Goal: Task Accomplishment & Management: Complete application form

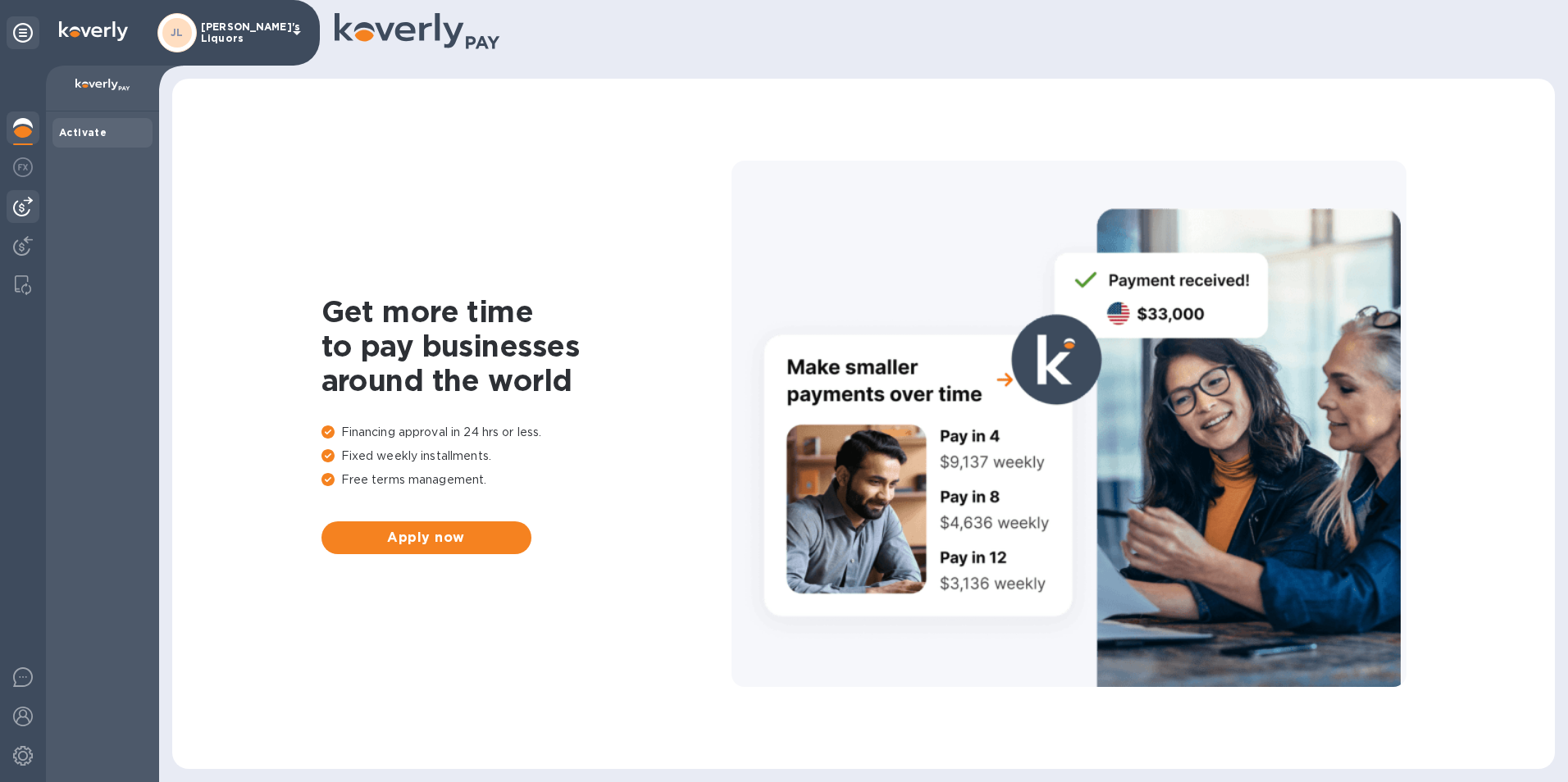
click at [32, 210] on img at bounding box center [23, 206] width 19 height 19
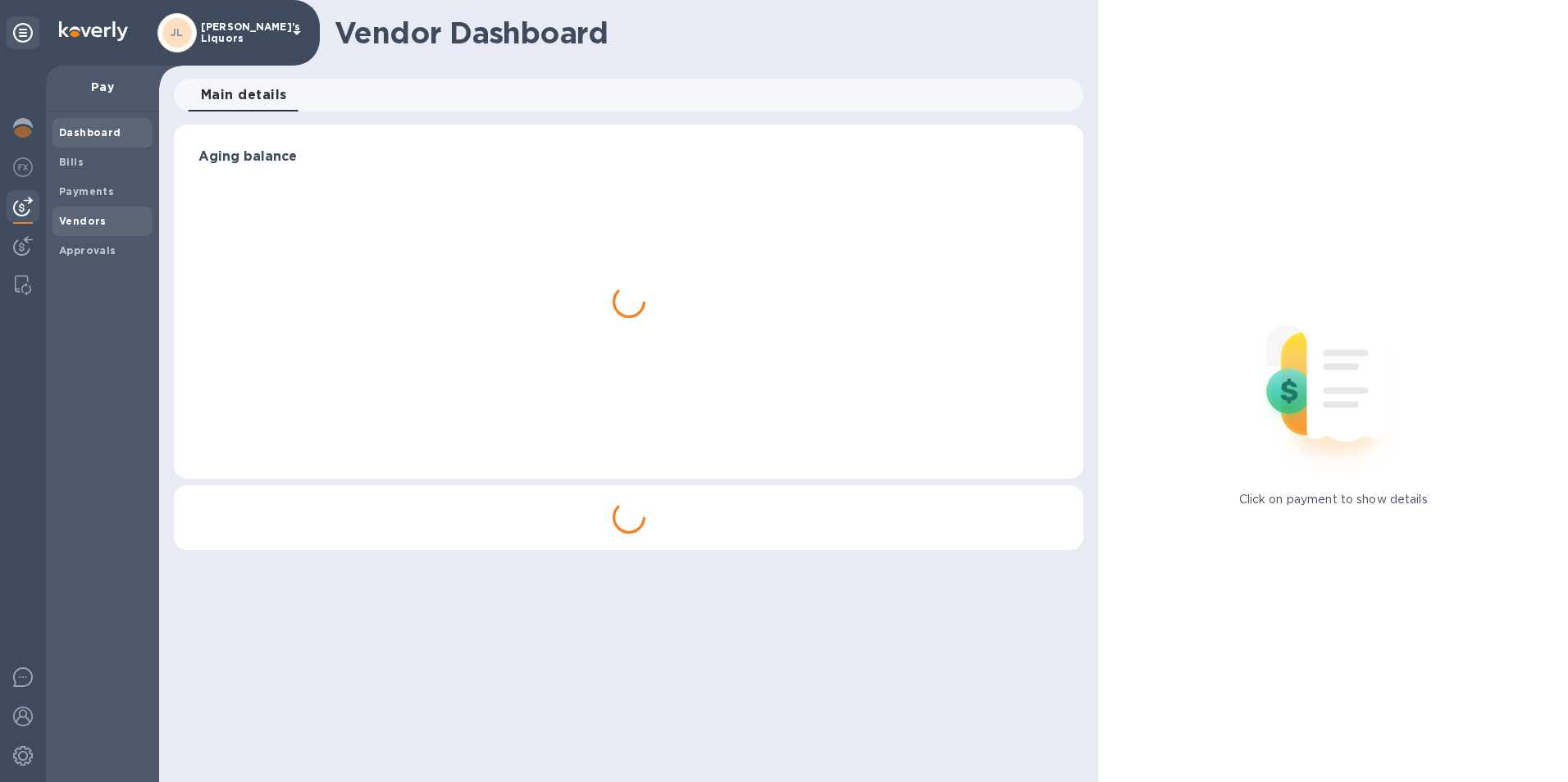
click at [95, 224] on b "Vendors" at bounding box center [82, 221] width 48 height 13
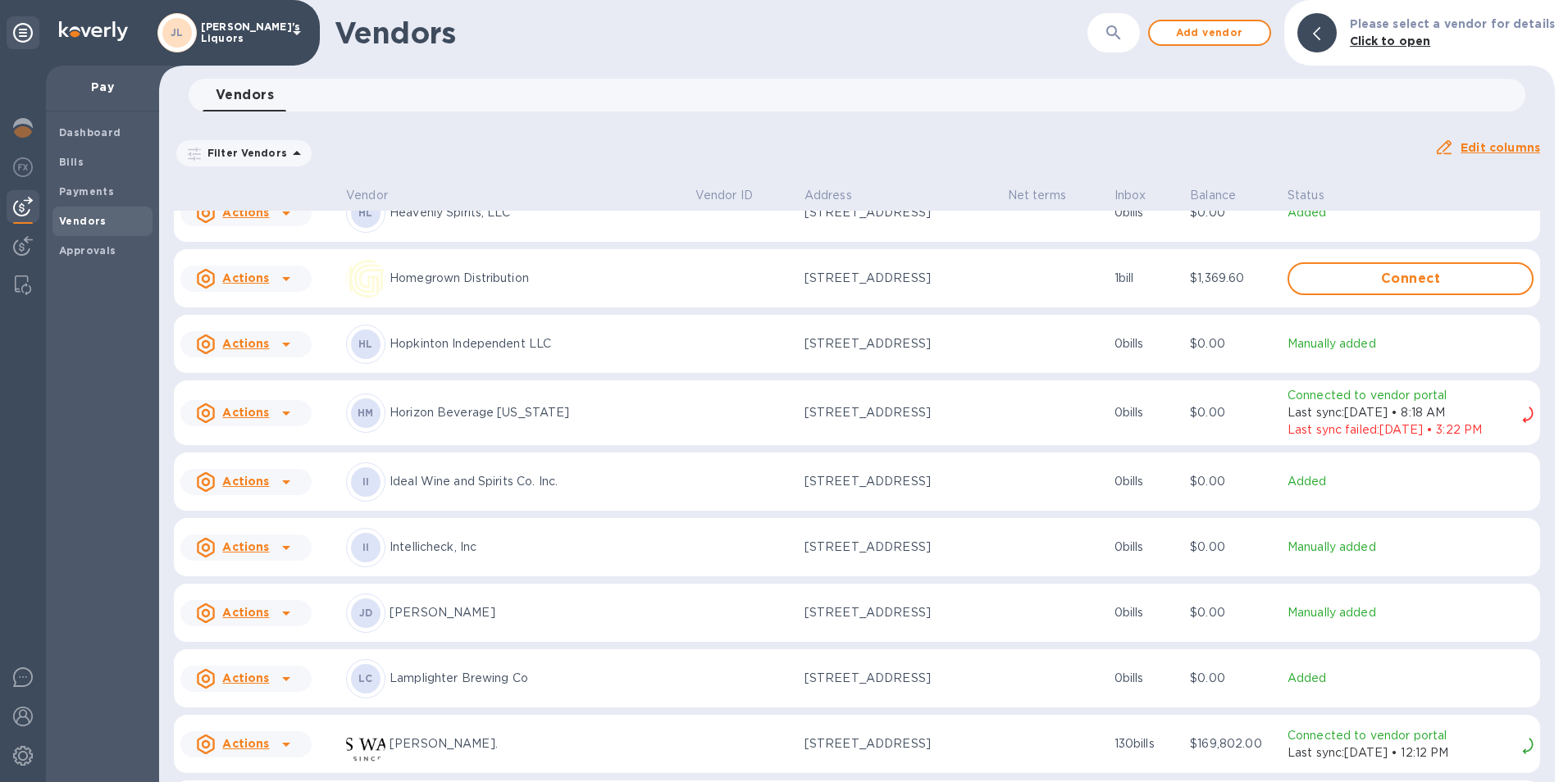
scroll to position [1807, 0]
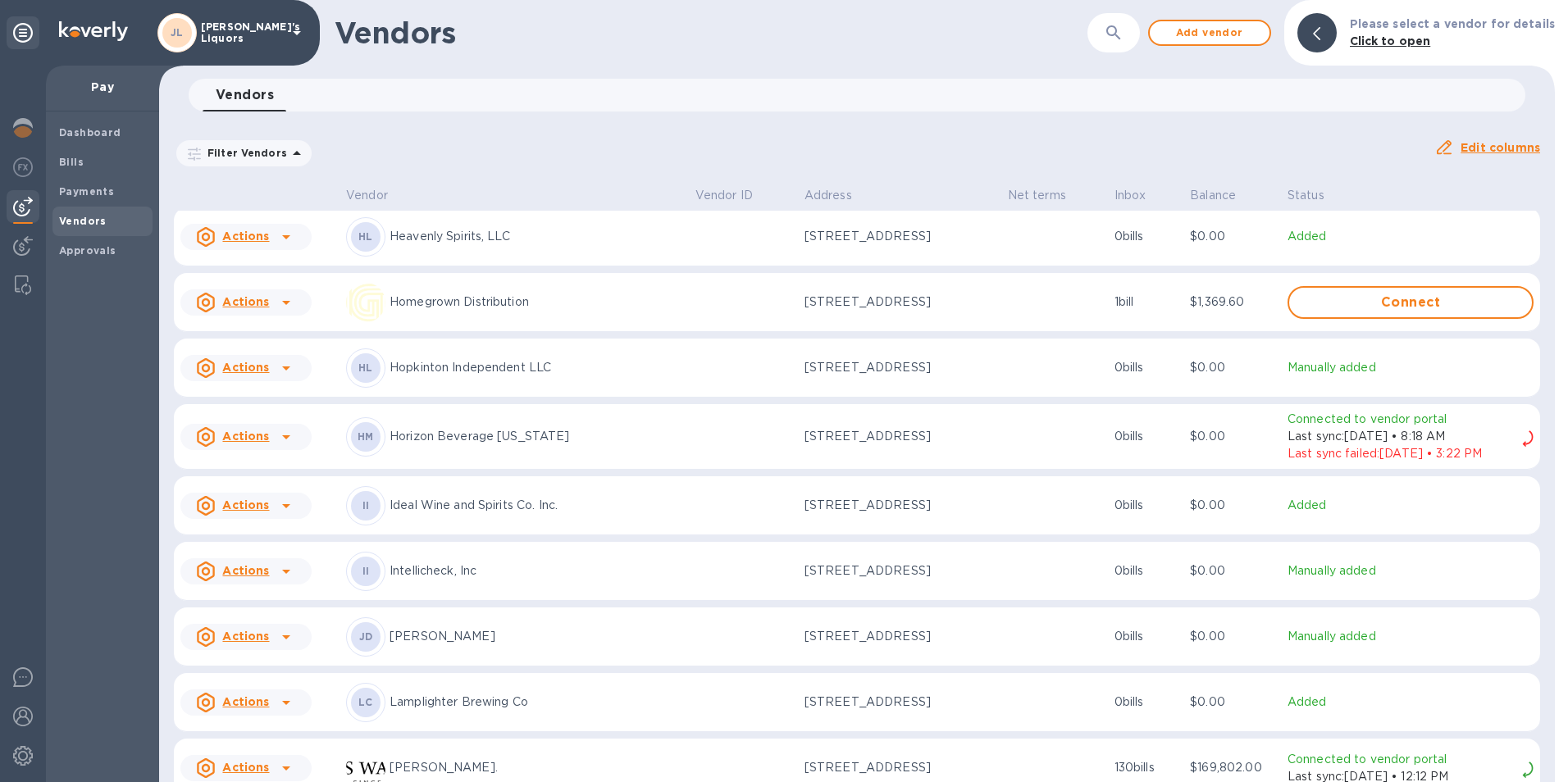
click at [273, 519] on div at bounding box center [285, 505] width 26 height 26
click at [264, 581] on b "Add new bill" at bounding box center [264, 586] width 76 height 13
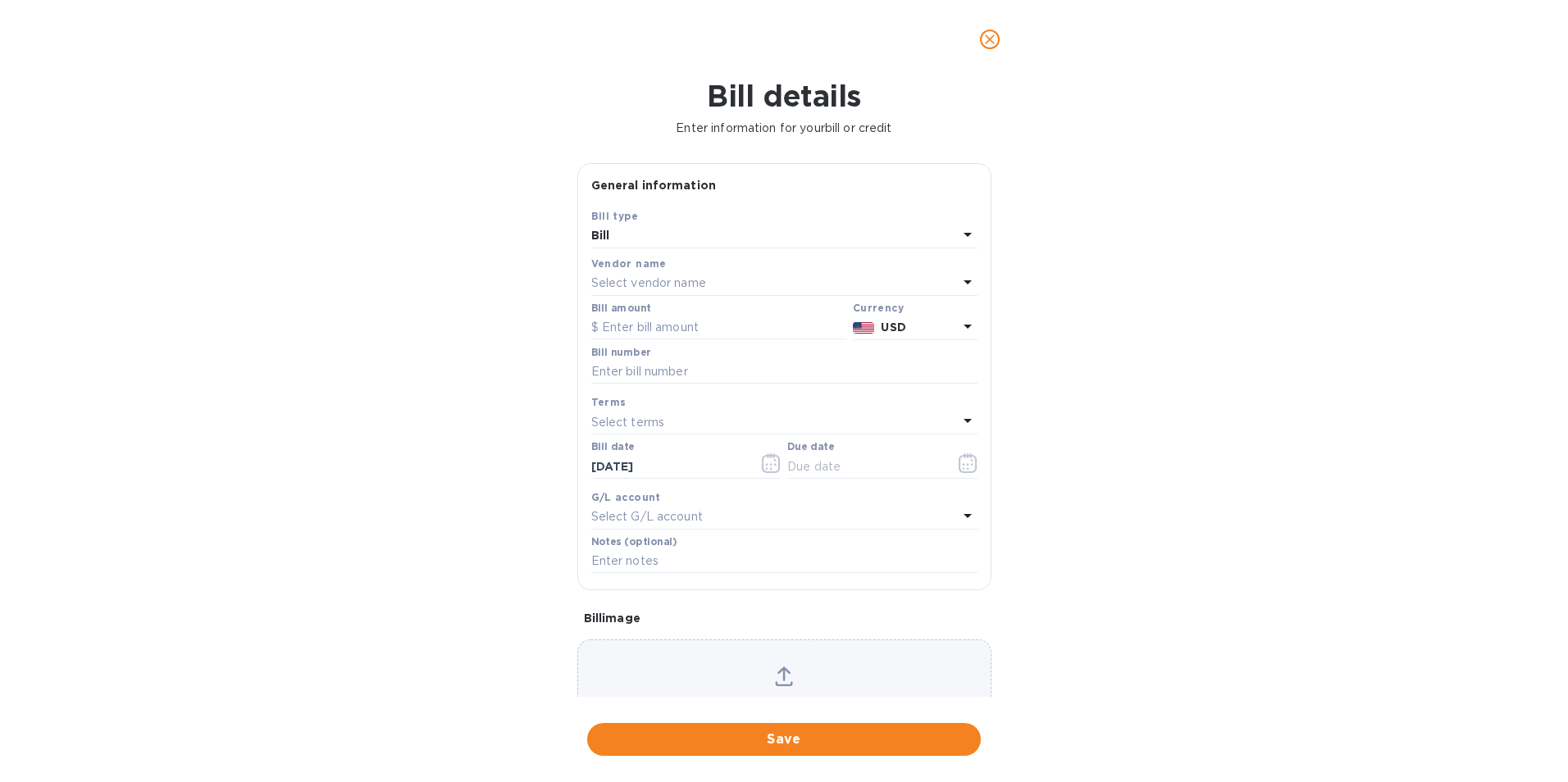
type input "[DATE]"
click at [658, 237] on div "Bill" at bounding box center [774, 236] width 367 height 23
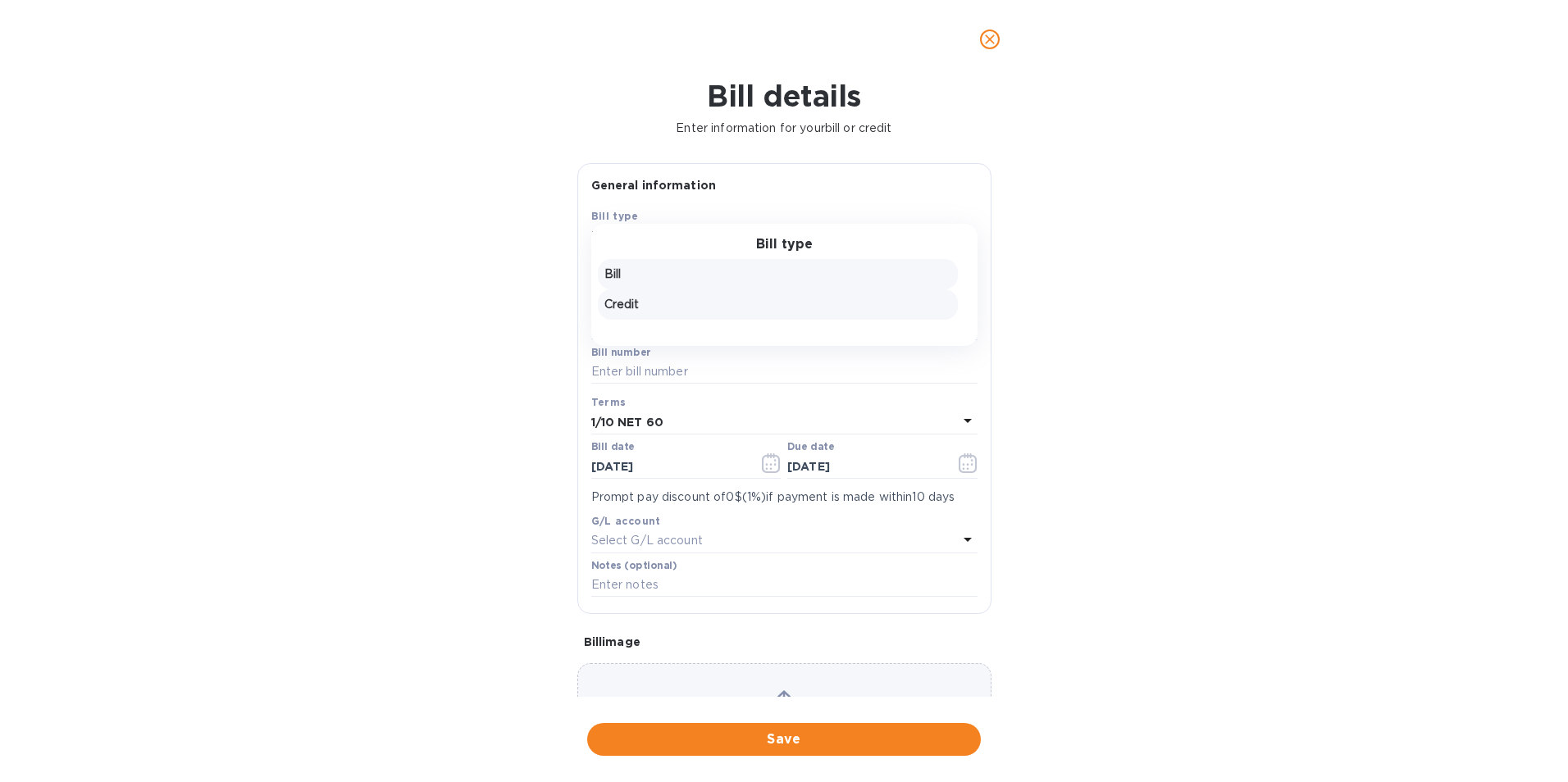
click at [623, 303] on p "Credit" at bounding box center [777, 305] width 346 height 18
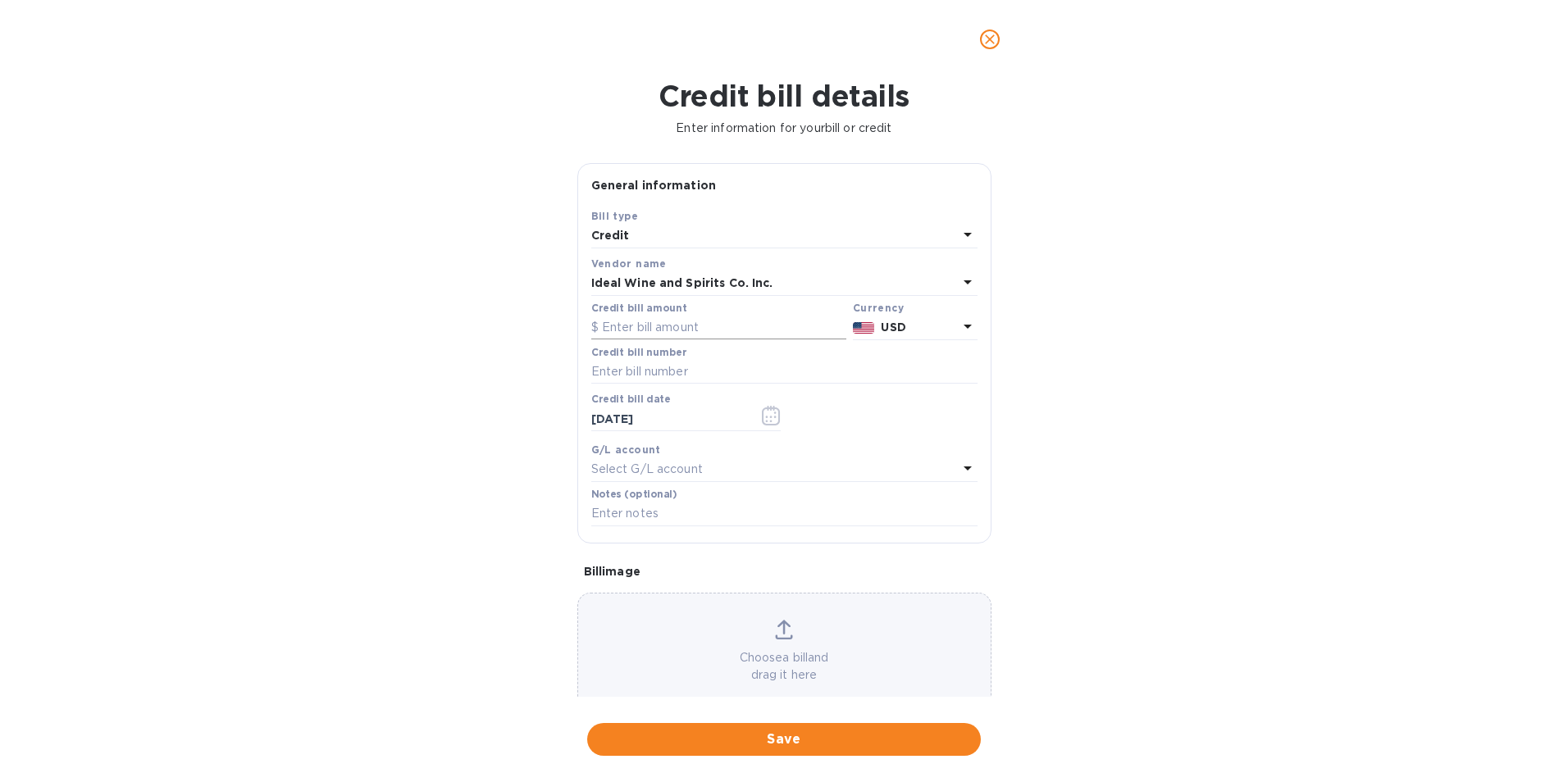
click at [642, 334] on input "text" at bounding box center [719, 327] width 255 height 24
type input "96.00"
click at [617, 371] on input "text" at bounding box center [784, 372] width 386 height 24
type input "0255809-CM"
click at [764, 415] on icon "button" at bounding box center [771, 415] width 18 height 19
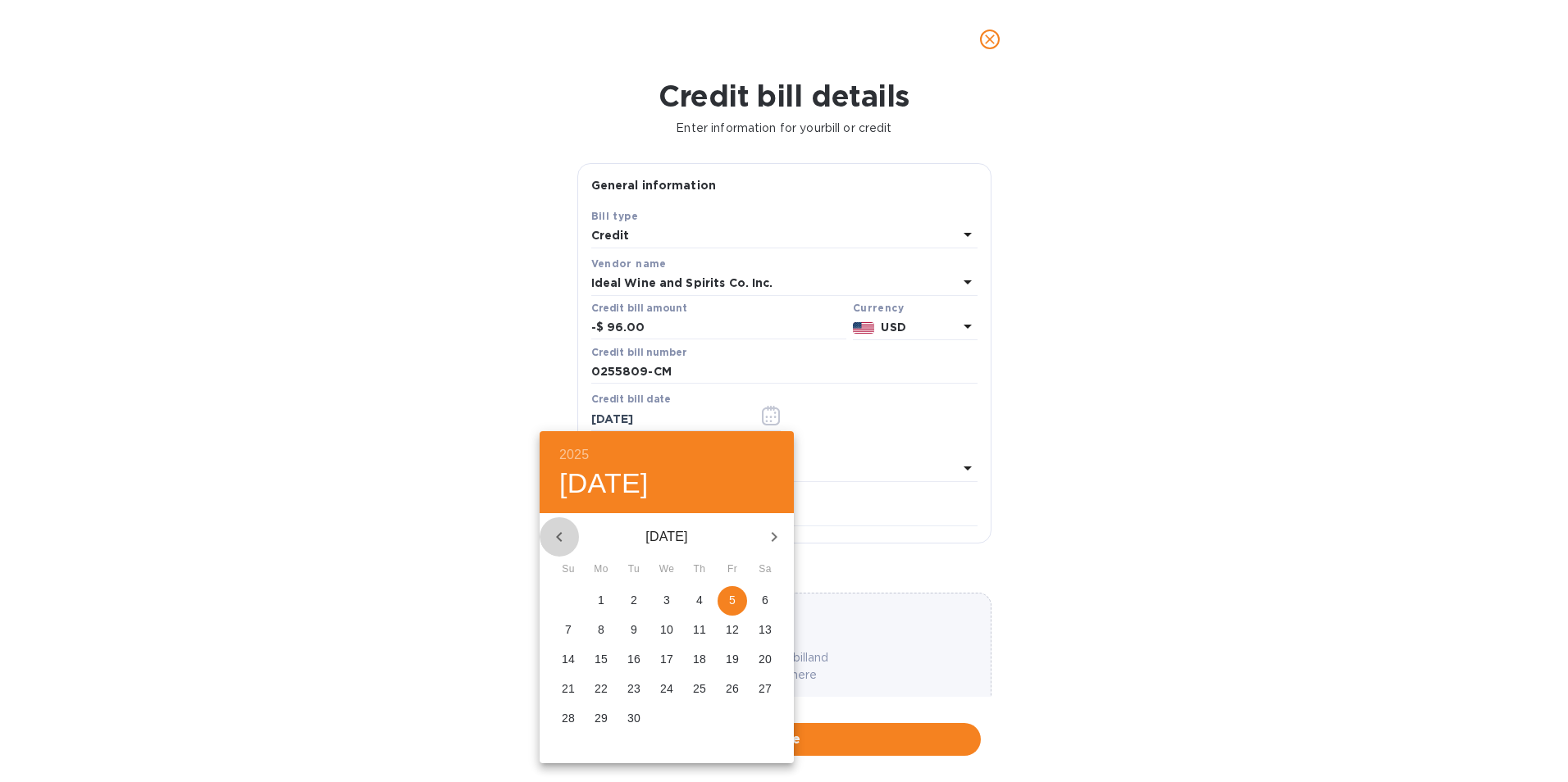
click at [565, 541] on icon "button" at bounding box center [559, 536] width 19 height 19
click at [669, 600] on span "2" at bounding box center [666, 601] width 29 height 17
type input "[DATE]"
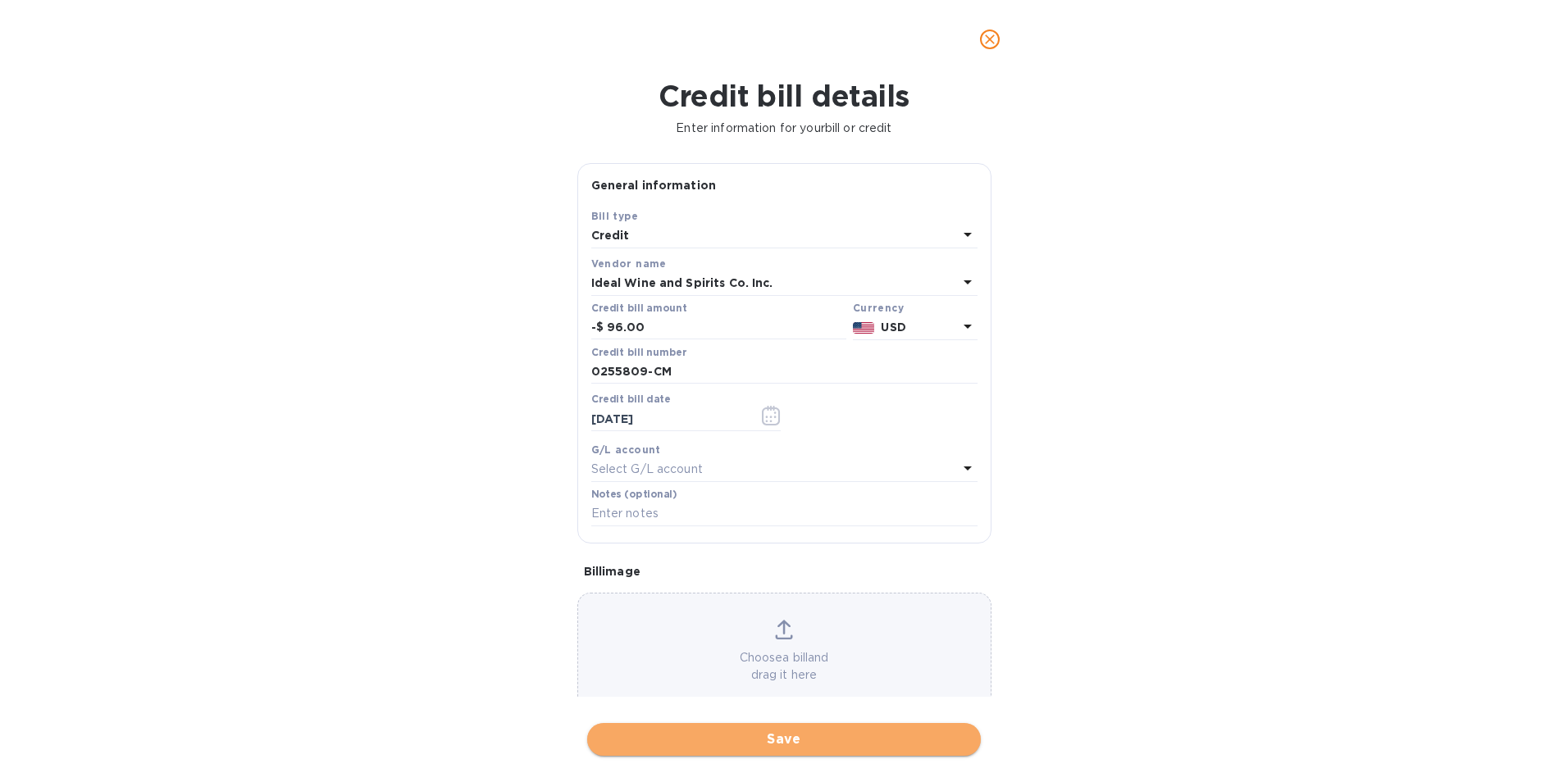
click at [768, 738] on span "Save" at bounding box center [784, 739] width 367 height 19
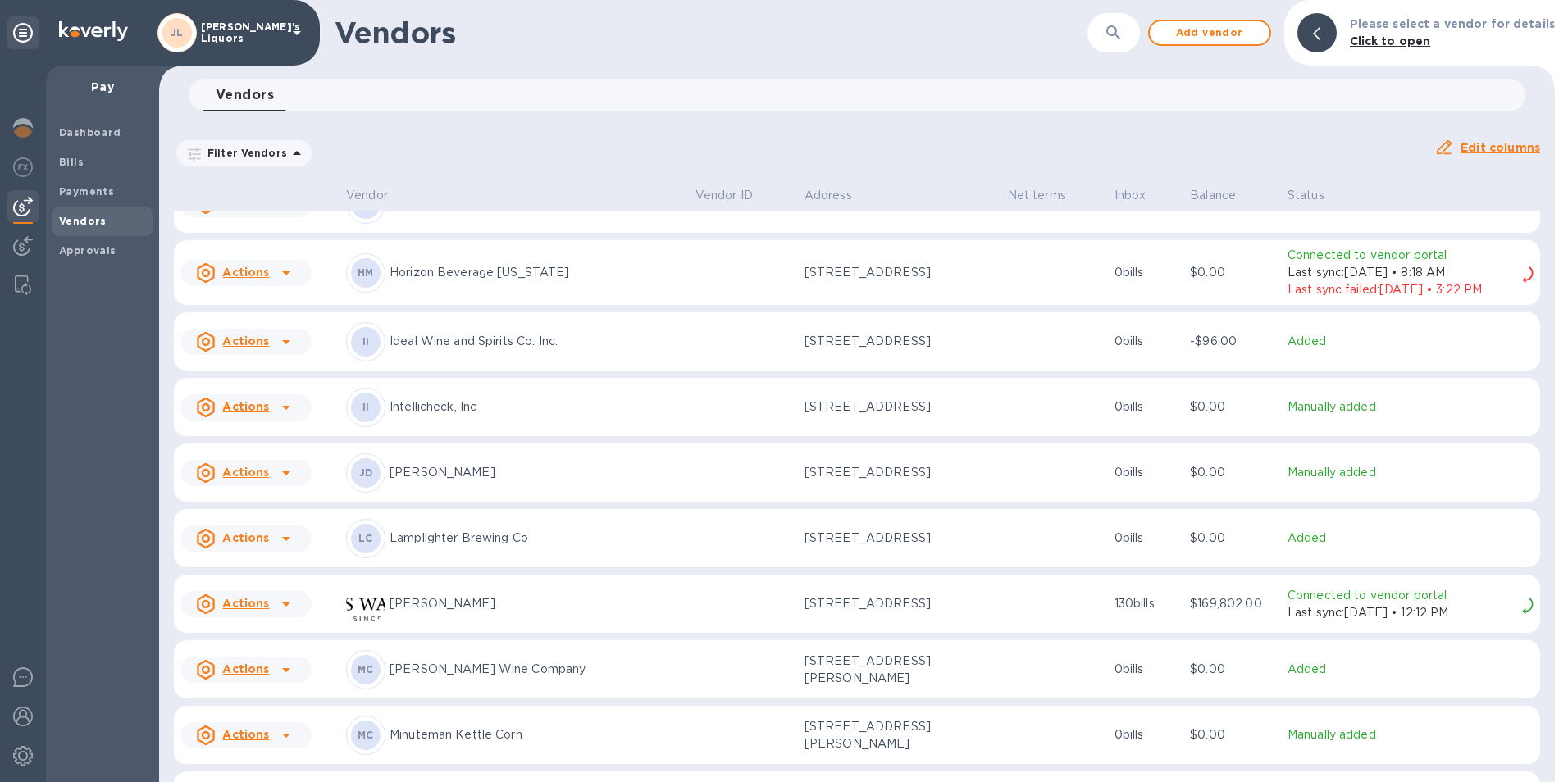
scroll to position [2037, 0]
click at [284, 352] on icon at bounding box center [285, 341] width 19 height 19
click at [269, 424] on b "Add new bill" at bounding box center [264, 422] width 76 height 13
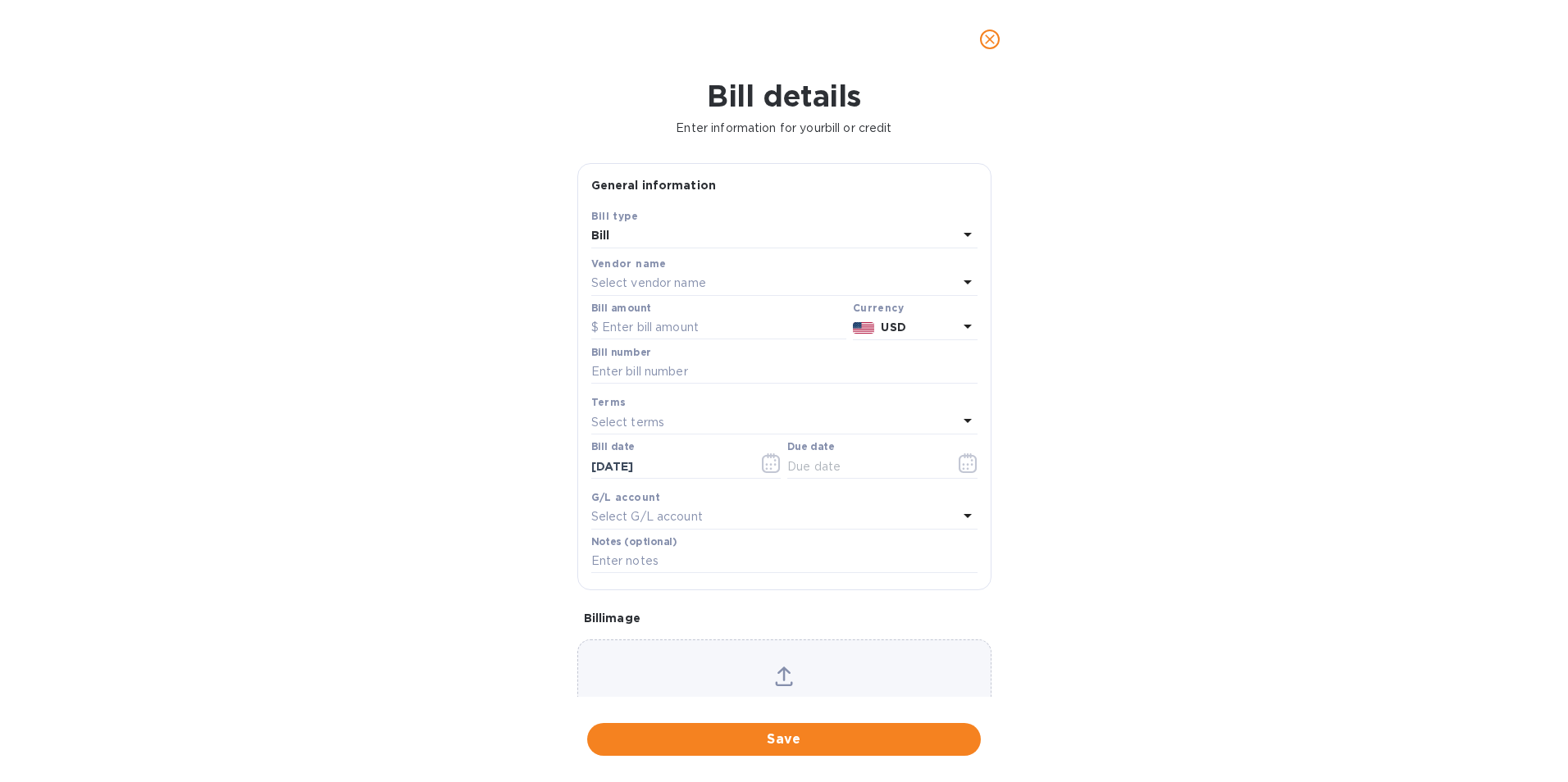
type input "[DATE]"
click at [699, 331] on input "text" at bounding box center [719, 327] width 255 height 24
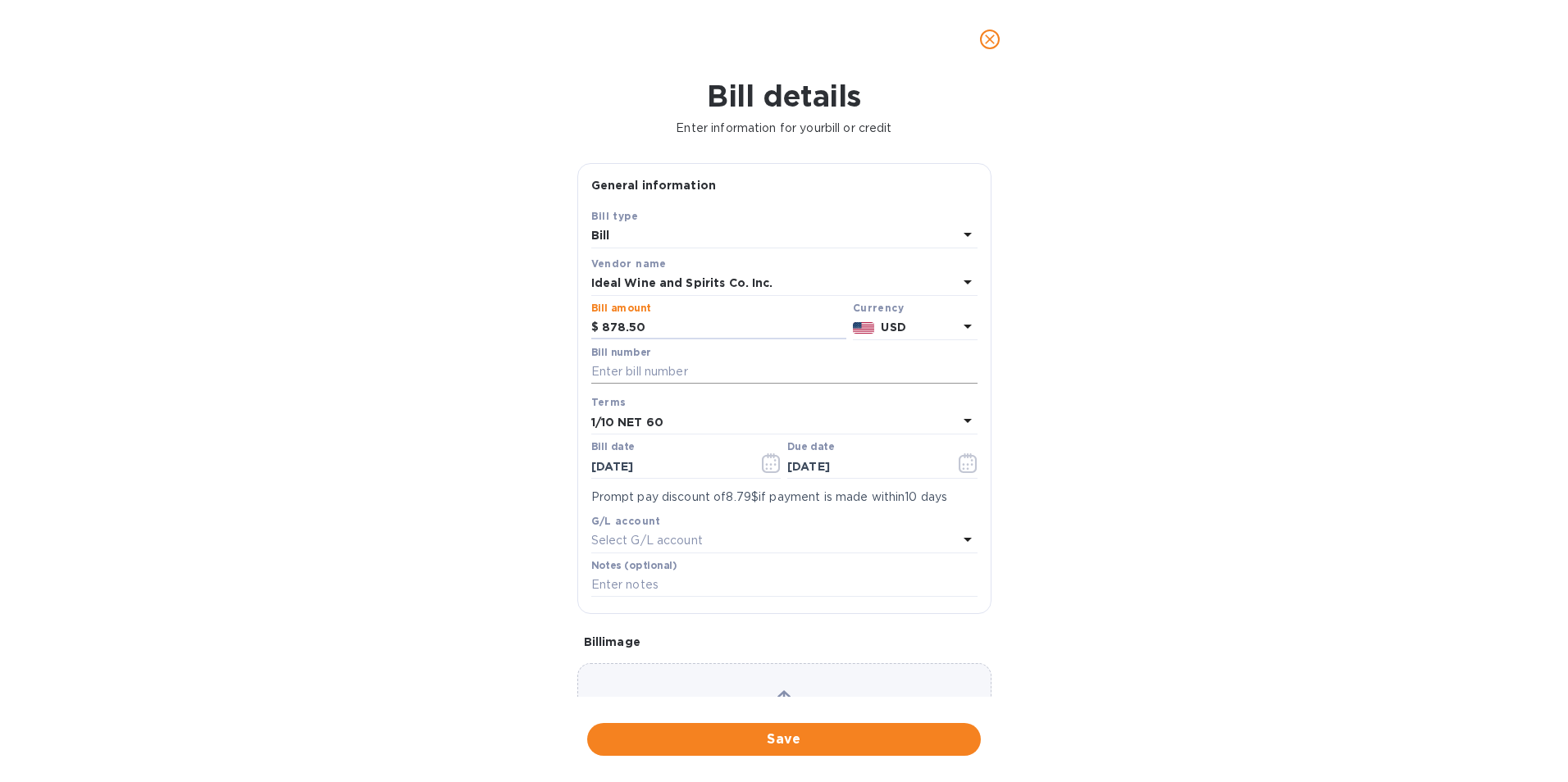
type input "878.50"
click at [697, 366] on input "text" at bounding box center [784, 372] width 386 height 24
type input "0256063-IN"
click at [768, 467] on icon "button" at bounding box center [771, 462] width 18 height 19
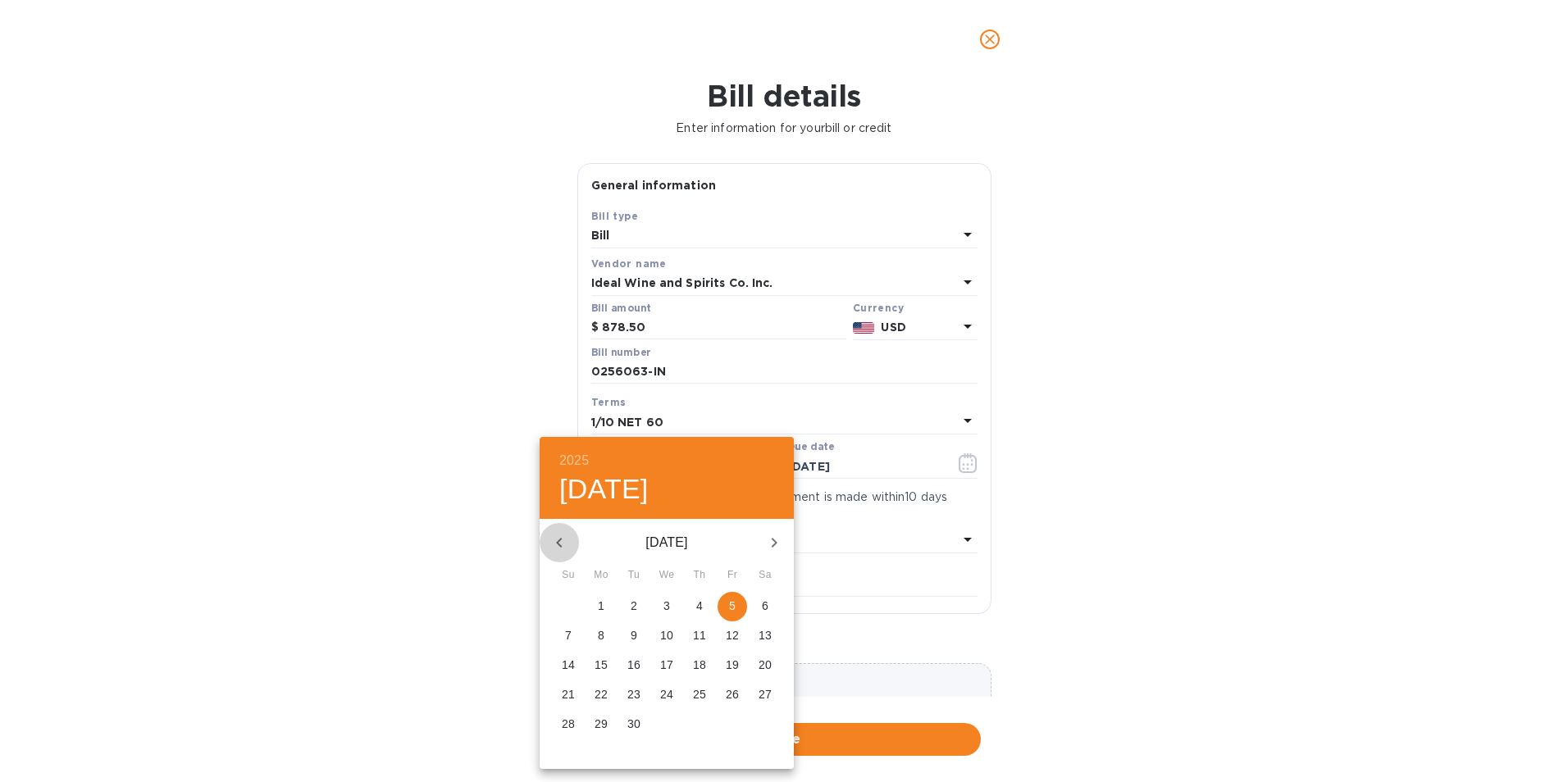
click at [564, 547] on icon "button" at bounding box center [559, 542] width 19 height 19
click at [708, 639] on span "10" at bounding box center [699, 636] width 29 height 17
type input "[DATE]"
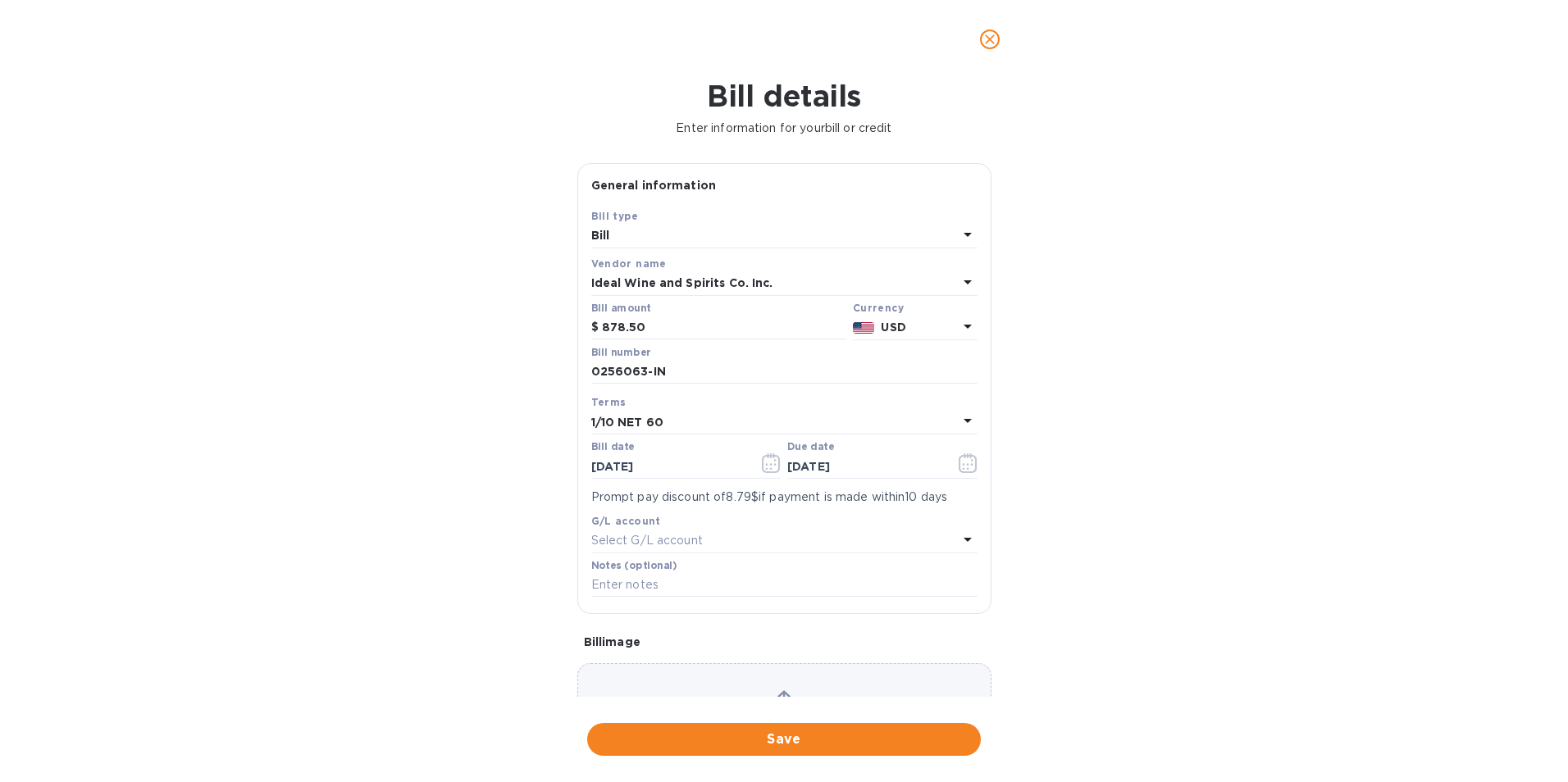
click at [641, 416] on b "1/10 NET 60" at bounding box center [628, 423] width 72 height 13
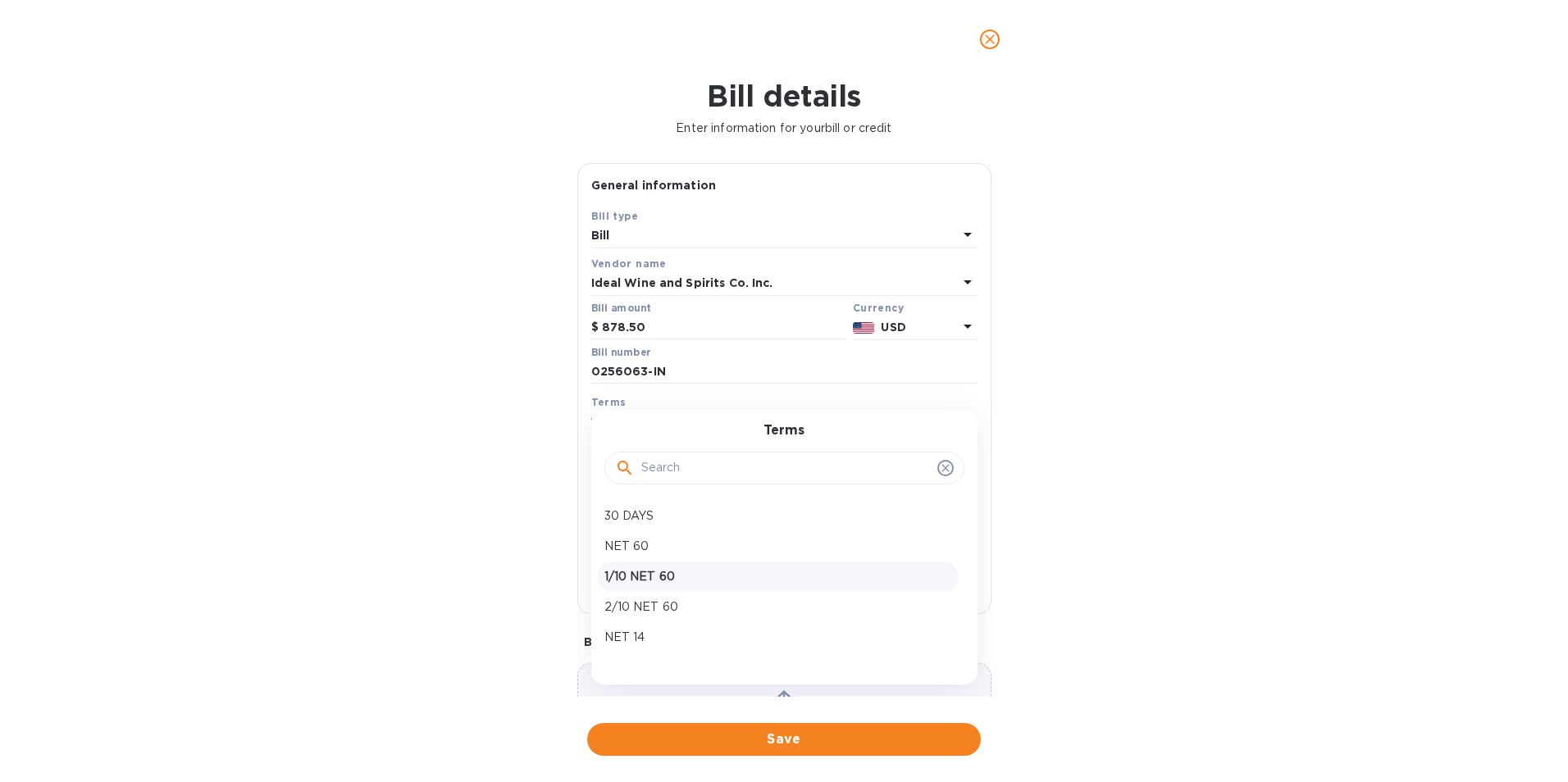
click at [649, 574] on p "1/10 NET 60" at bounding box center [777, 576] width 346 height 18
type input "[DATE]"
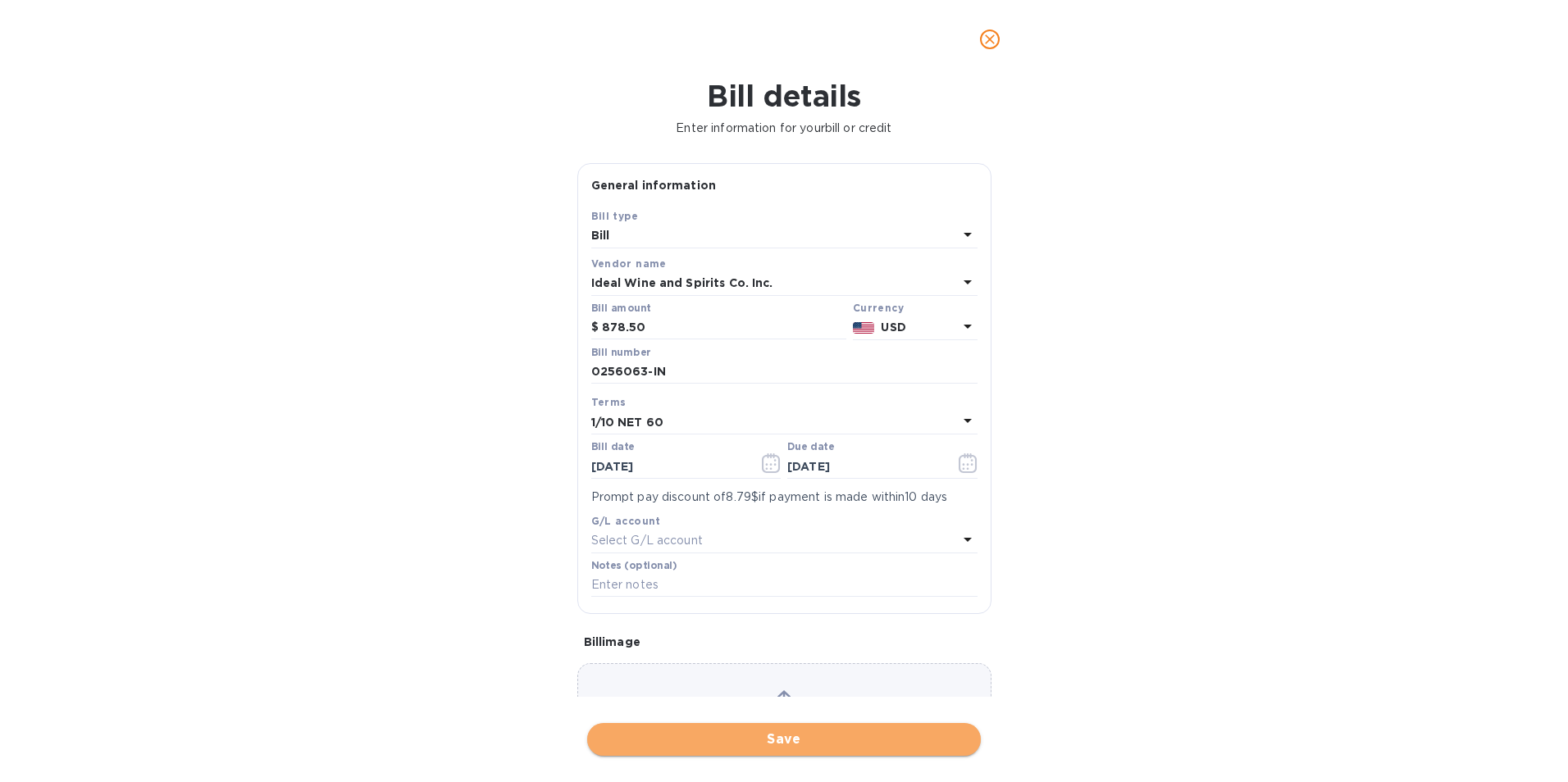
click at [727, 735] on span "Save" at bounding box center [784, 739] width 367 height 19
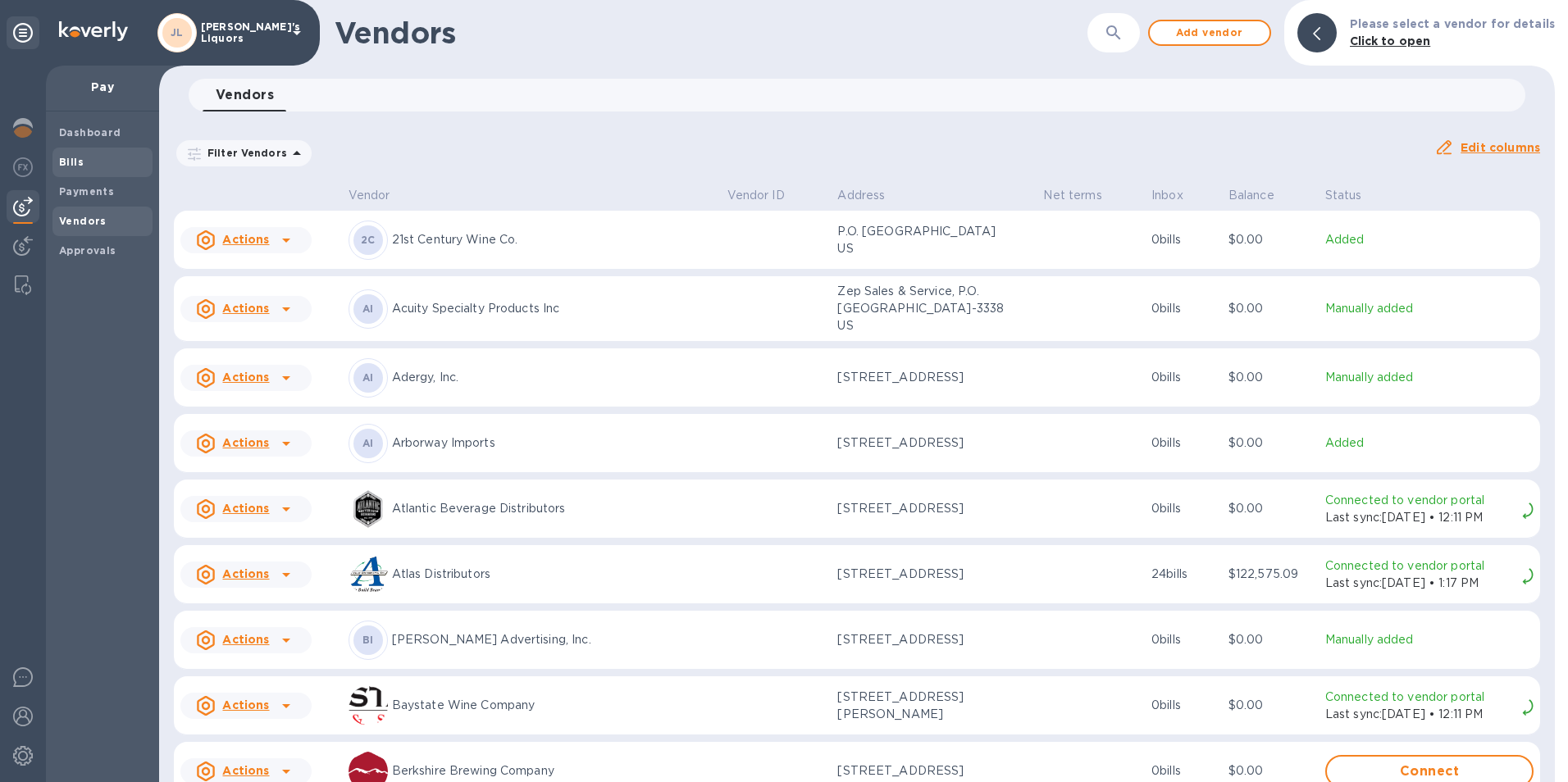
click at [94, 160] on span "Bills" at bounding box center [102, 163] width 87 height 17
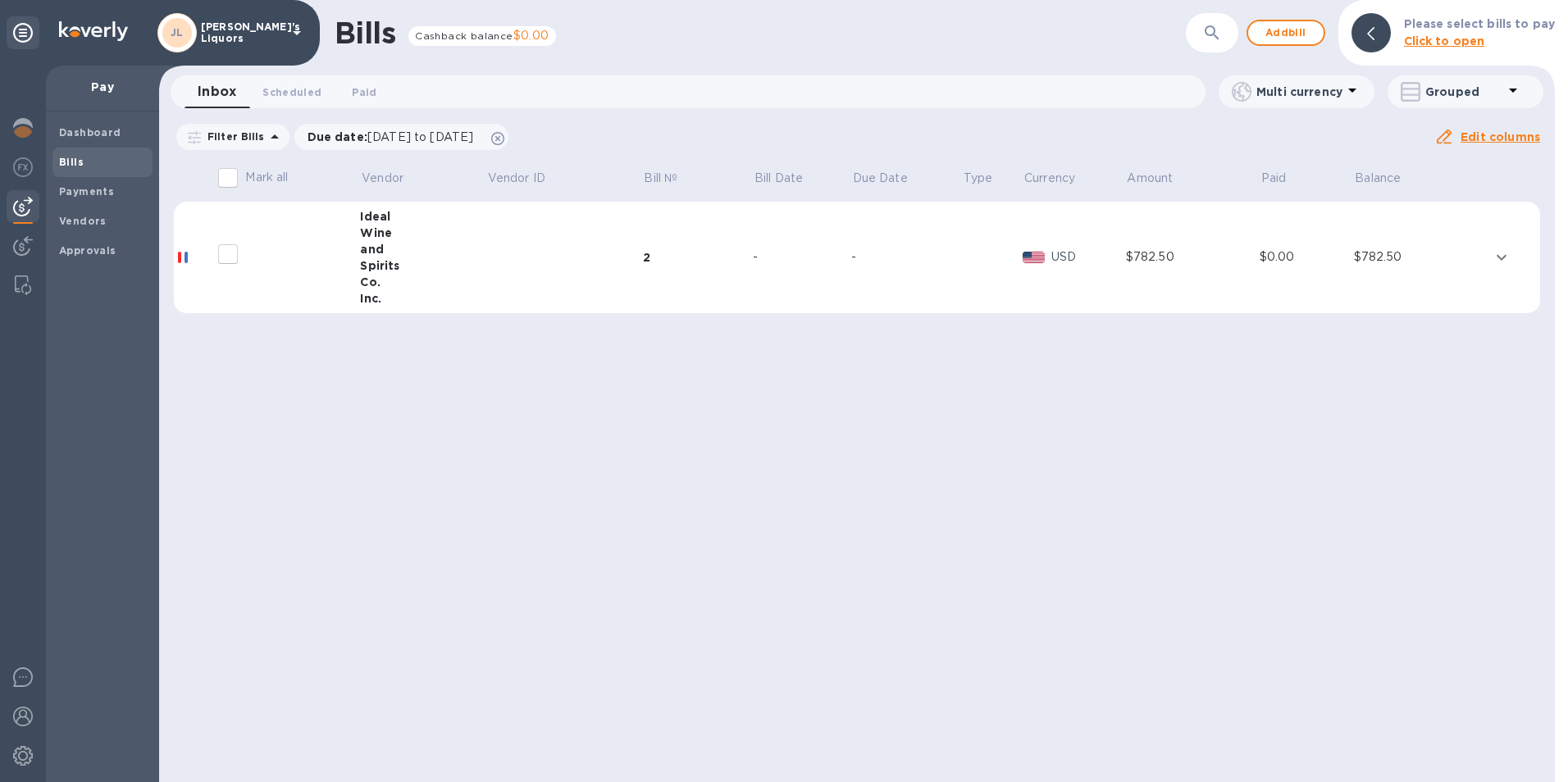
click at [375, 271] on div "Spirits" at bounding box center [423, 266] width 127 height 17
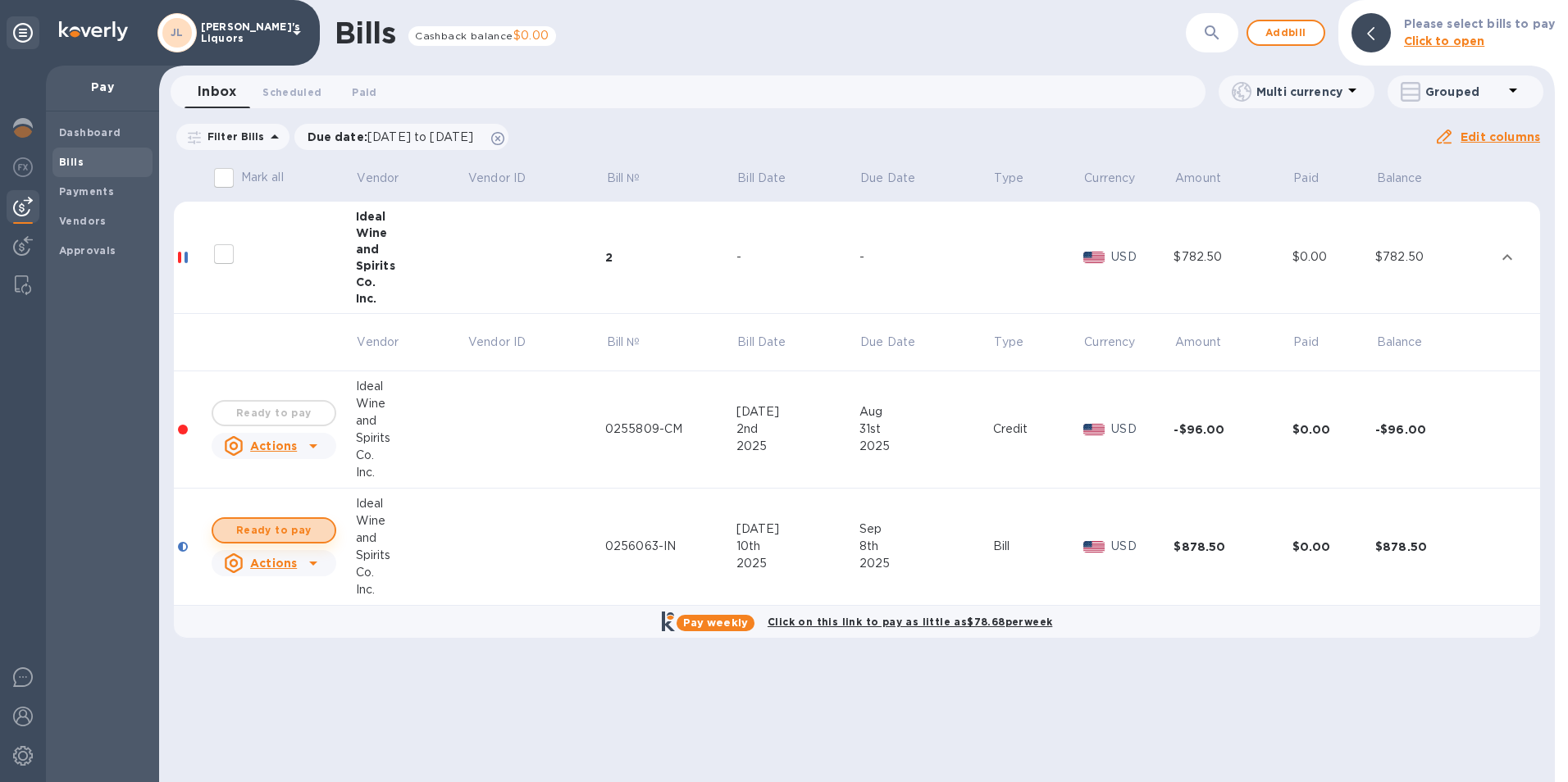
click at [277, 534] on span "Ready to pay" at bounding box center [273, 530] width 95 height 19
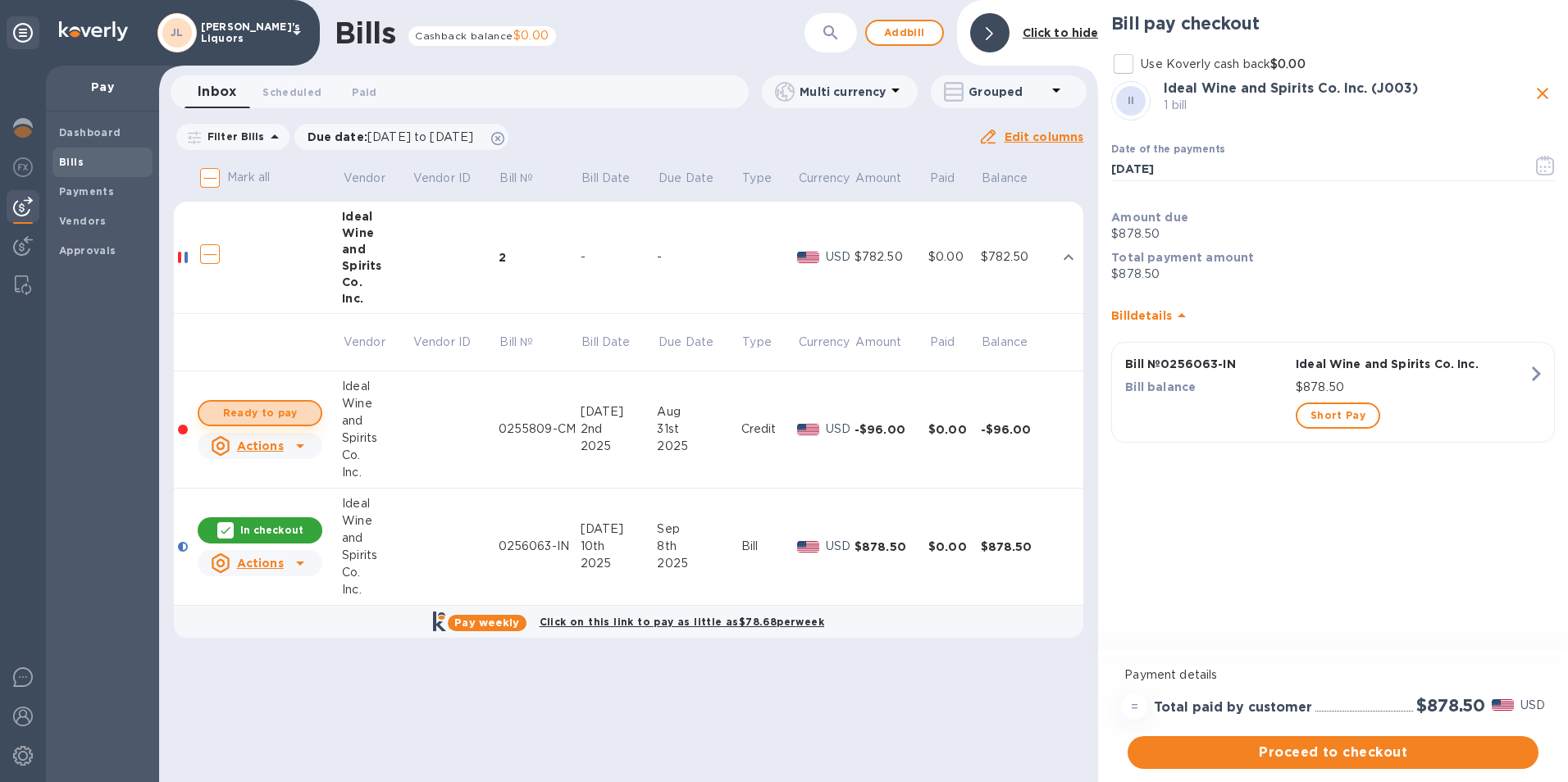
click at [298, 409] on span "Ready to pay" at bounding box center [259, 413] width 95 height 19
checkbox input "true"
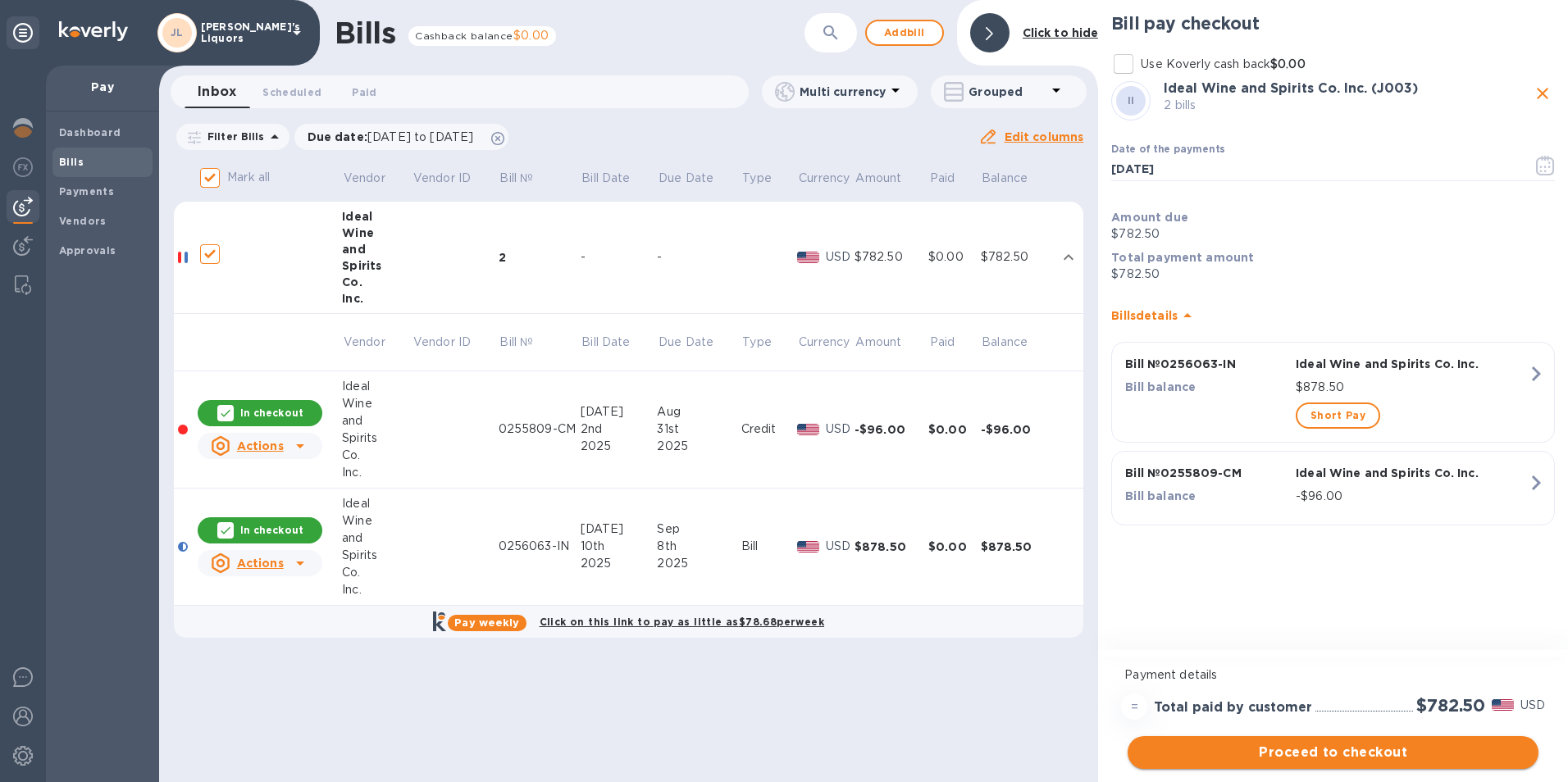
click at [1234, 757] on span "Proceed to checkout" at bounding box center [1332, 752] width 384 height 19
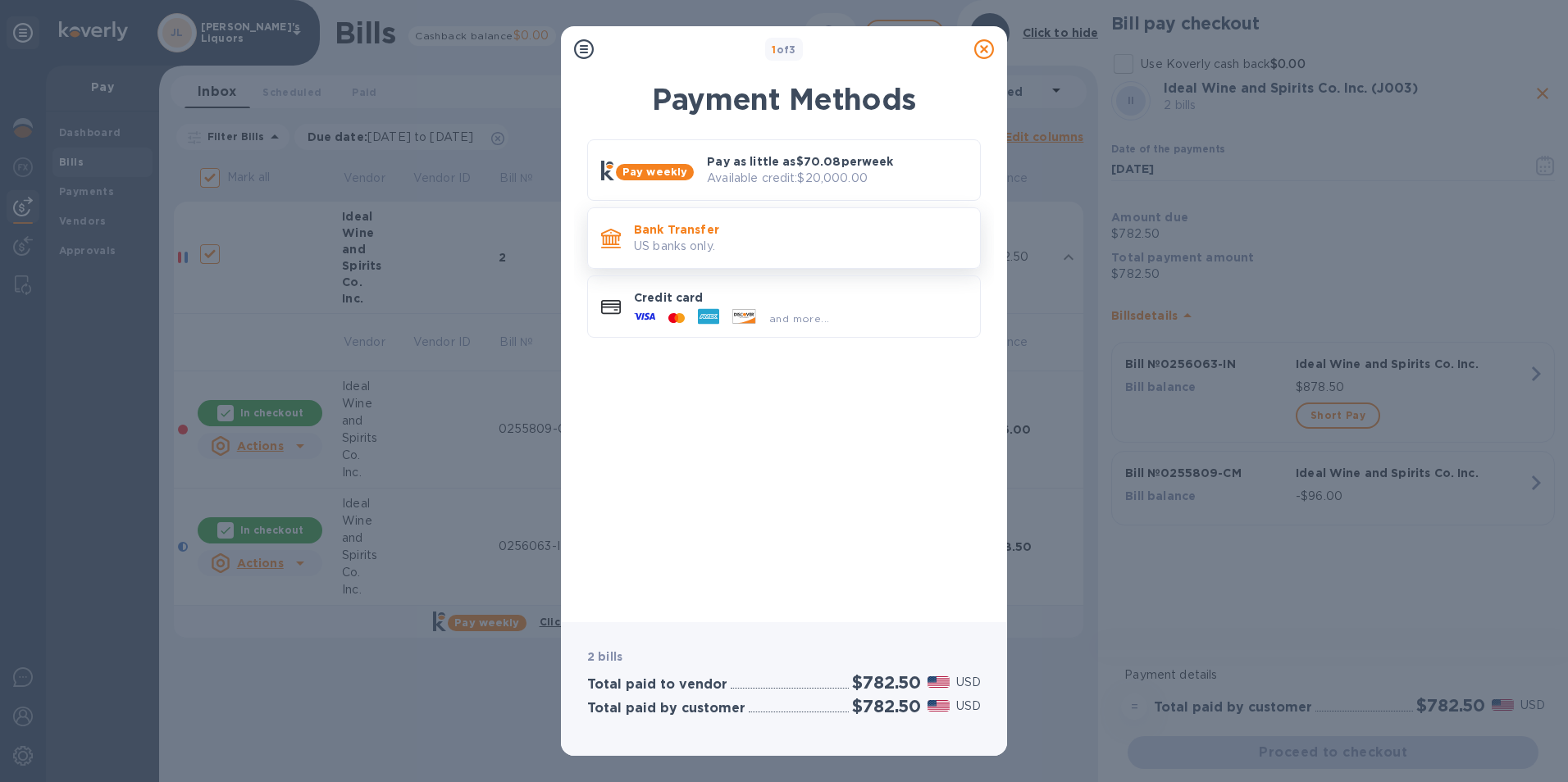
click at [693, 221] on div "Bank Transfer US banks only." at bounding box center [800, 238] width 346 height 47
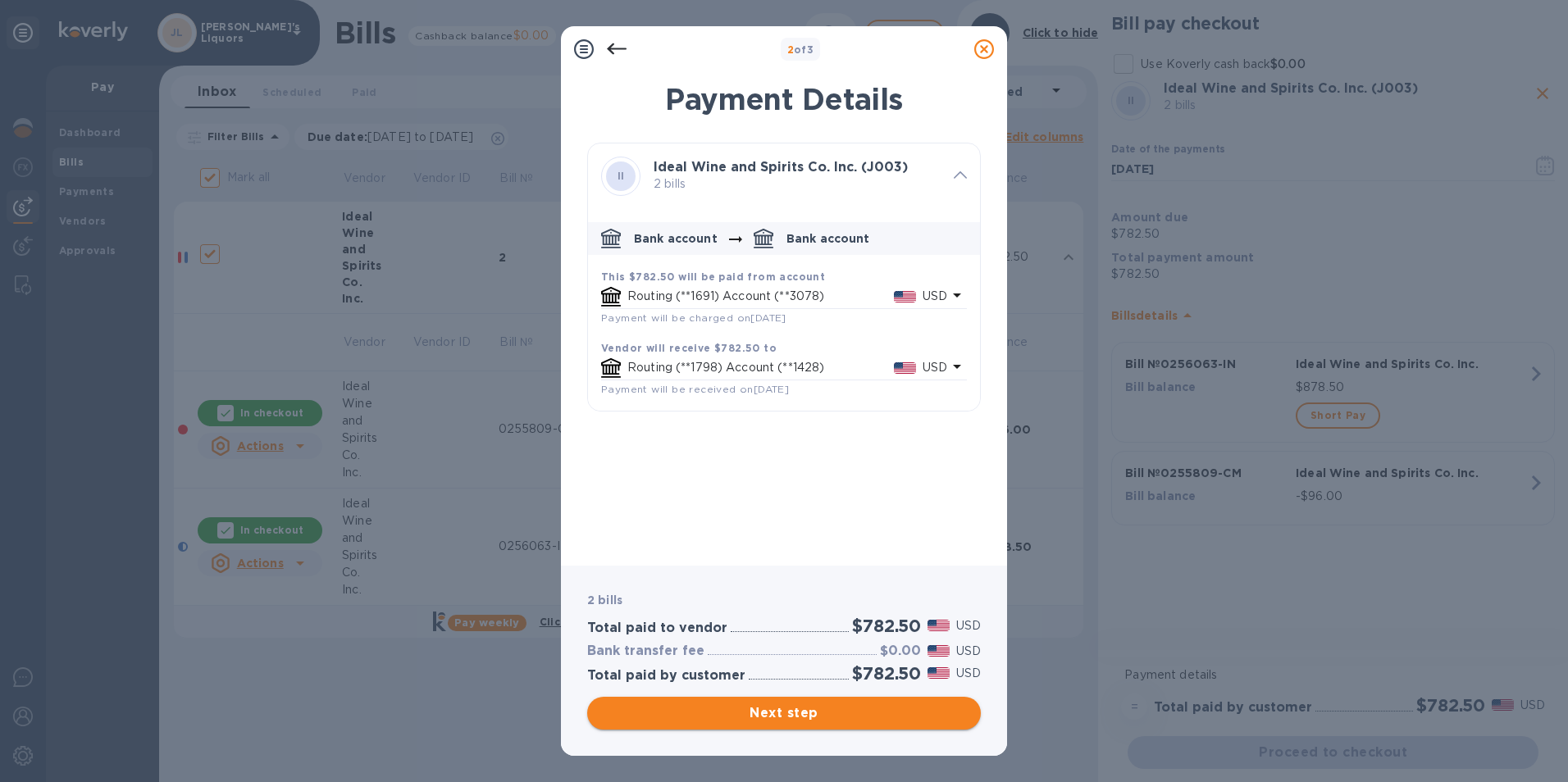
click at [785, 713] on span "Next step" at bounding box center [784, 713] width 367 height 19
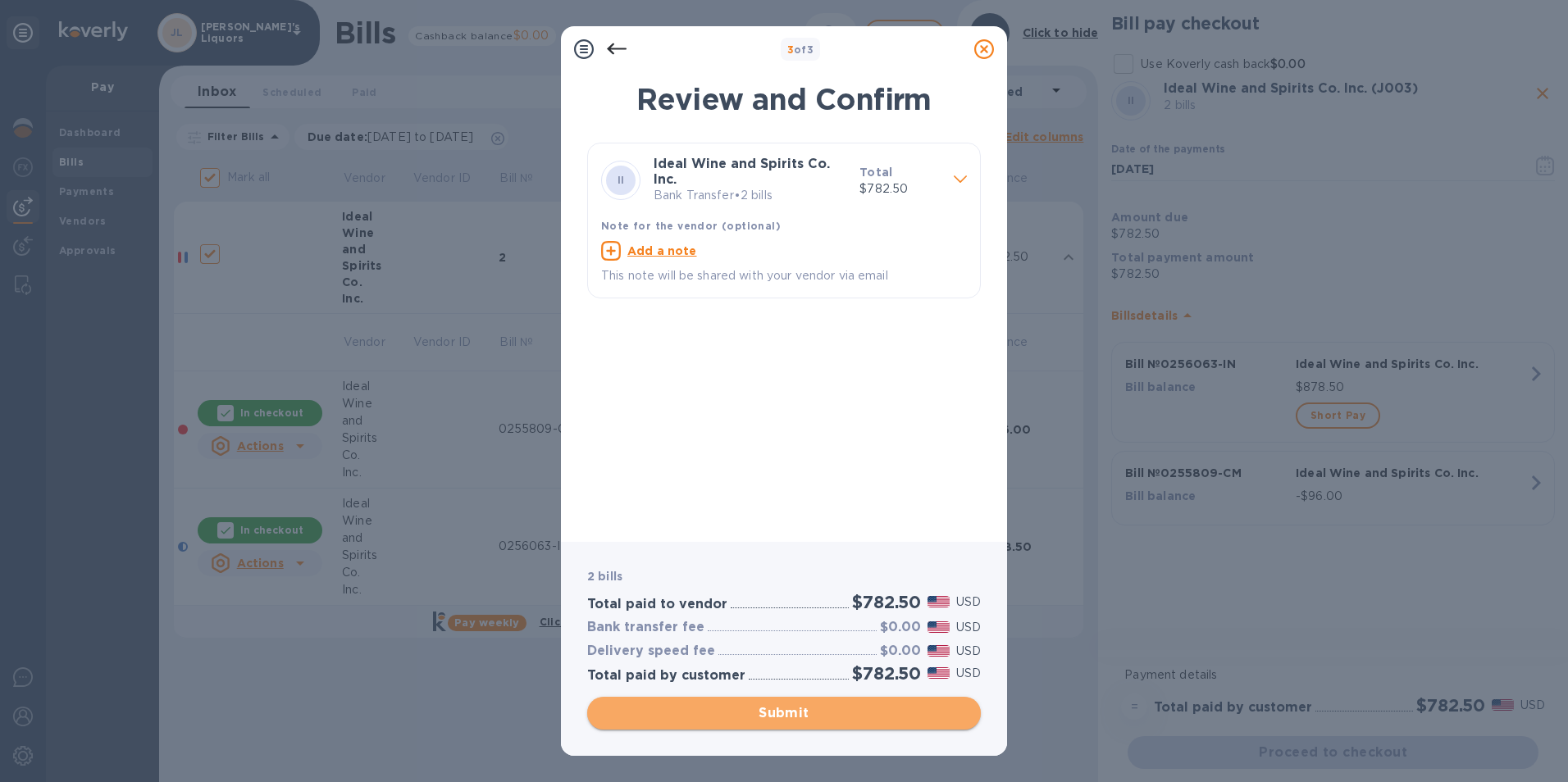
click at [778, 706] on span "Submit" at bounding box center [784, 713] width 367 height 19
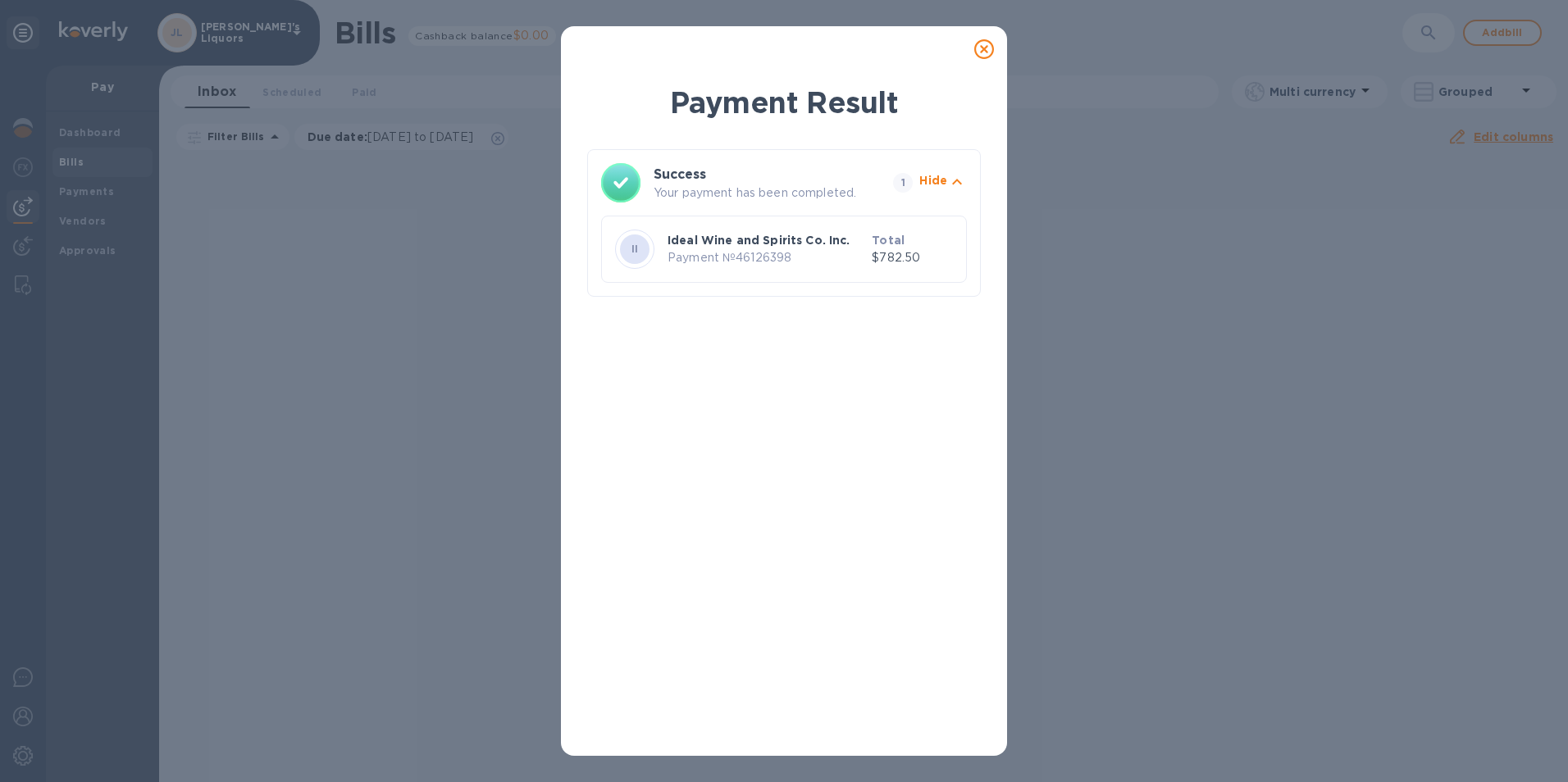
click at [984, 41] on icon at bounding box center [983, 49] width 19 height 19
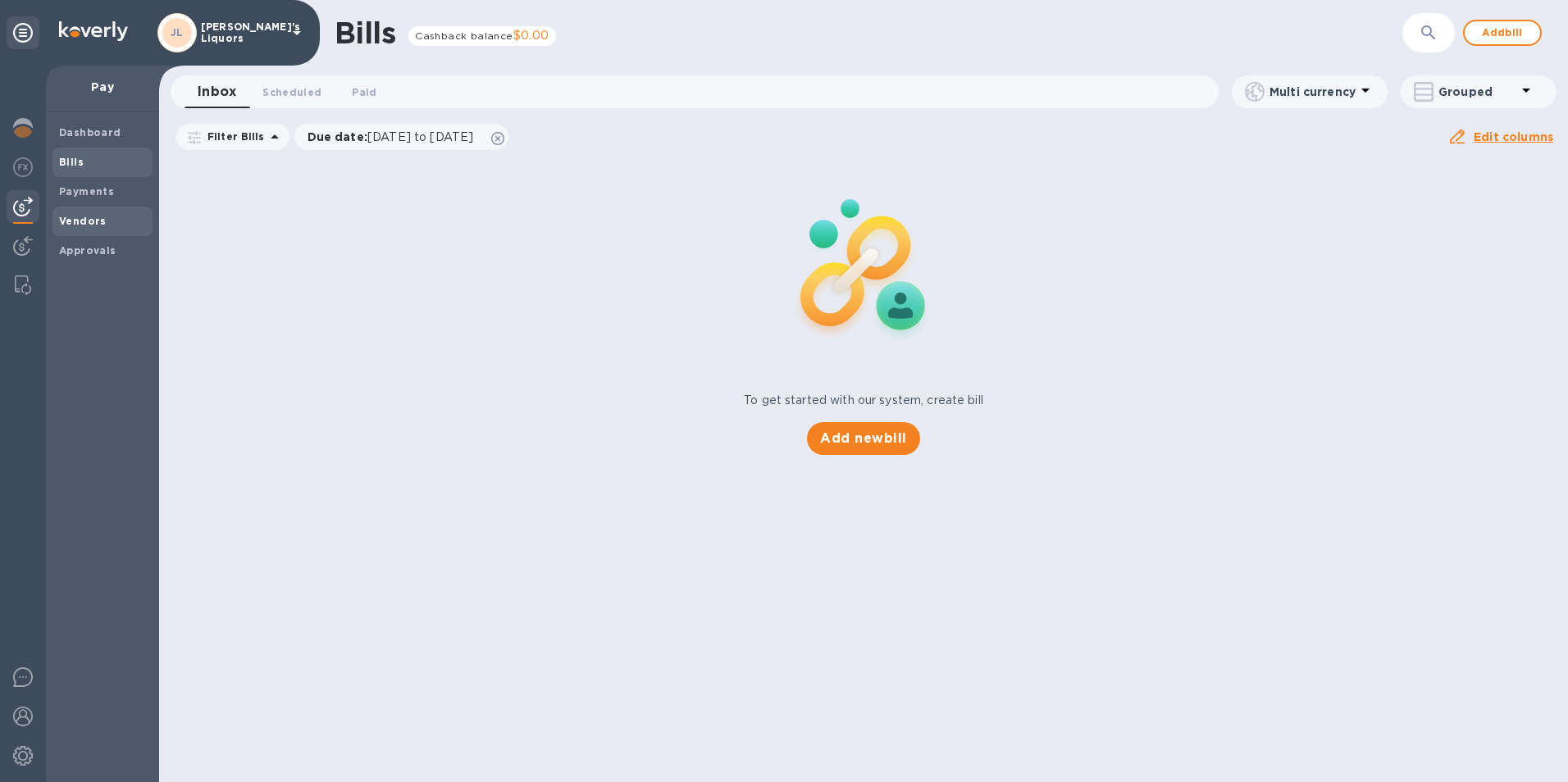
click at [86, 221] on b "Vendors" at bounding box center [82, 221] width 48 height 13
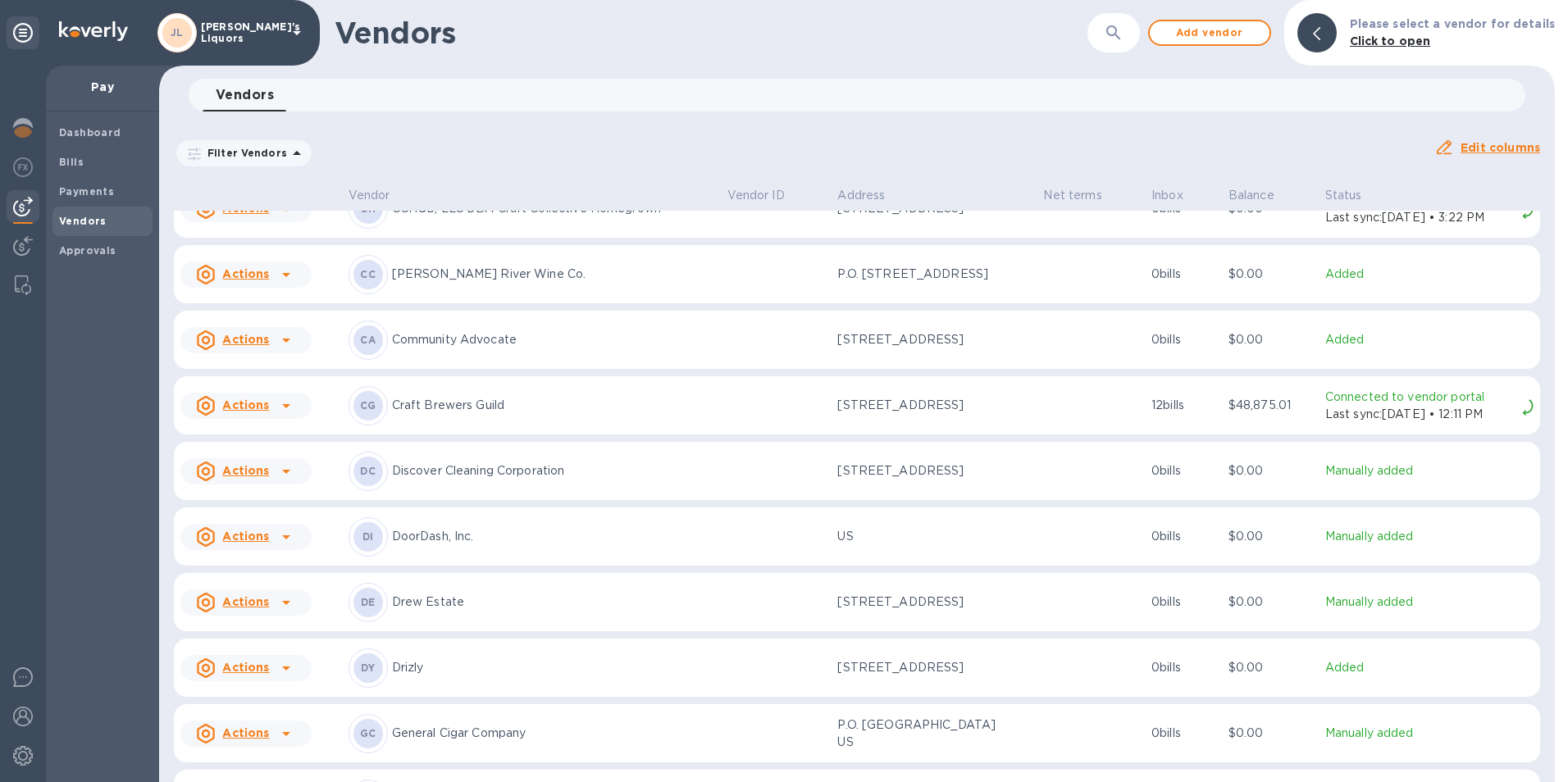
scroll to position [715, 0]
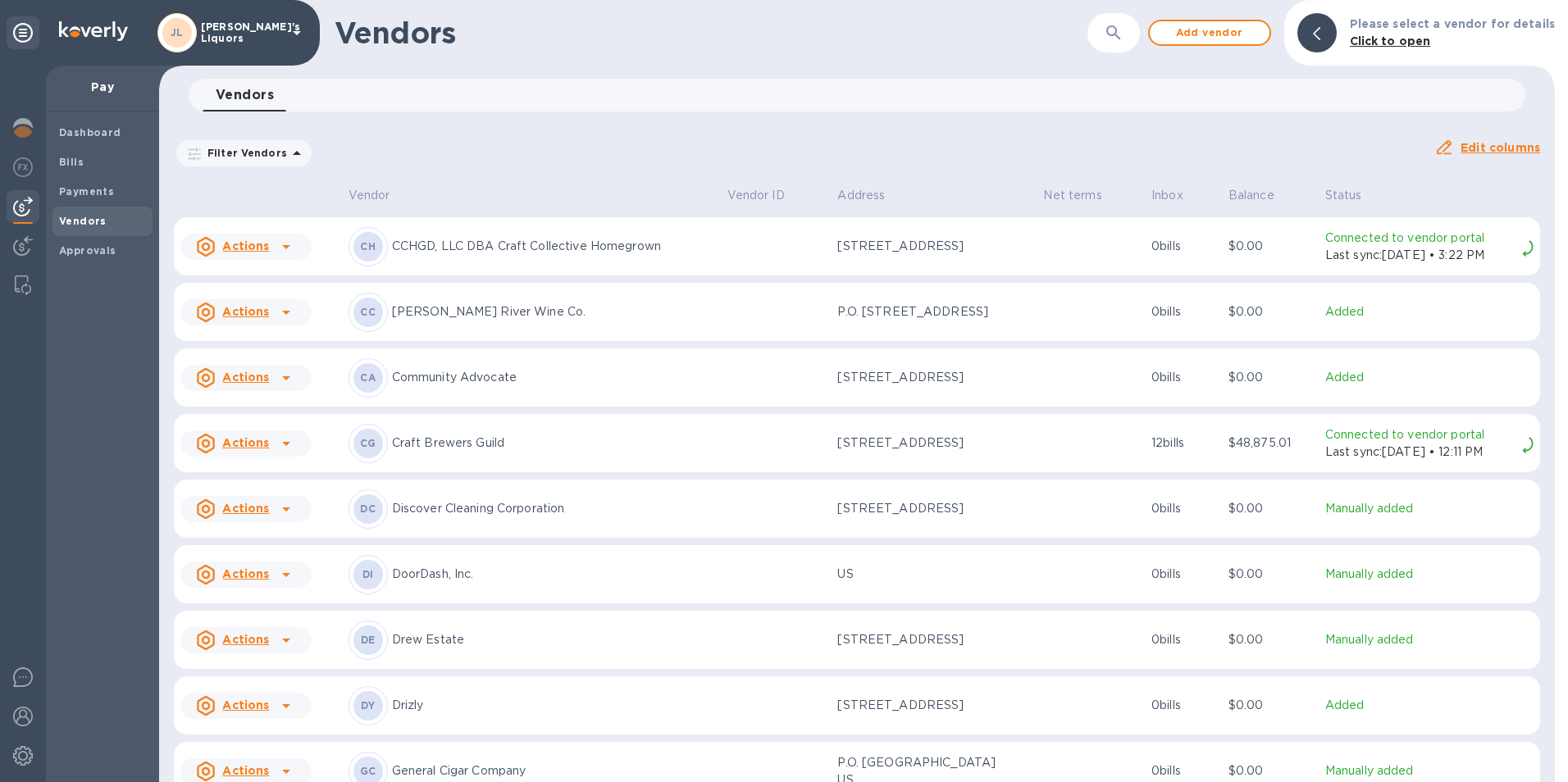
click at [284, 315] on icon at bounding box center [285, 312] width 19 height 19
click at [273, 379] on b "Add new bill" at bounding box center [264, 386] width 76 height 13
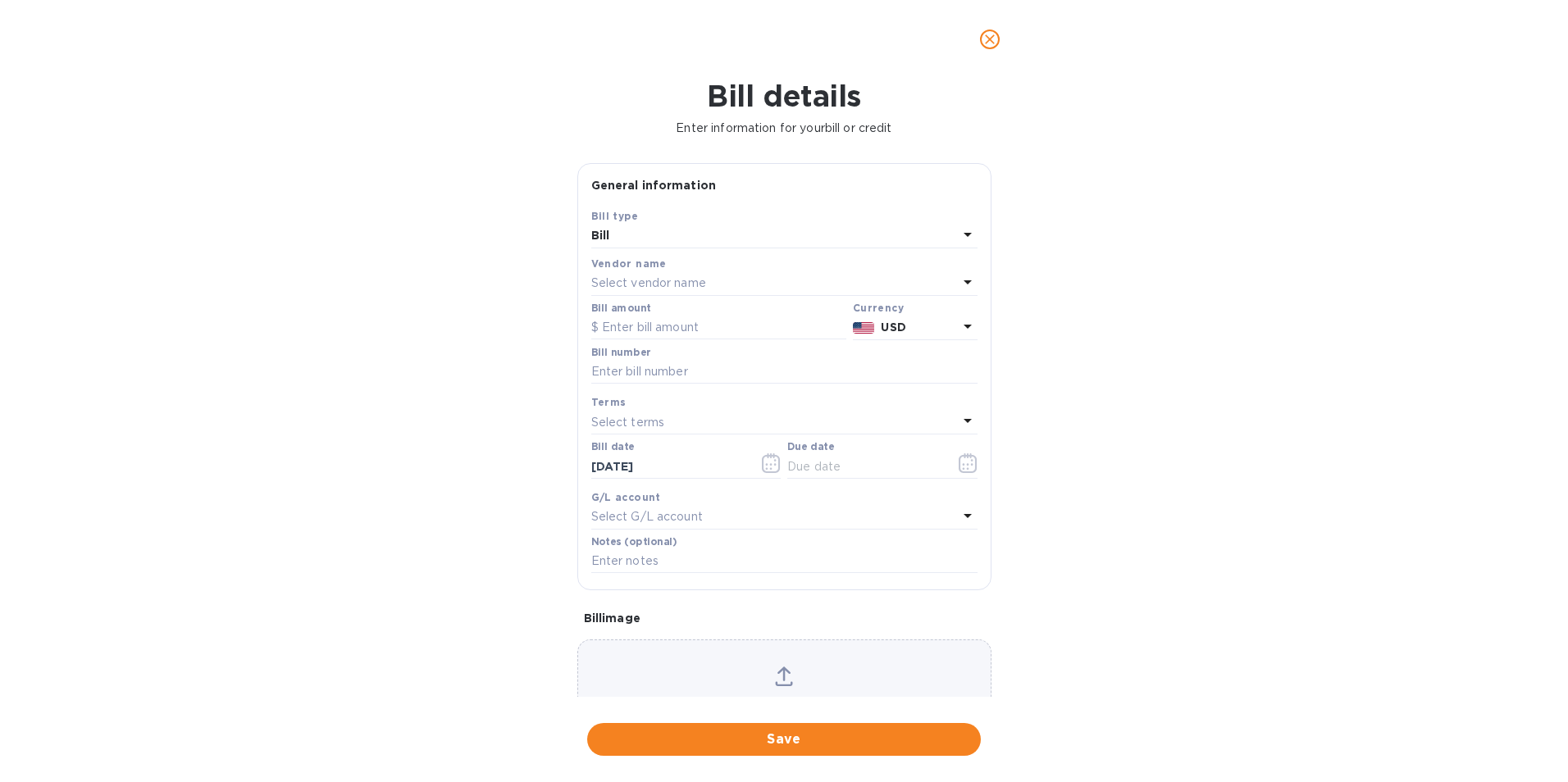
type input "[DATE]"
click at [668, 310] on div "Bill amount" at bounding box center [719, 321] width 255 height 38
click at [669, 326] on input "text" at bounding box center [719, 327] width 255 height 24
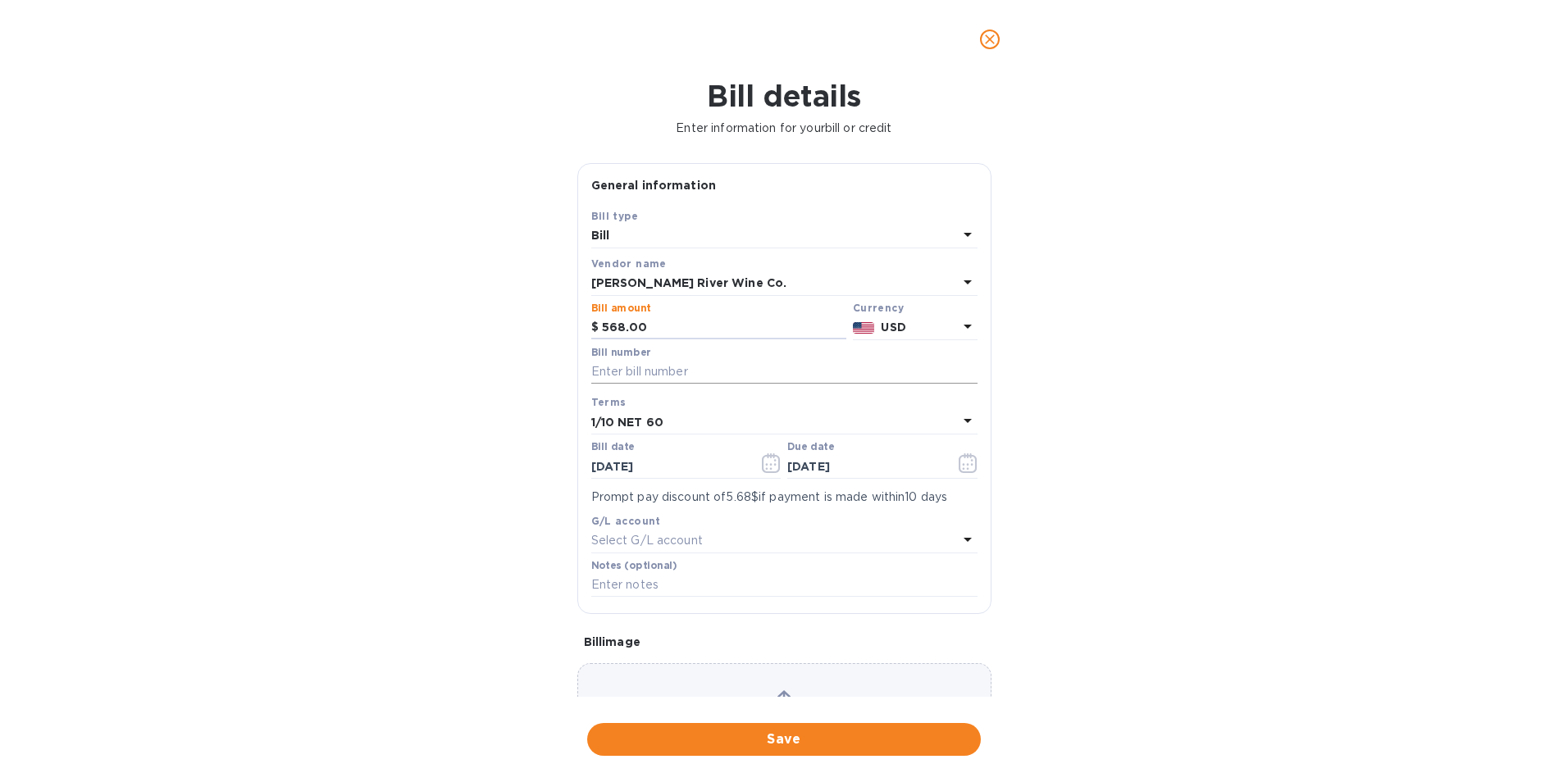
type input "568.00"
click at [654, 382] on input "text" at bounding box center [784, 372] width 386 height 24
type input "87445"
click at [766, 465] on icon "button" at bounding box center [767, 464] width 3 height 3
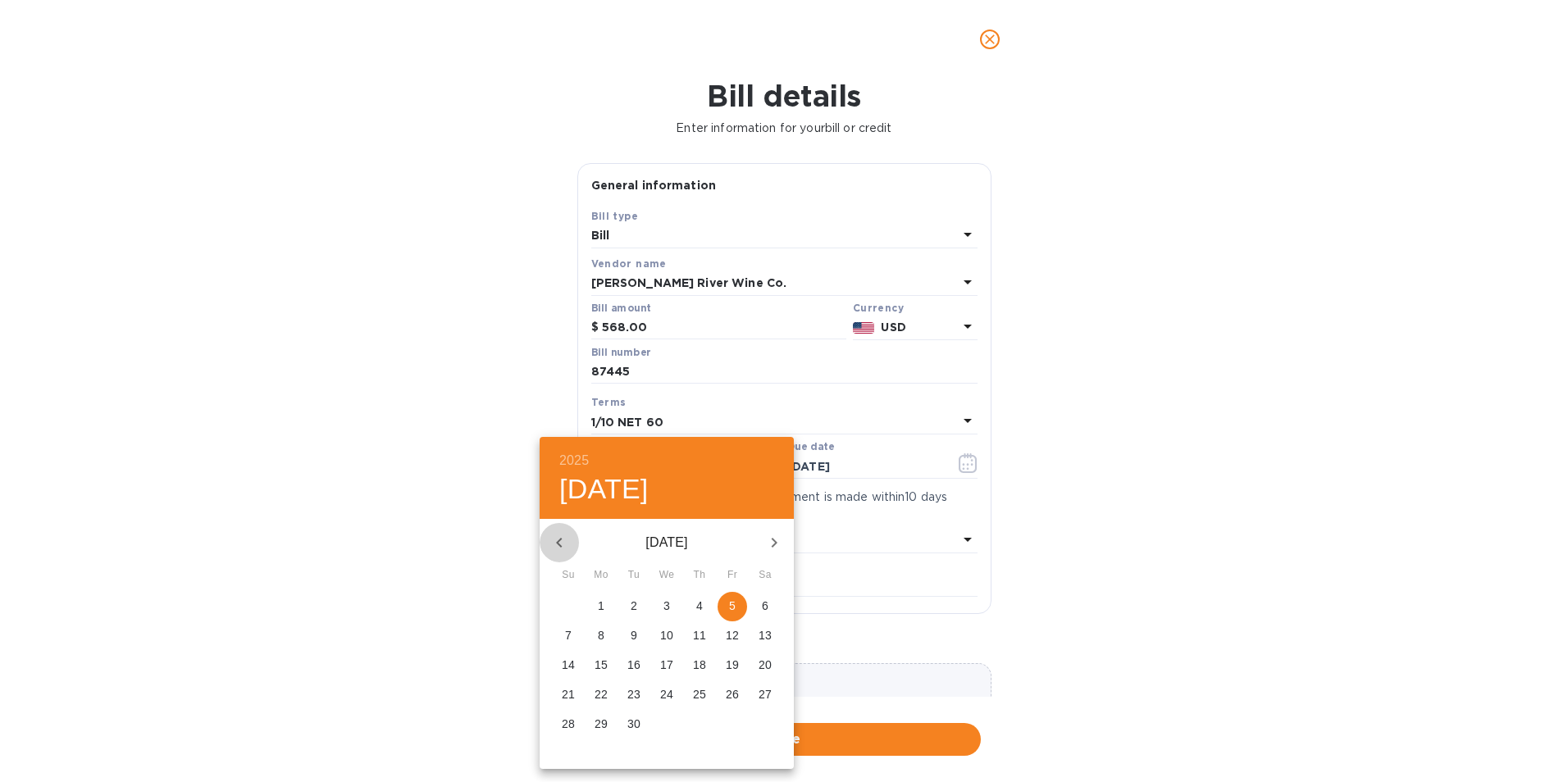
click at [560, 536] on icon "button" at bounding box center [559, 542] width 19 height 19
click at [560, 535] on icon "button" at bounding box center [559, 542] width 19 height 19
click at [632, 644] on p "8" at bounding box center [634, 636] width 7 height 17
type input "[DATE]"
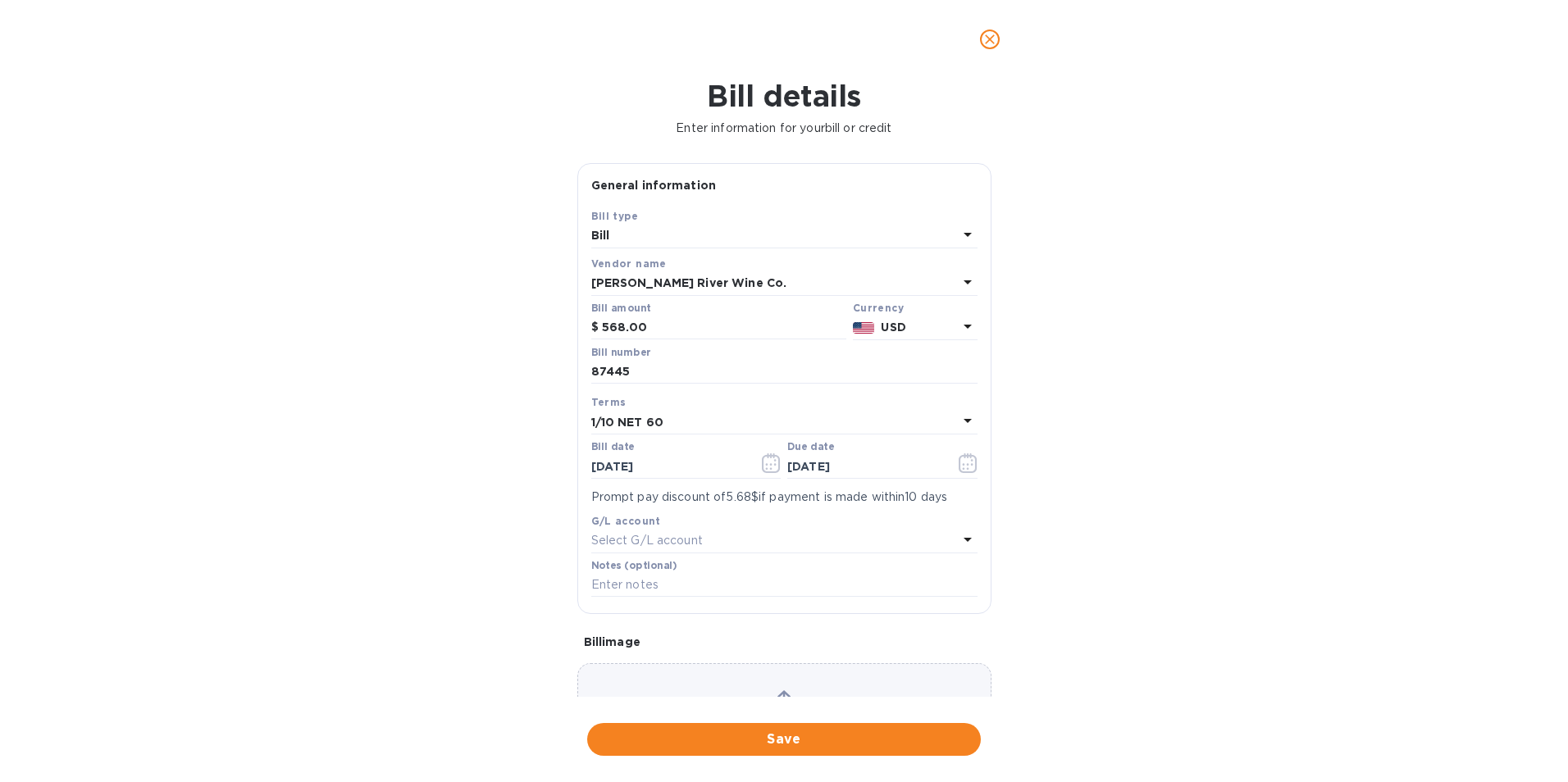
click at [633, 420] on b "1/10 NET 60" at bounding box center [628, 423] width 72 height 13
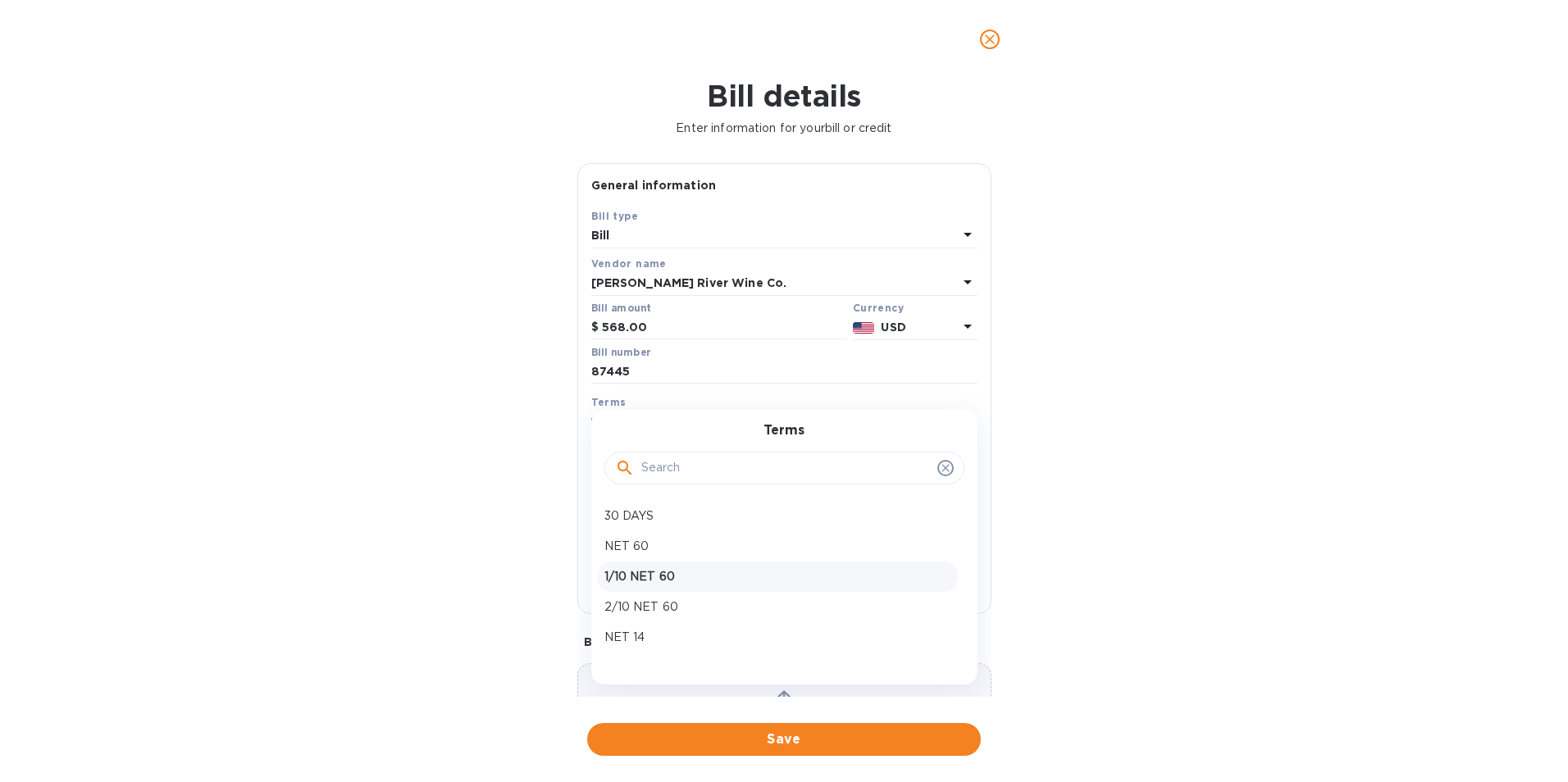
click at [637, 569] on p "1/10 NET 60" at bounding box center [777, 576] width 346 height 18
type input "[DATE]"
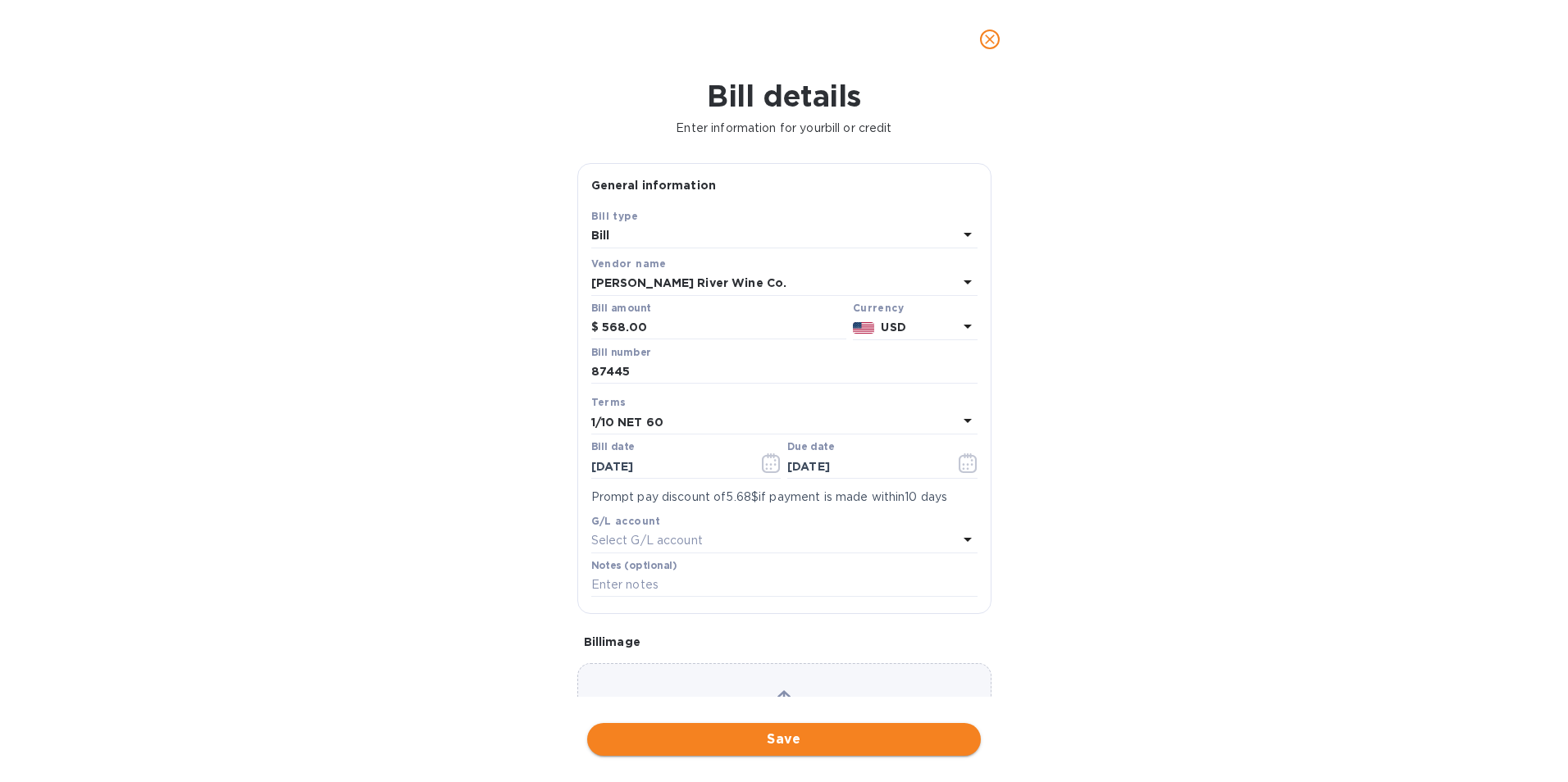
click at [724, 742] on span "Save" at bounding box center [784, 739] width 367 height 19
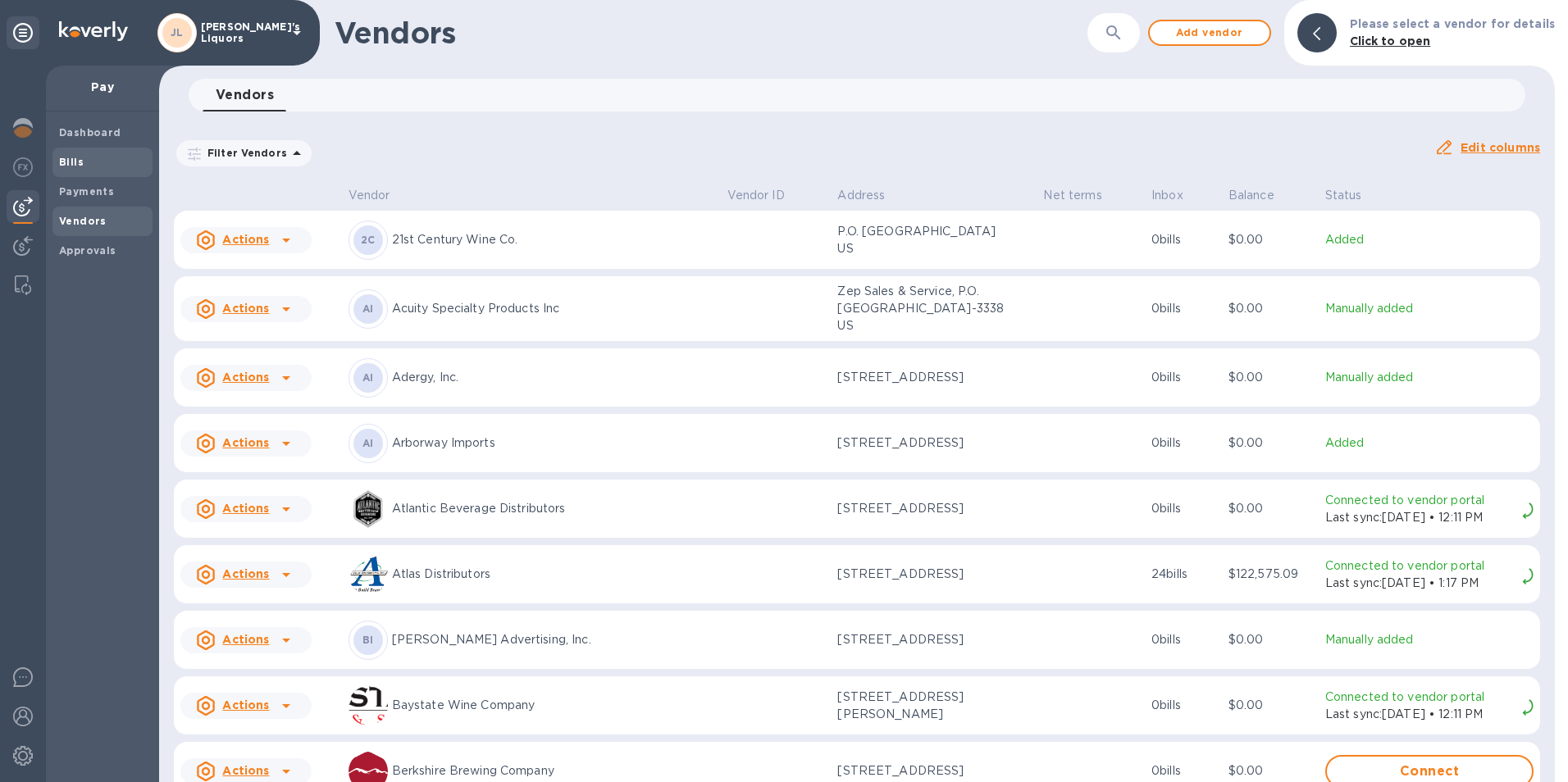
click at [86, 163] on span "Bills" at bounding box center [102, 163] width 87 height 17
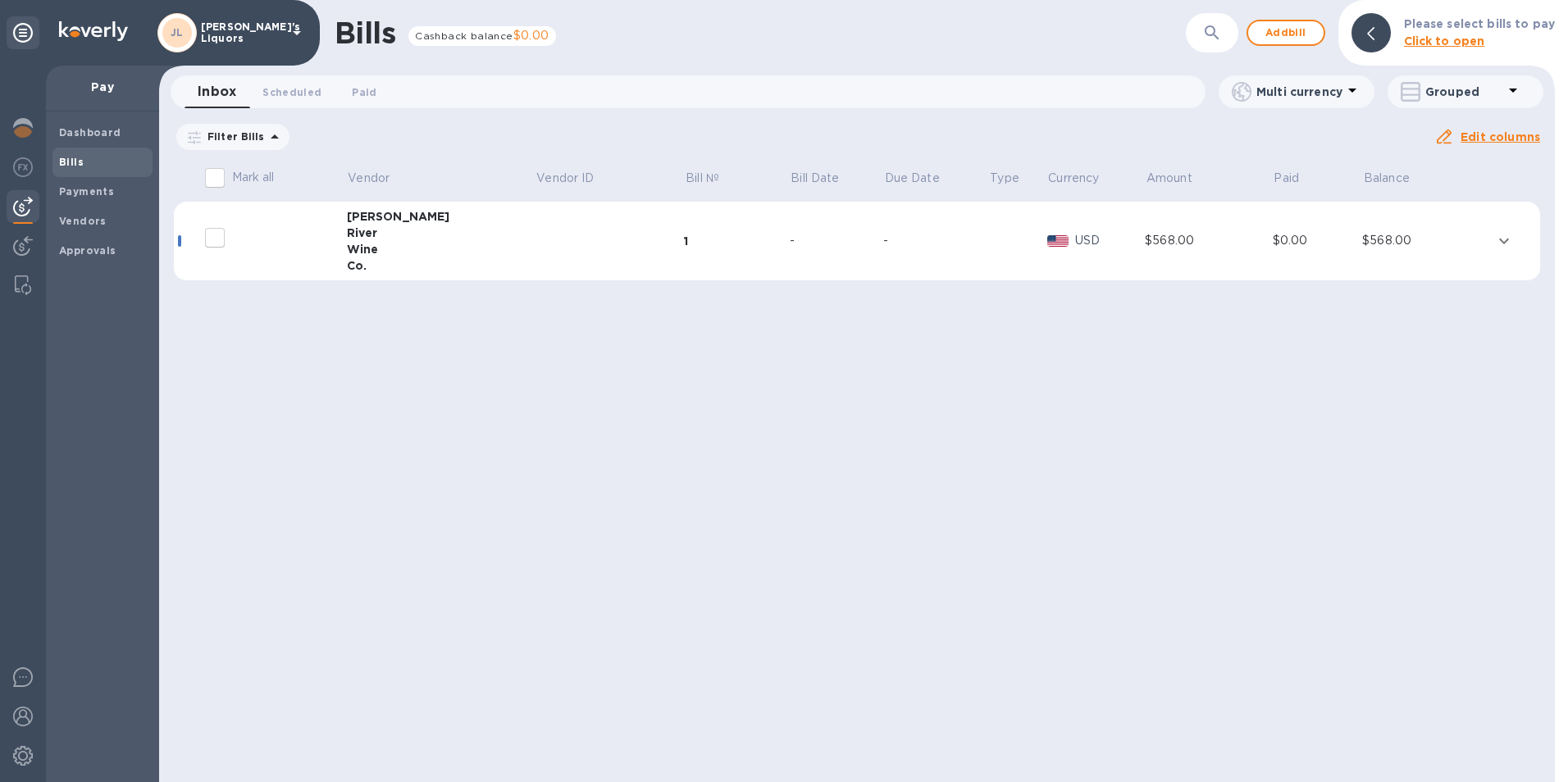
click at [368, 244] on div "Wine" at bounding box center [440, 249] width 189 height 17
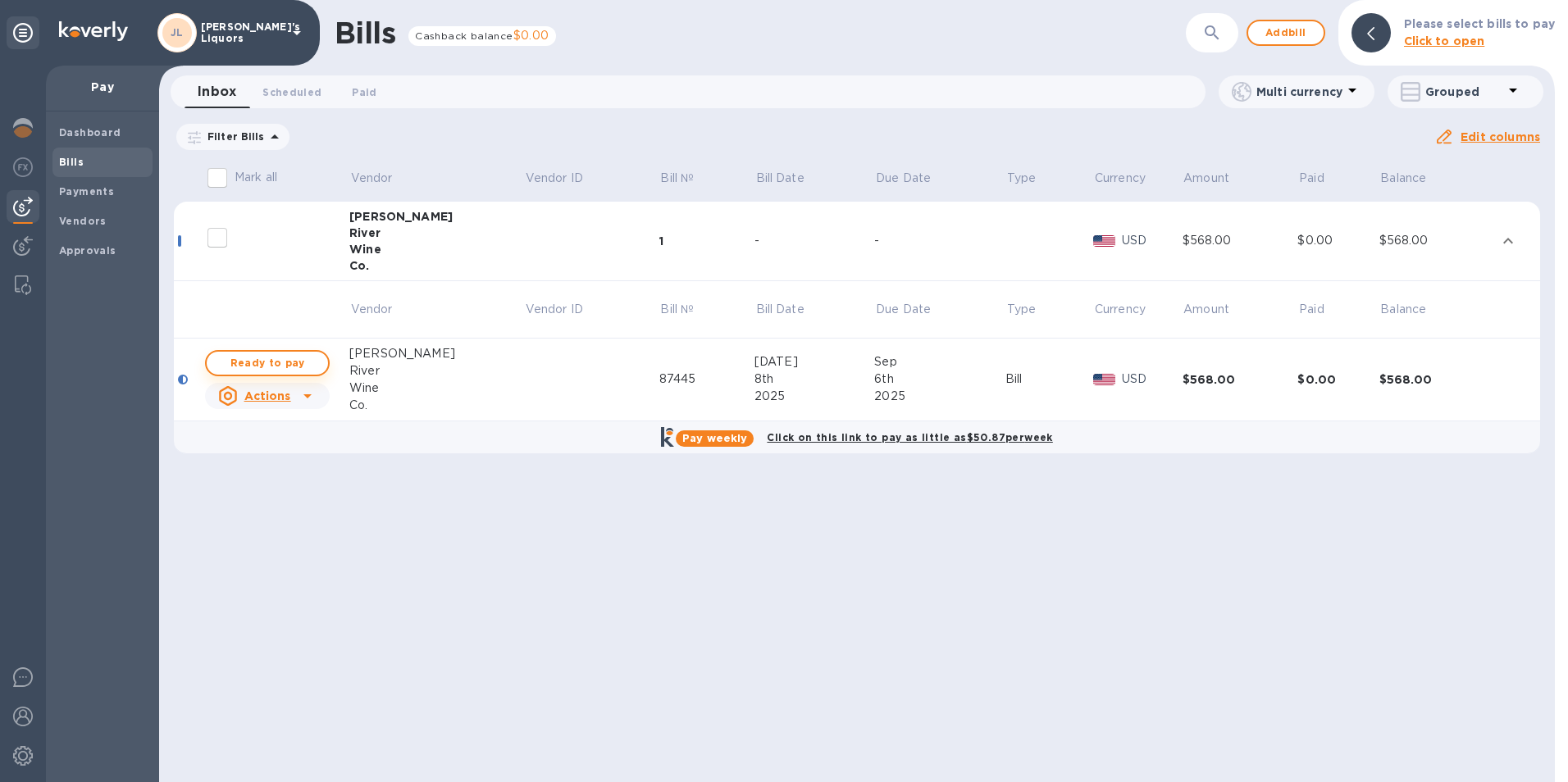
click at [284, 360] on span "Ready to pay" at bounding box center [267, 362] width 95 height 19
checkbox input "true"
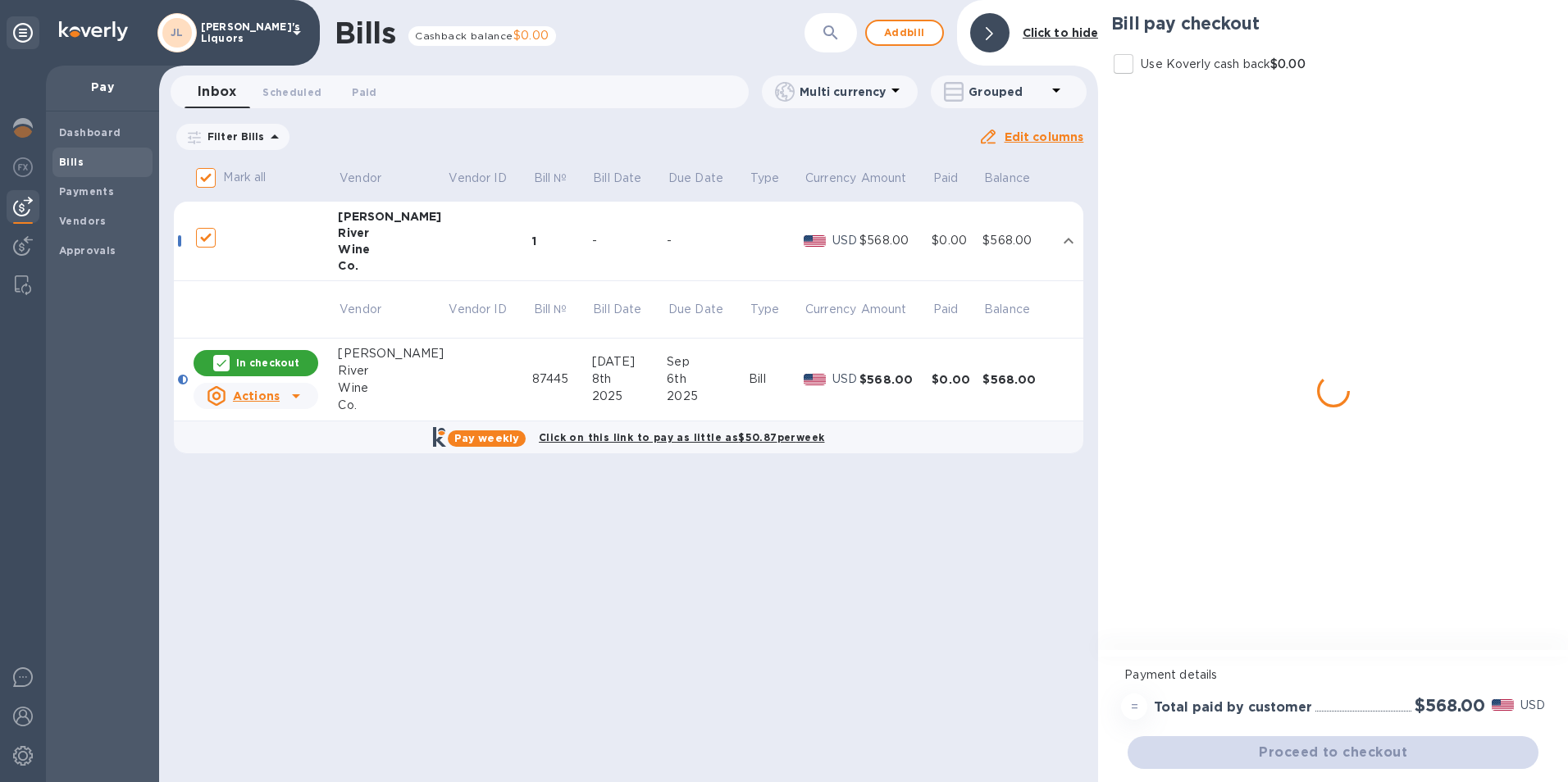
checkbox input "true"
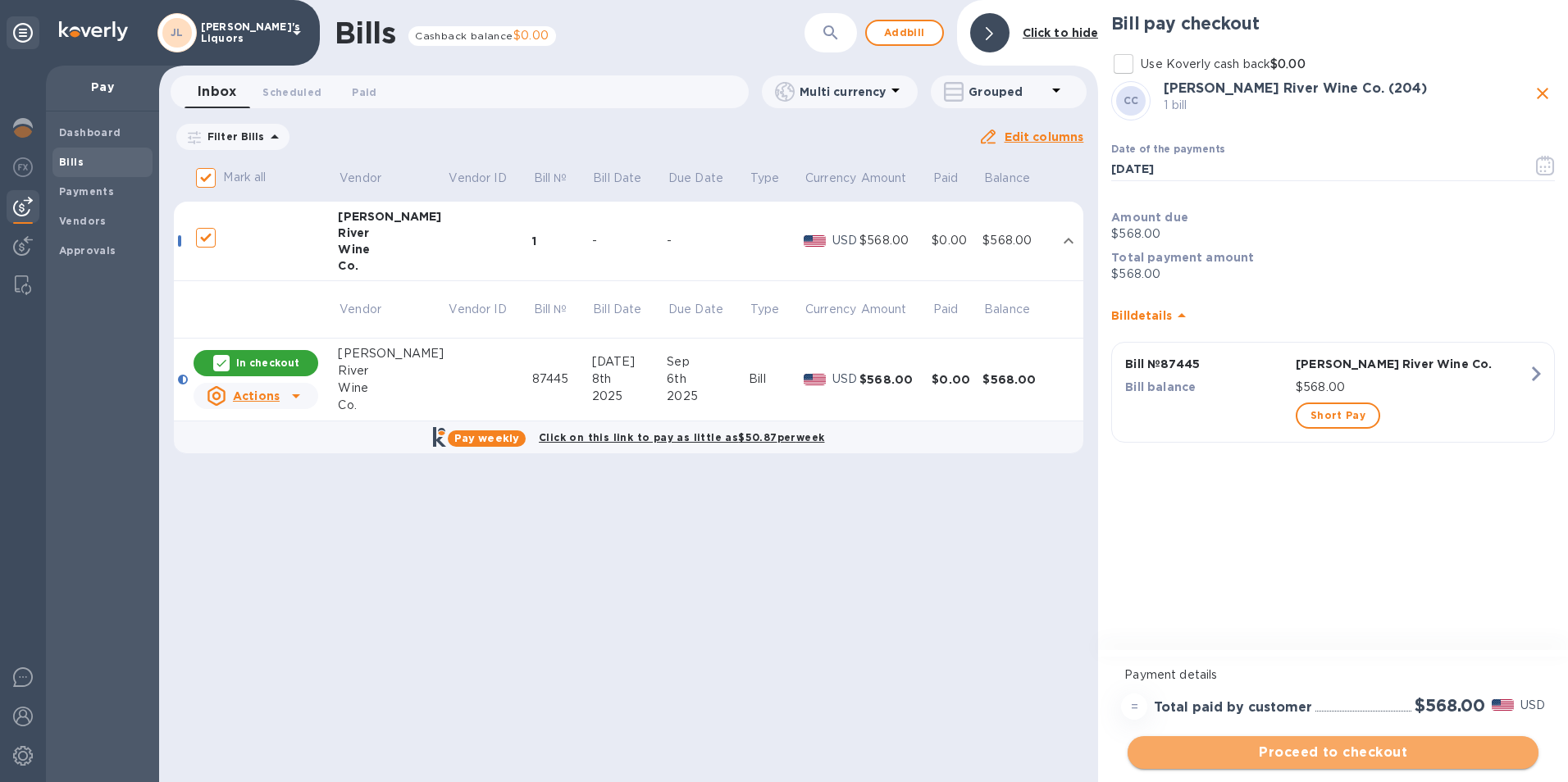
click at [1227, 744] on span "Proceed to checkout" at bounding box center [1332, 752] width 384 height 19
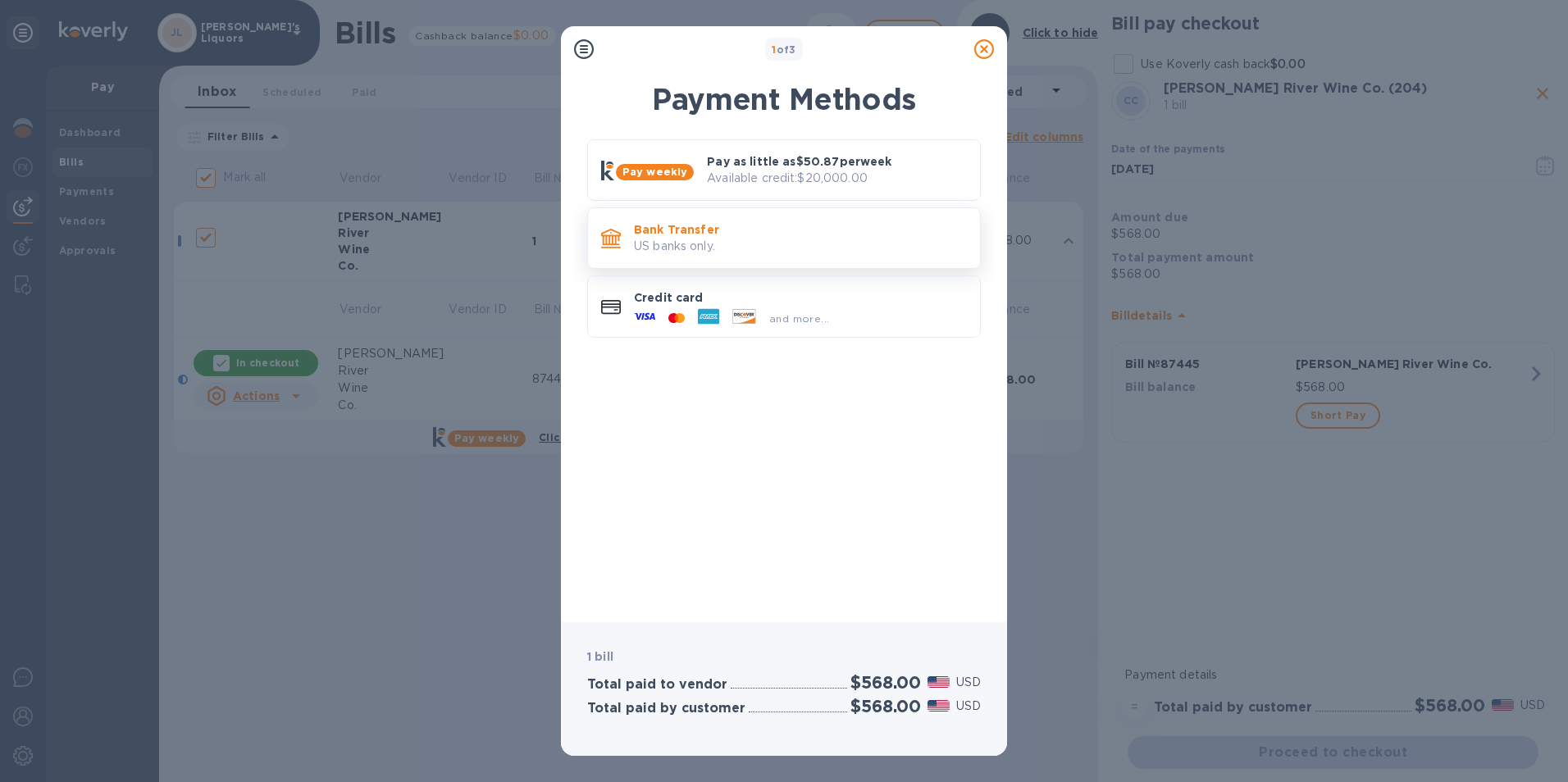
click at [676, 239] on p "US banks only." at bounding box center [800, 246] width 333 height 18
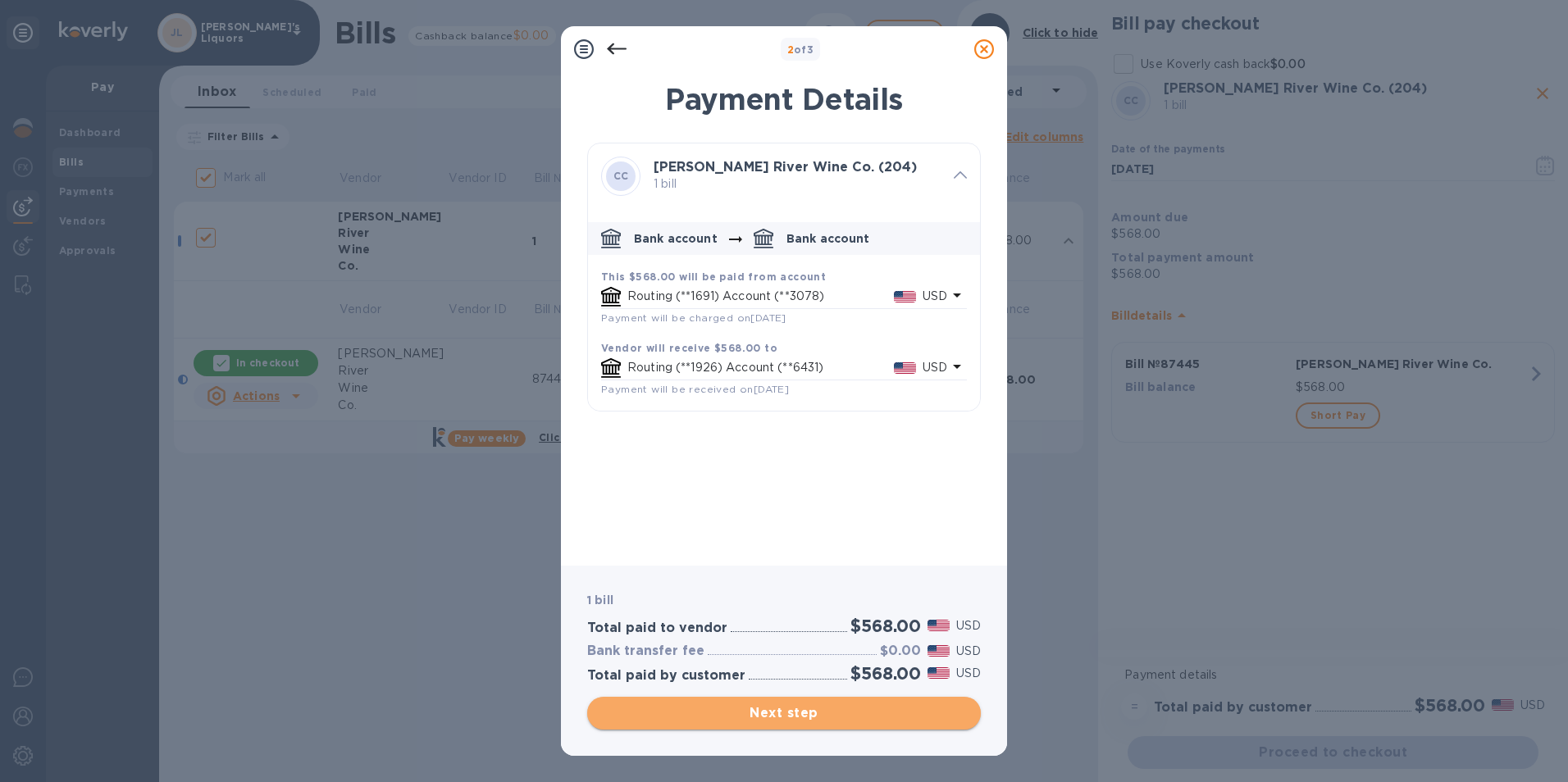
click at [789, 720] on span "Next step" at bounding box center [784, 713] width 367 height 19
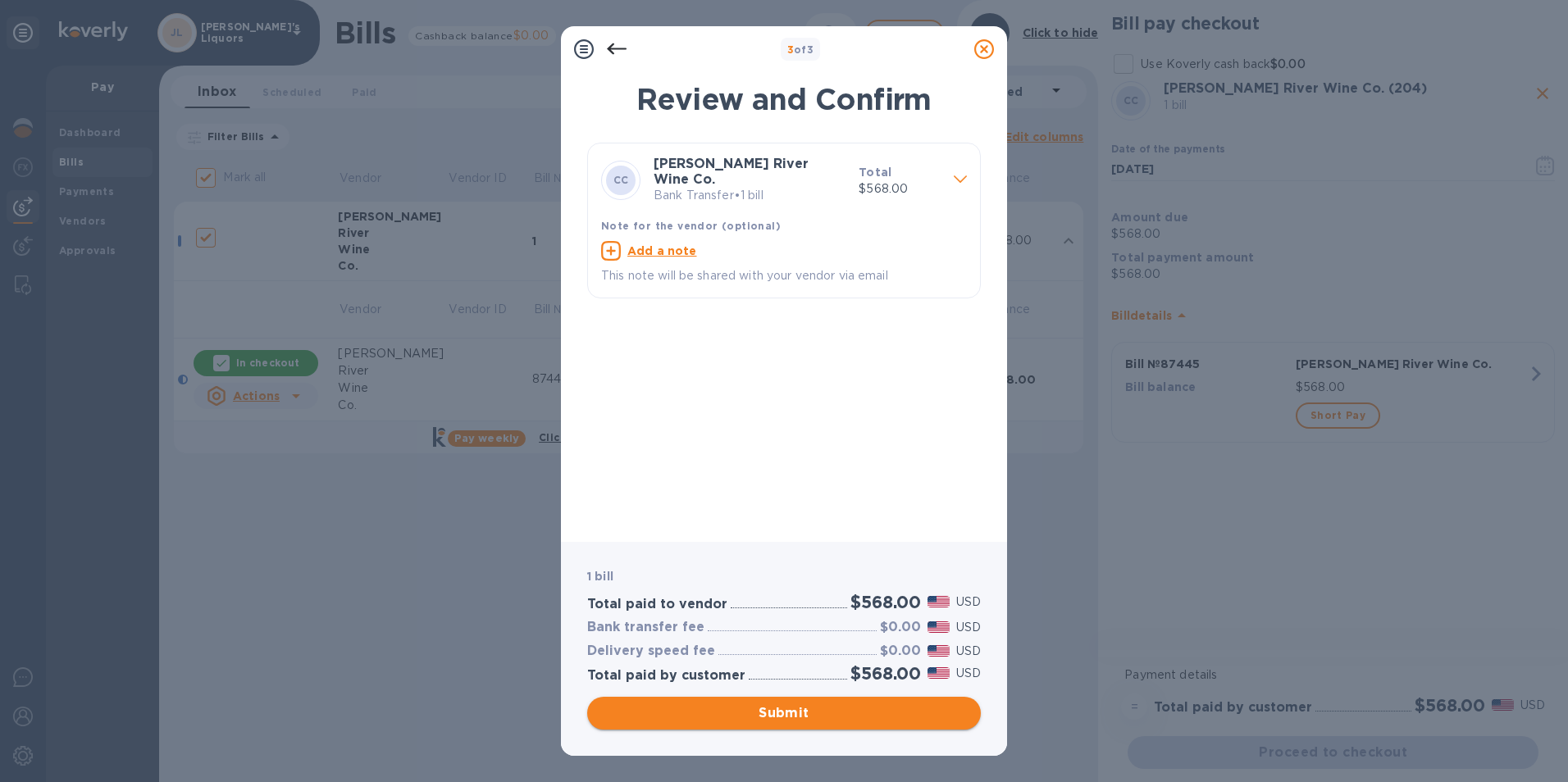
click at [761, 706] on span "Submit" at bounding box center [784, 713] width 367 height 19
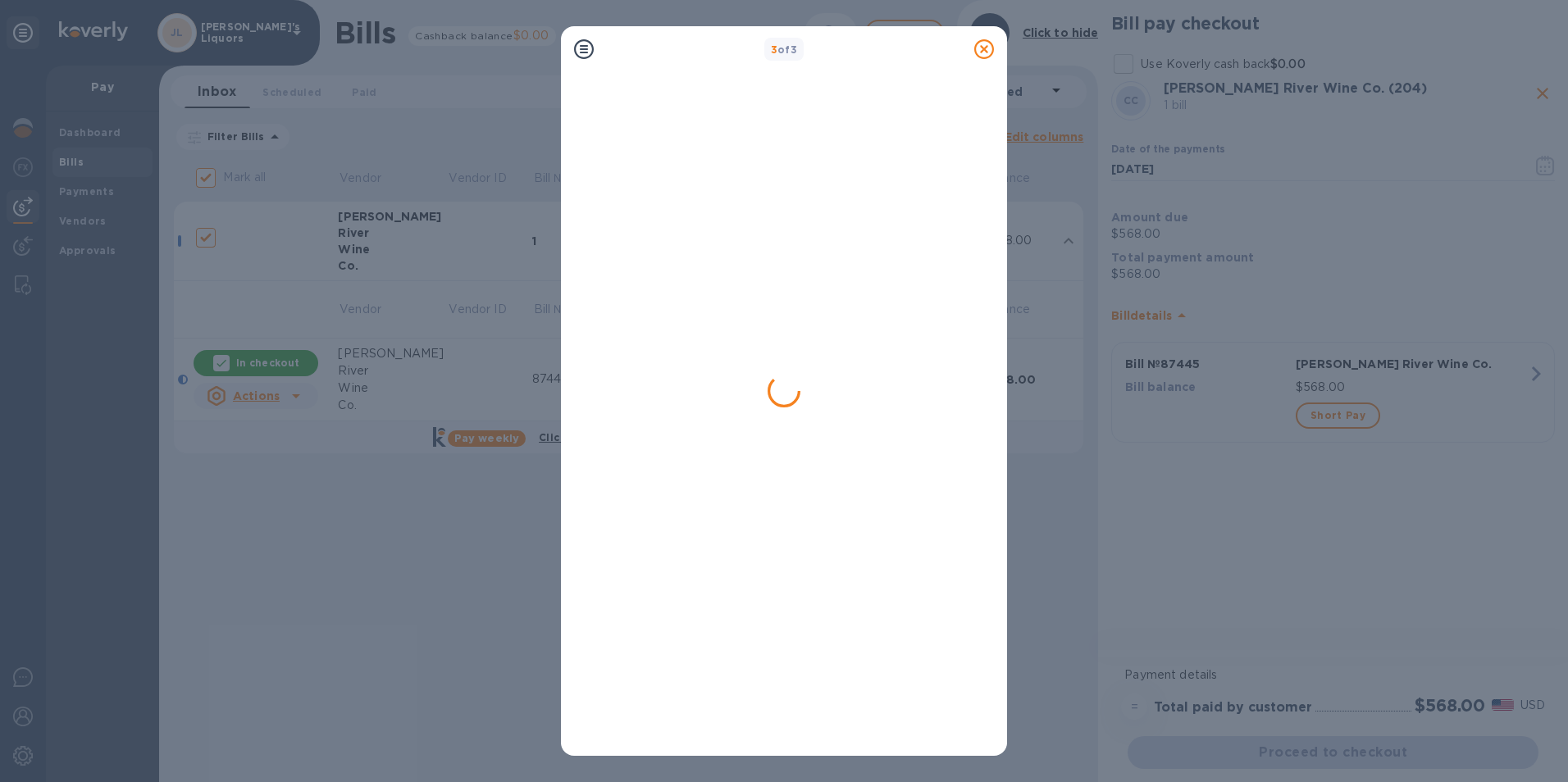
checkbox input "false"
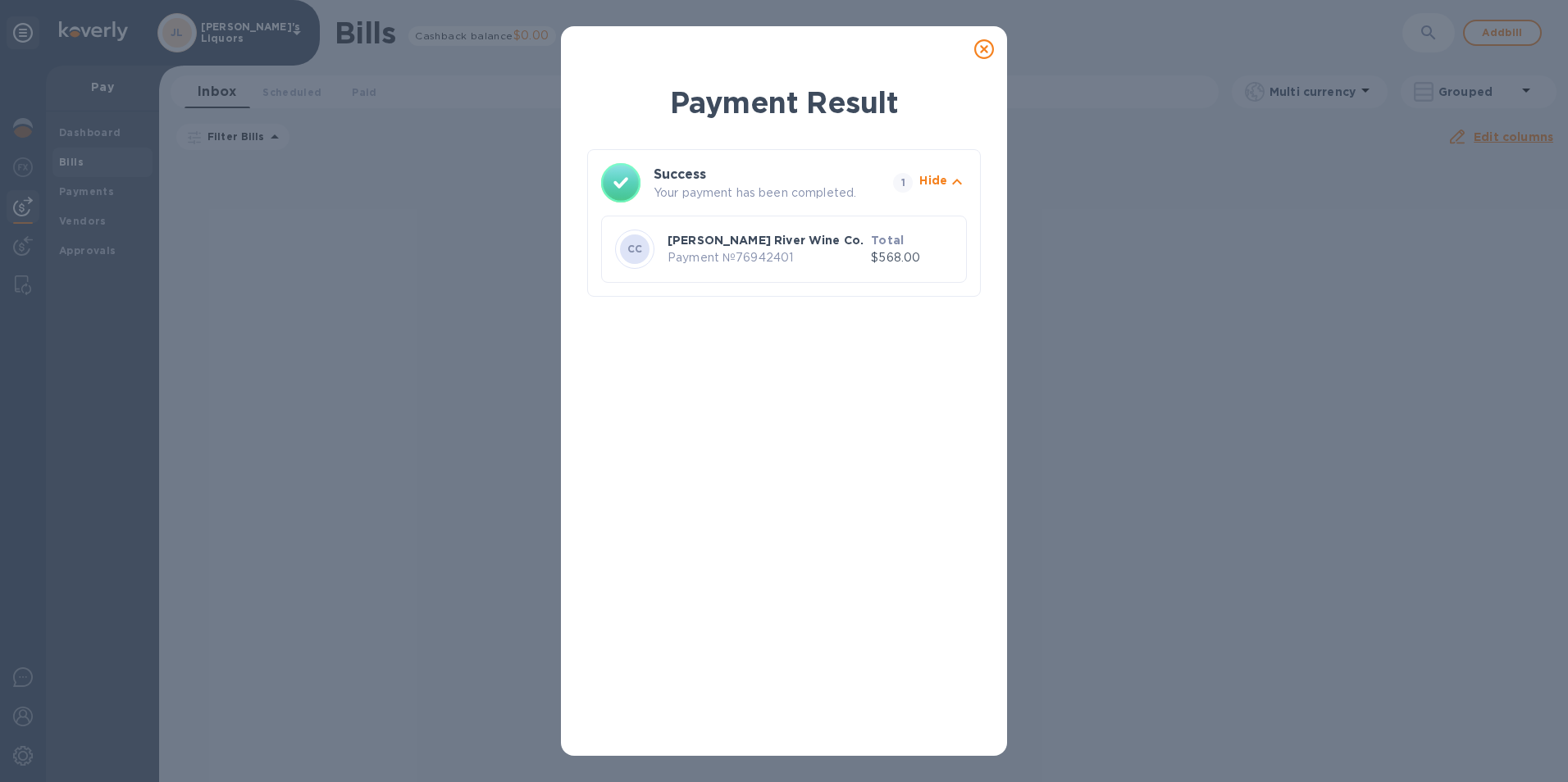
click at [987, 50] on icon at bounding box center [983, 49] width 19 height 19
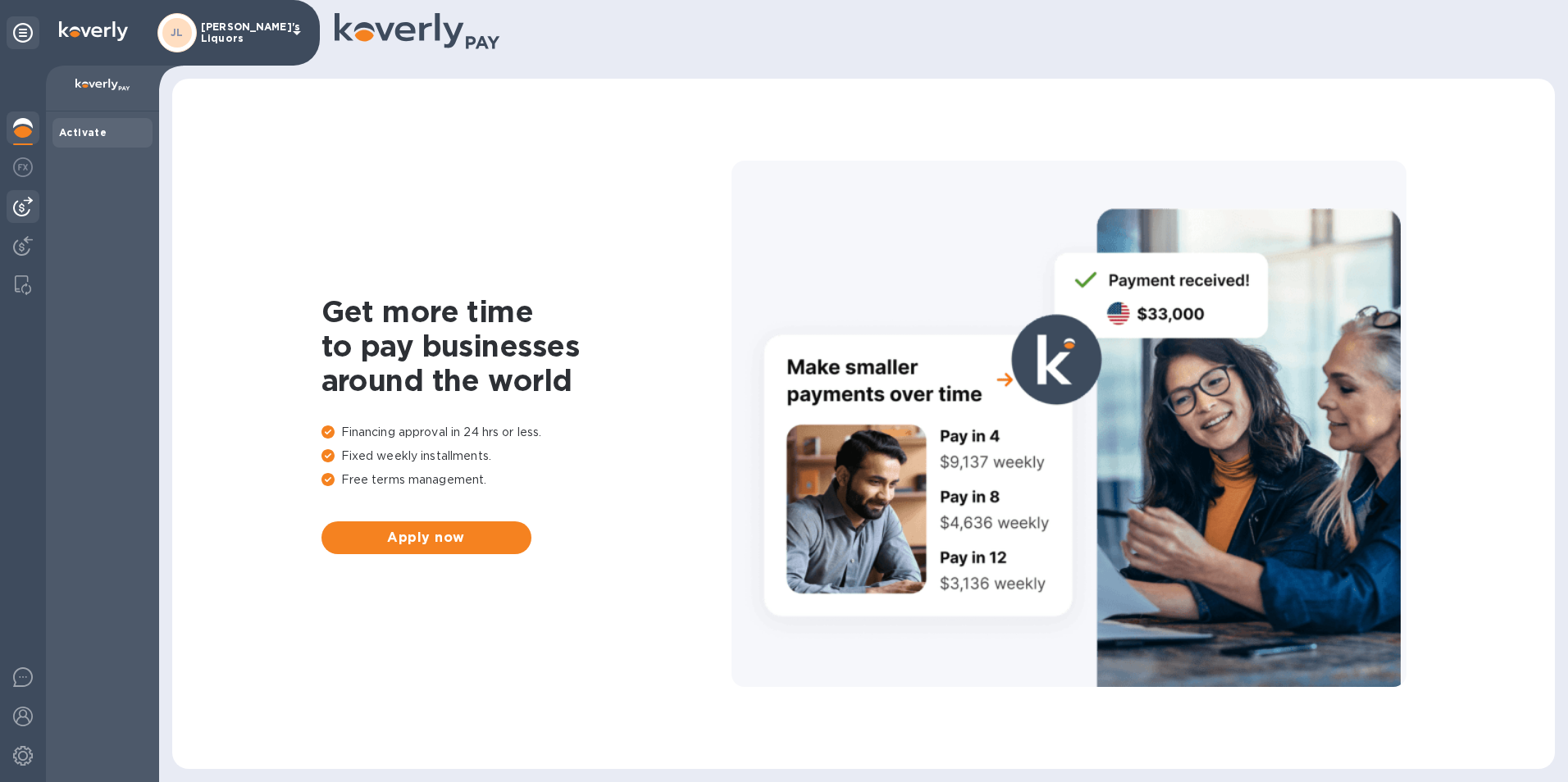
click at [26, 206] on img at bounding box center [23, 206] width 19 height 19
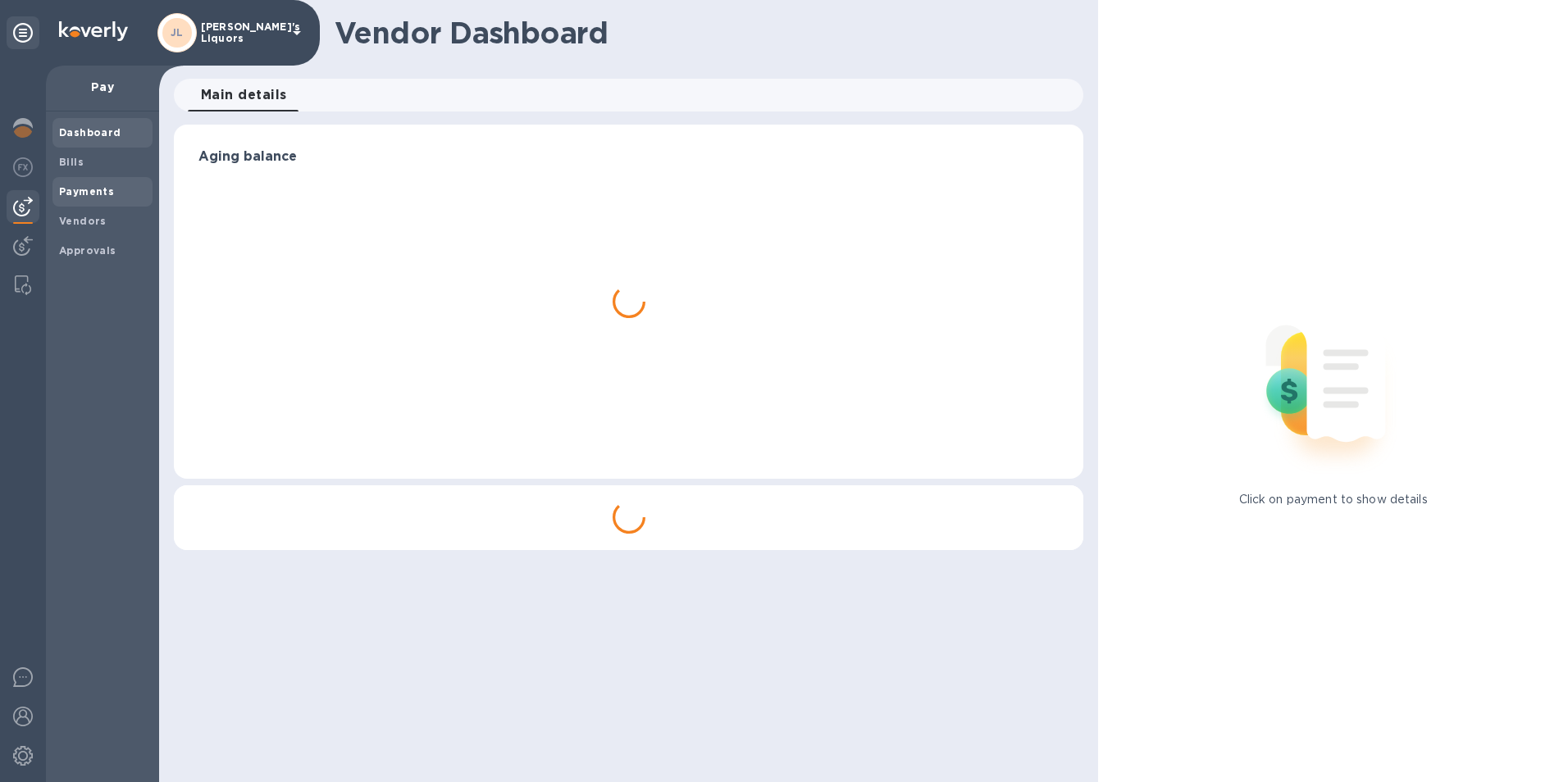
click at [91, 188] on b "Payments" at bounding box center [86, 191] width 55 height 13
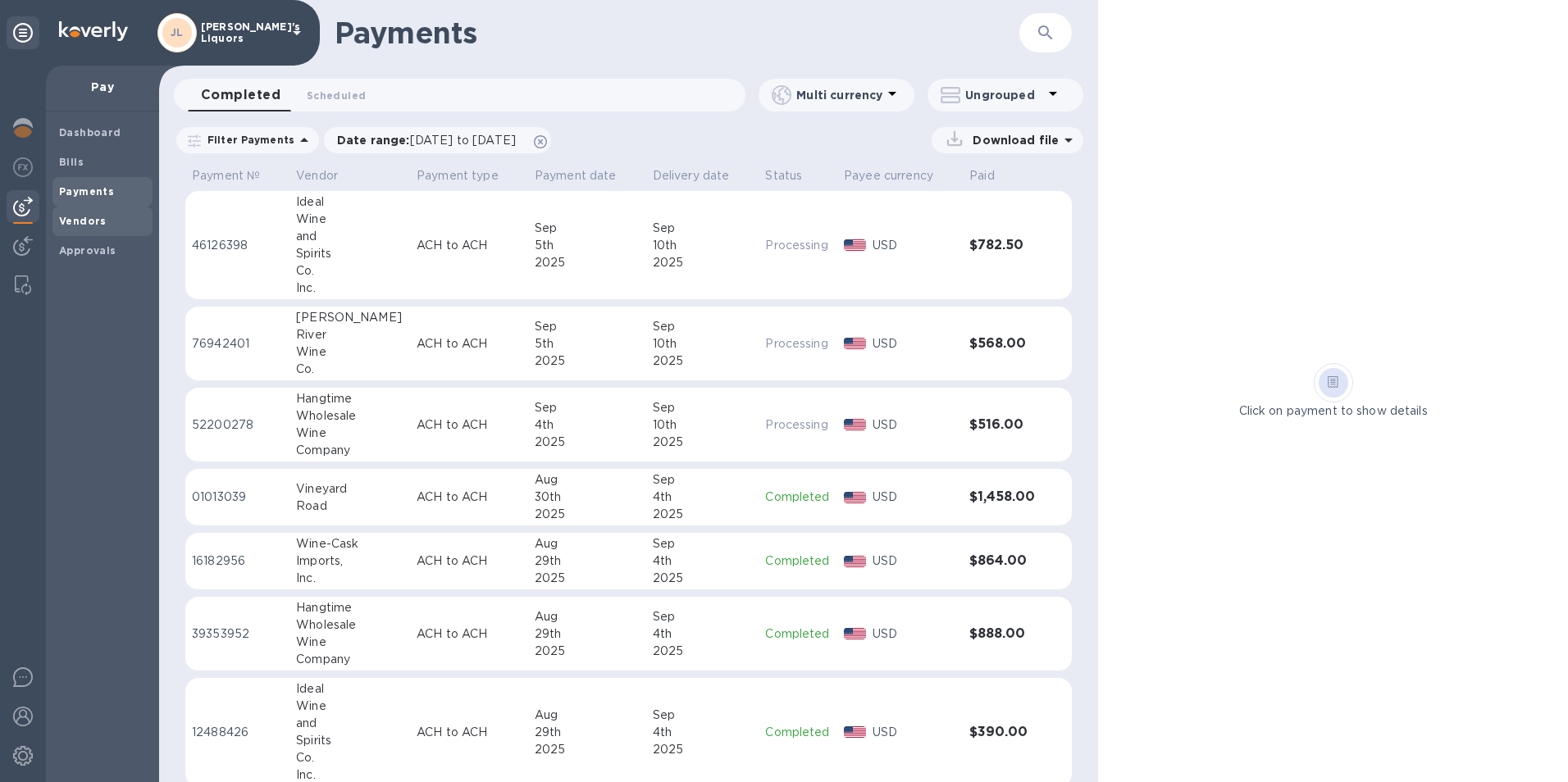
click at [102, 219] on b "Vendors" at bounding box center [82, 221] width 48 height 13
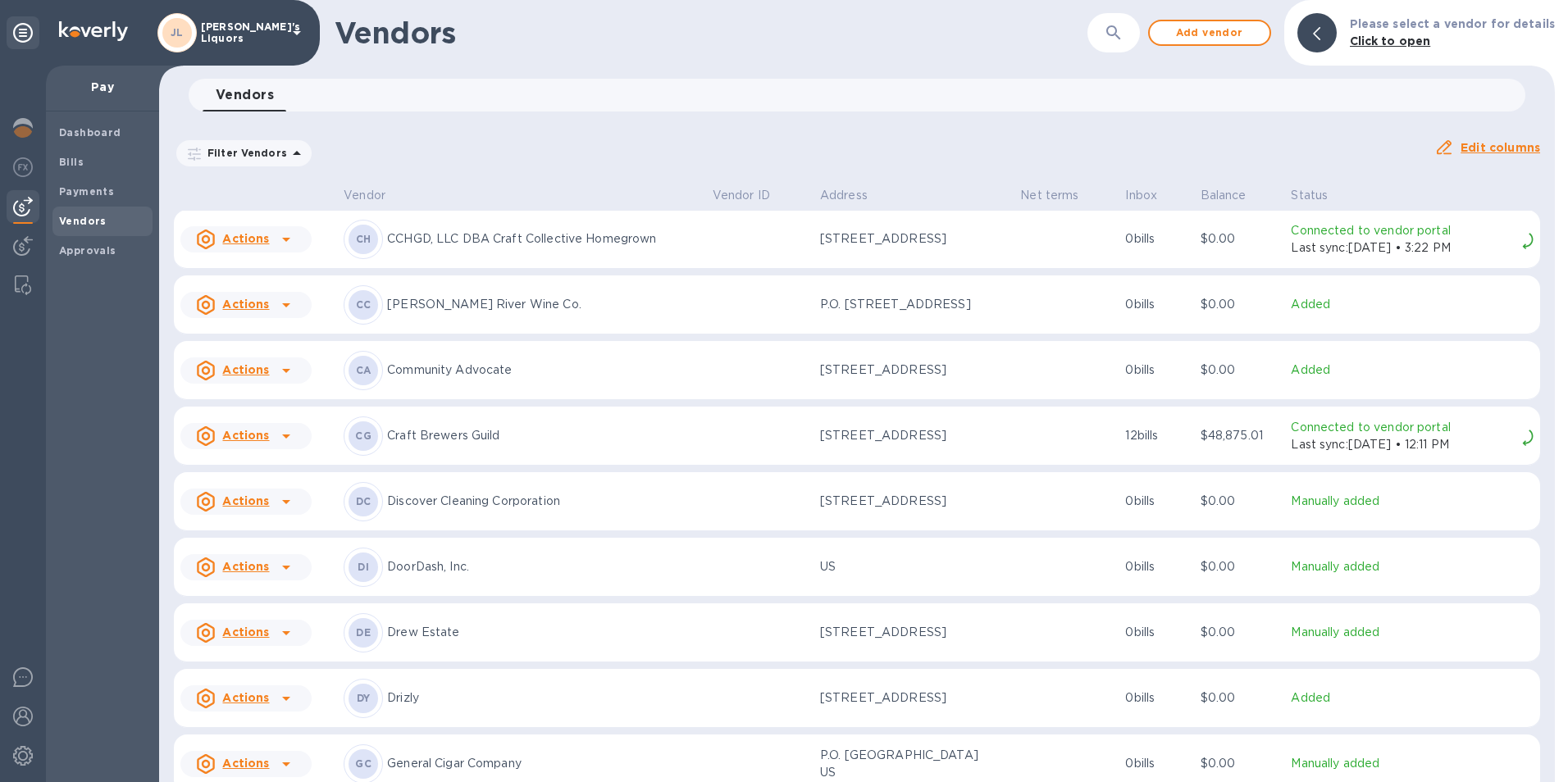
scroll to position [1430, 0]
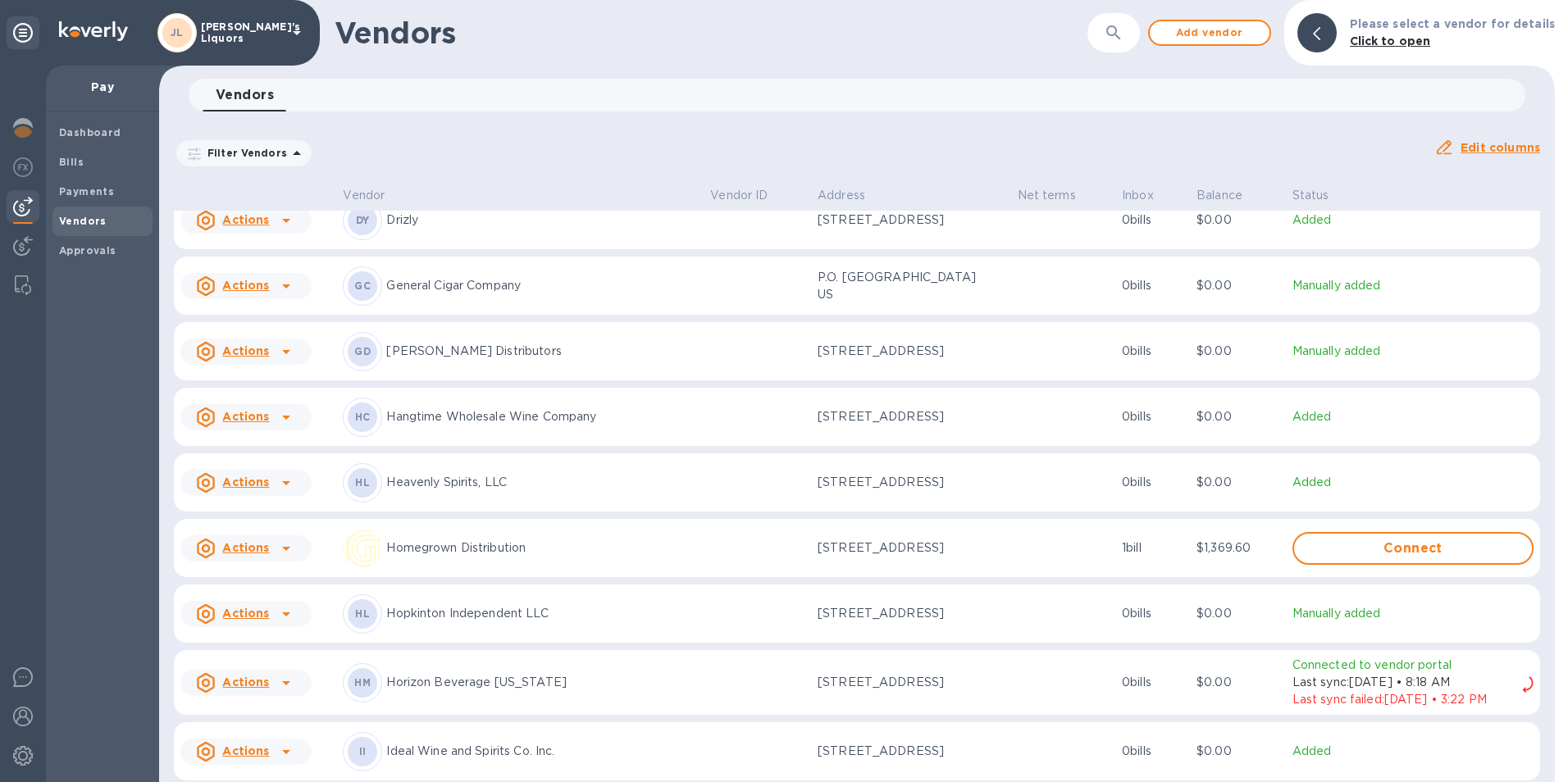
click at [287, 486] on icon at bounding box center [286, 483] width 8 height 4
click at [286, 553] on b "Add new bill" at bounding box center [264, 556] width 76 height 13
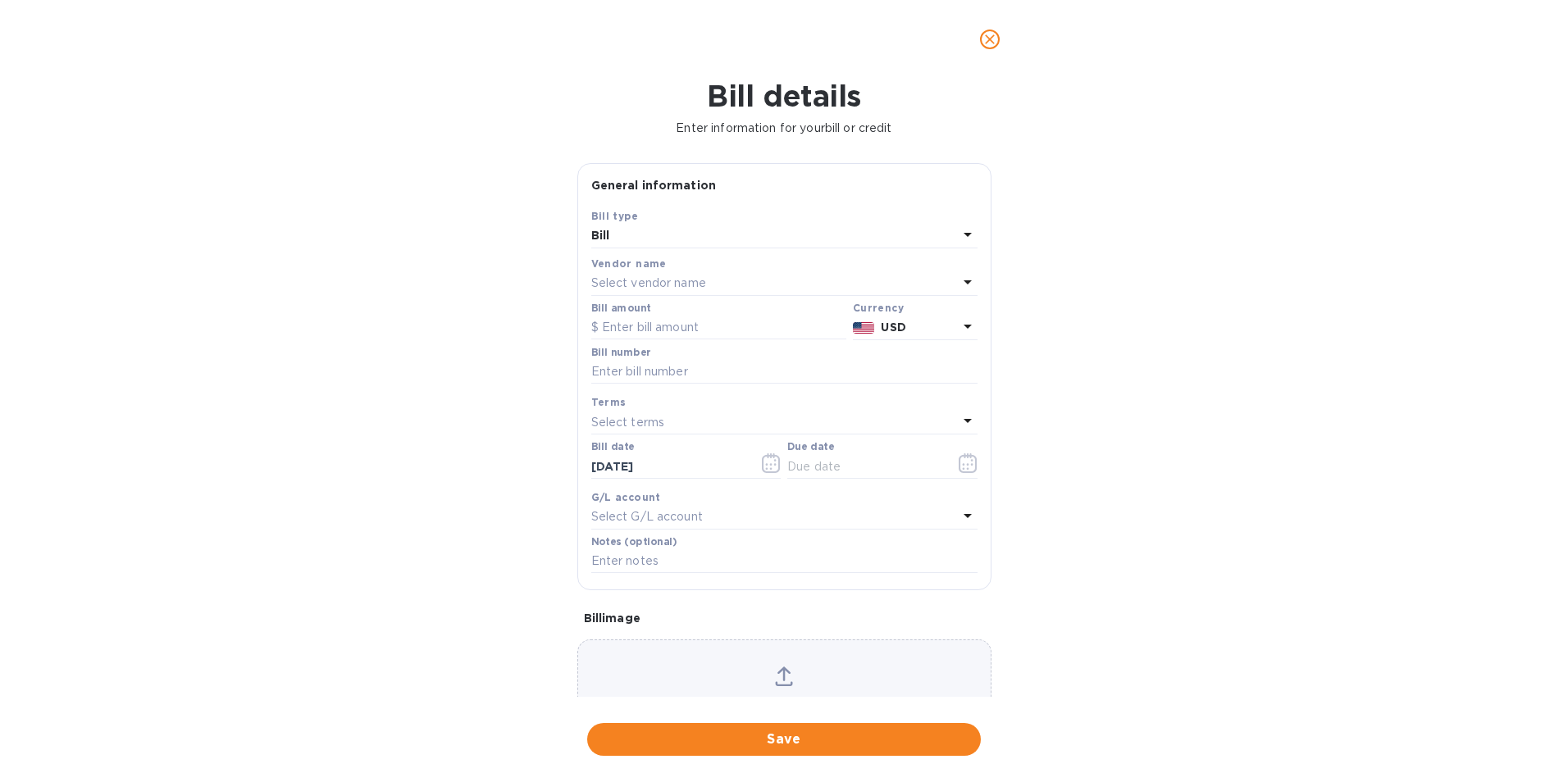
type input "10/05/2025"
click at [705, 332] on input "text" at bounding box center [719, 327] width 255 height 24
type input "739.66"
click at [705, 375] on input "text" at bounding box center [784, 372] width 386 height 24
type input "25-0923"
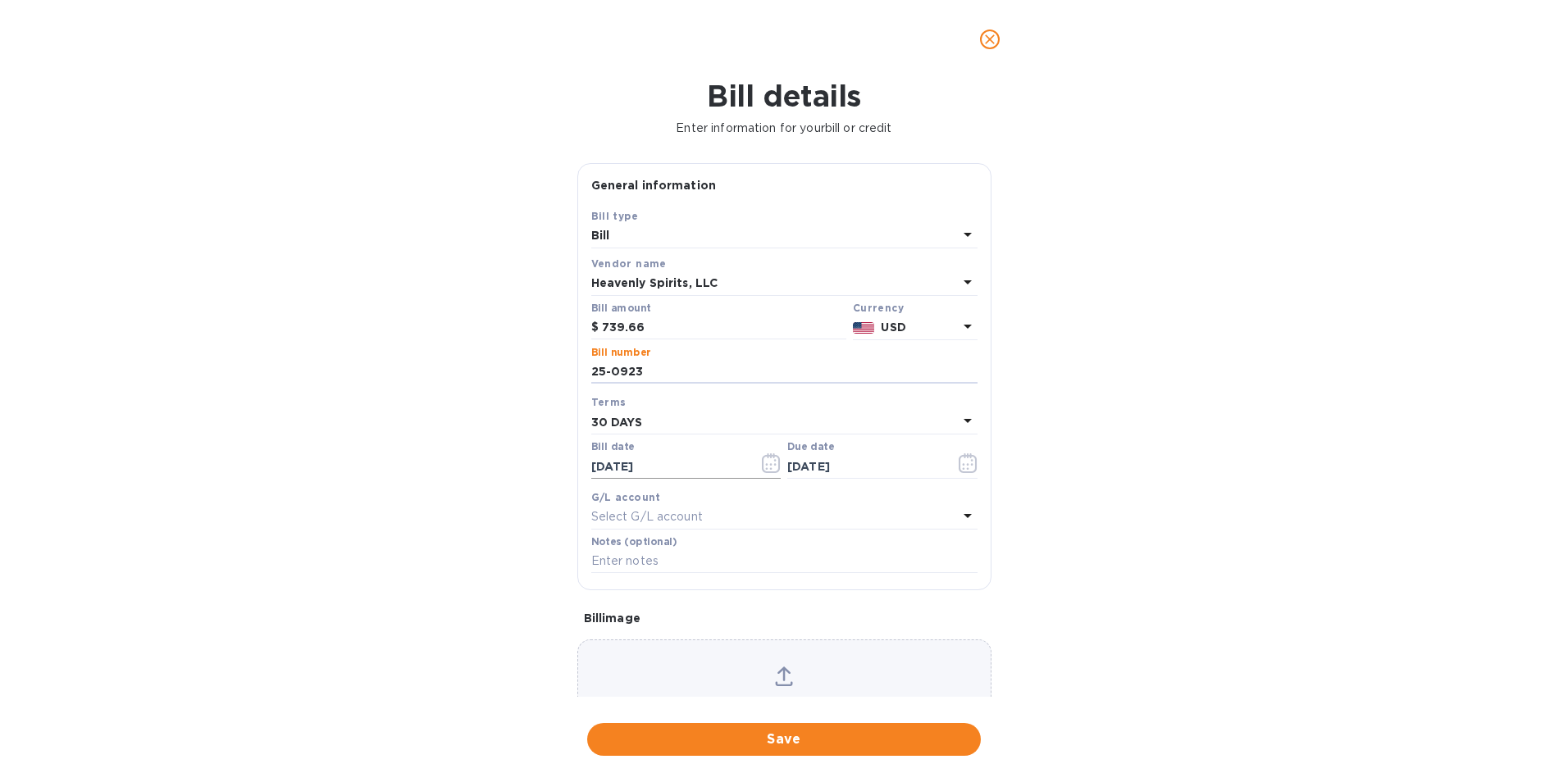
click at [763, 462] on icon "button" at bounding box center [771, 462] width 18 height 19
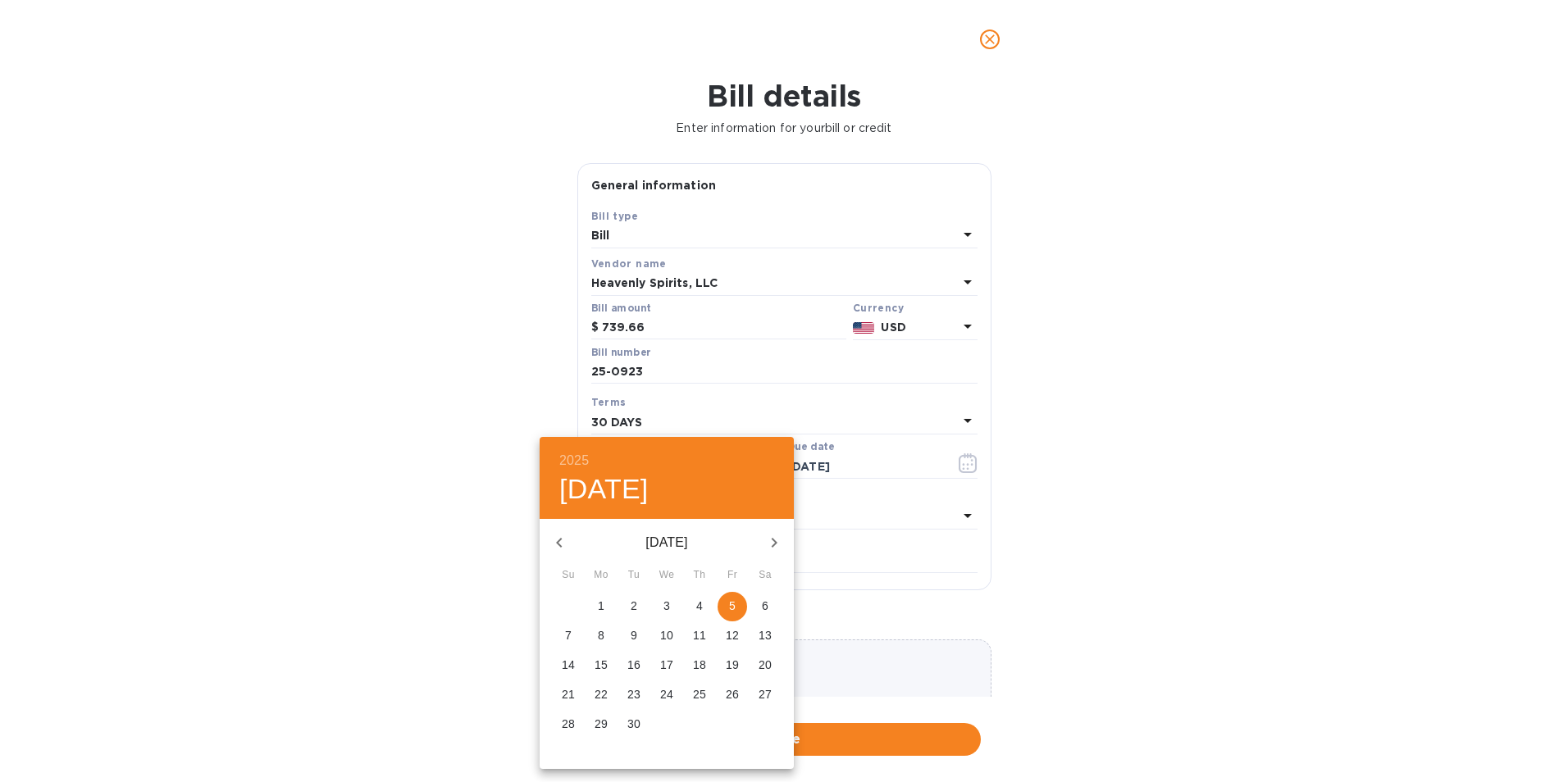
drag, startPoint x: 559, startPoint y: 547, endPoint x: 576, endPoint y: 555, distance: 18.8
click at [559, 546] on icon "button" at bounding box center [559, 542] width 19 height 19
click at [602, 662] on p "11" at bounding box center [602, 665] width 13 height 17
type input "08/11/2025"
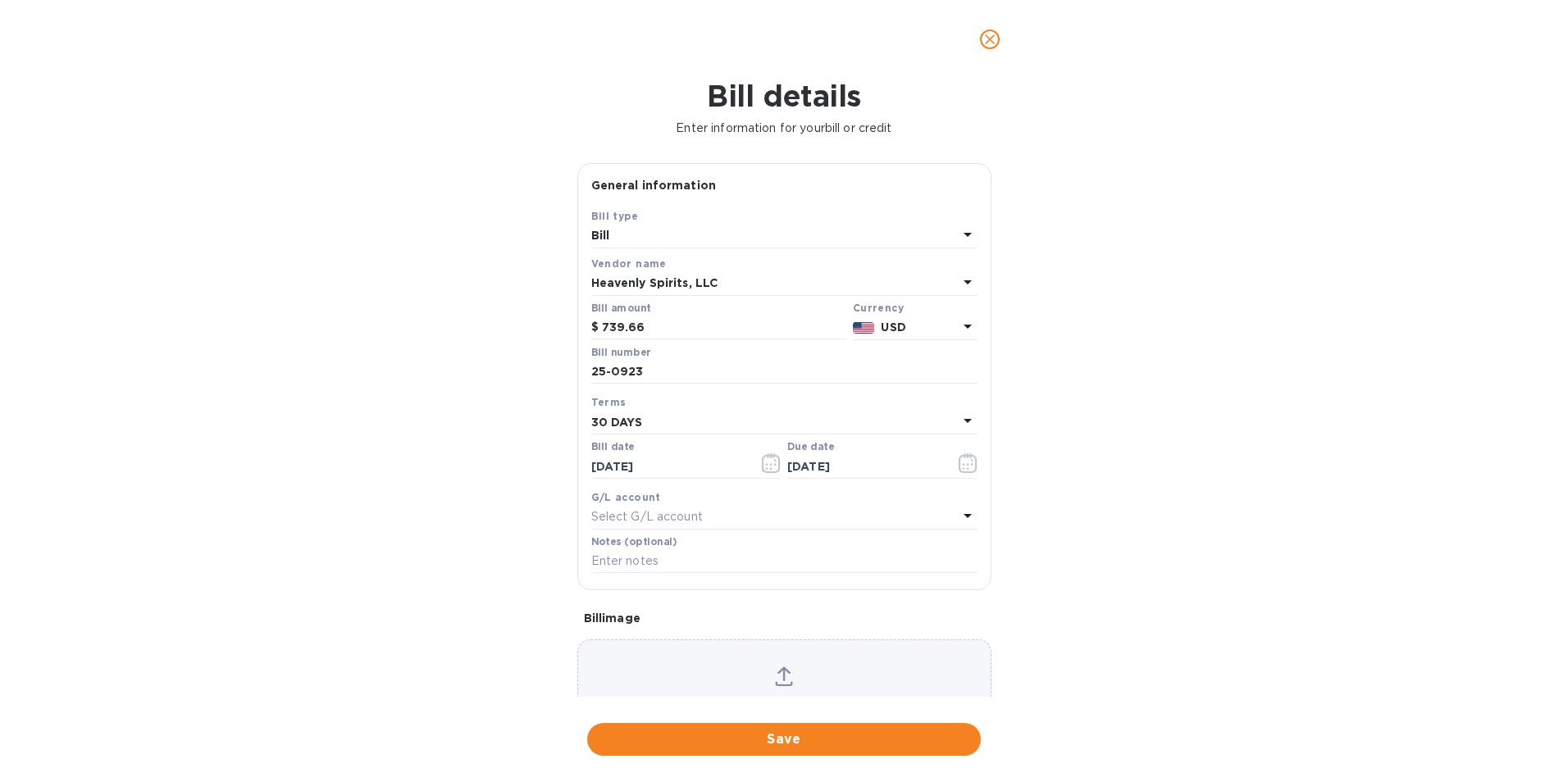
click at [630, 423] on b "30 DAYS" at bounding box center [617, 423] width 52 height 13
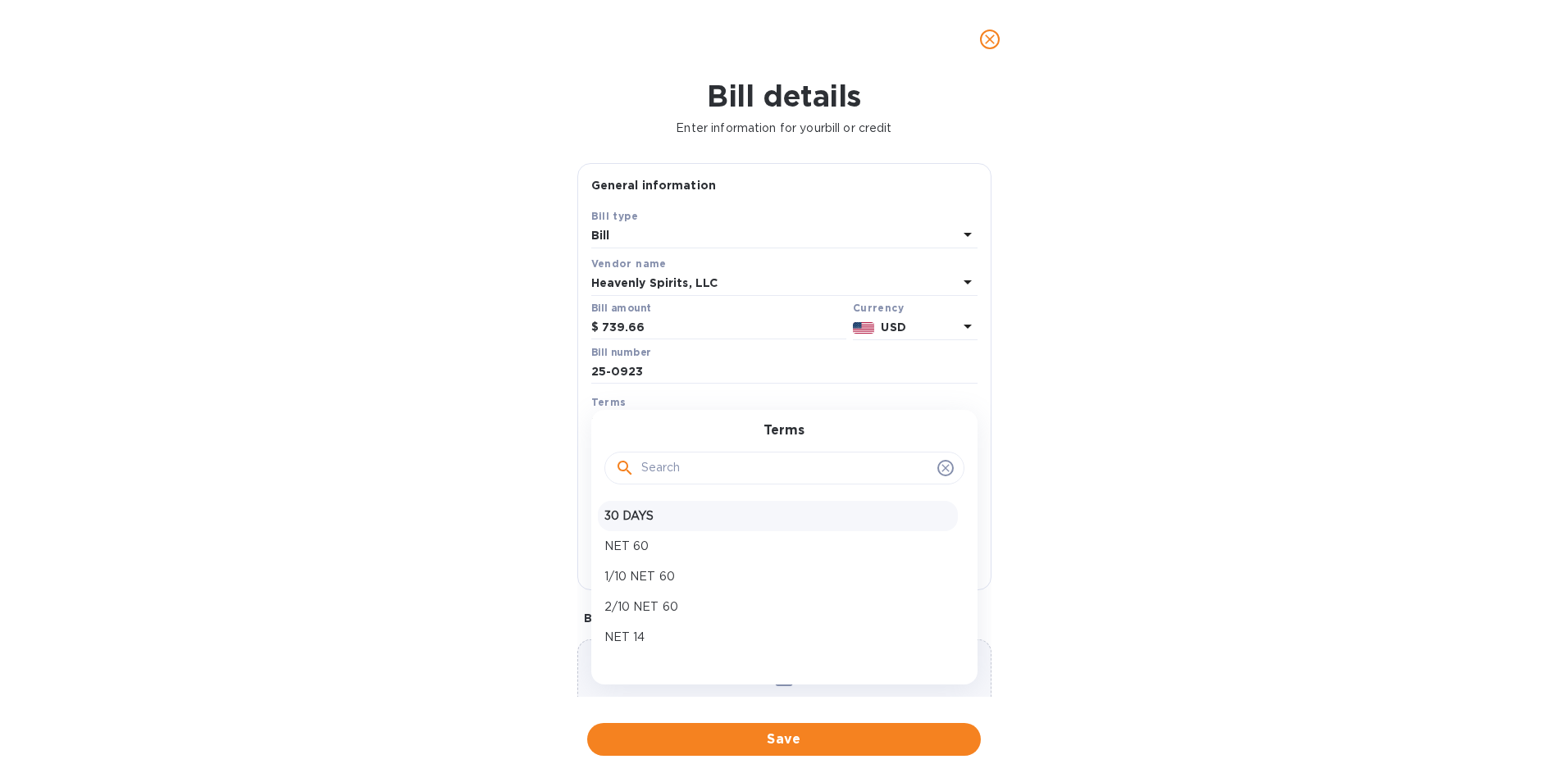
click at [632, 512] on p "30 DAYS" at bounding box center [777, 516] width 346 height 18
type input "09/10/2025"
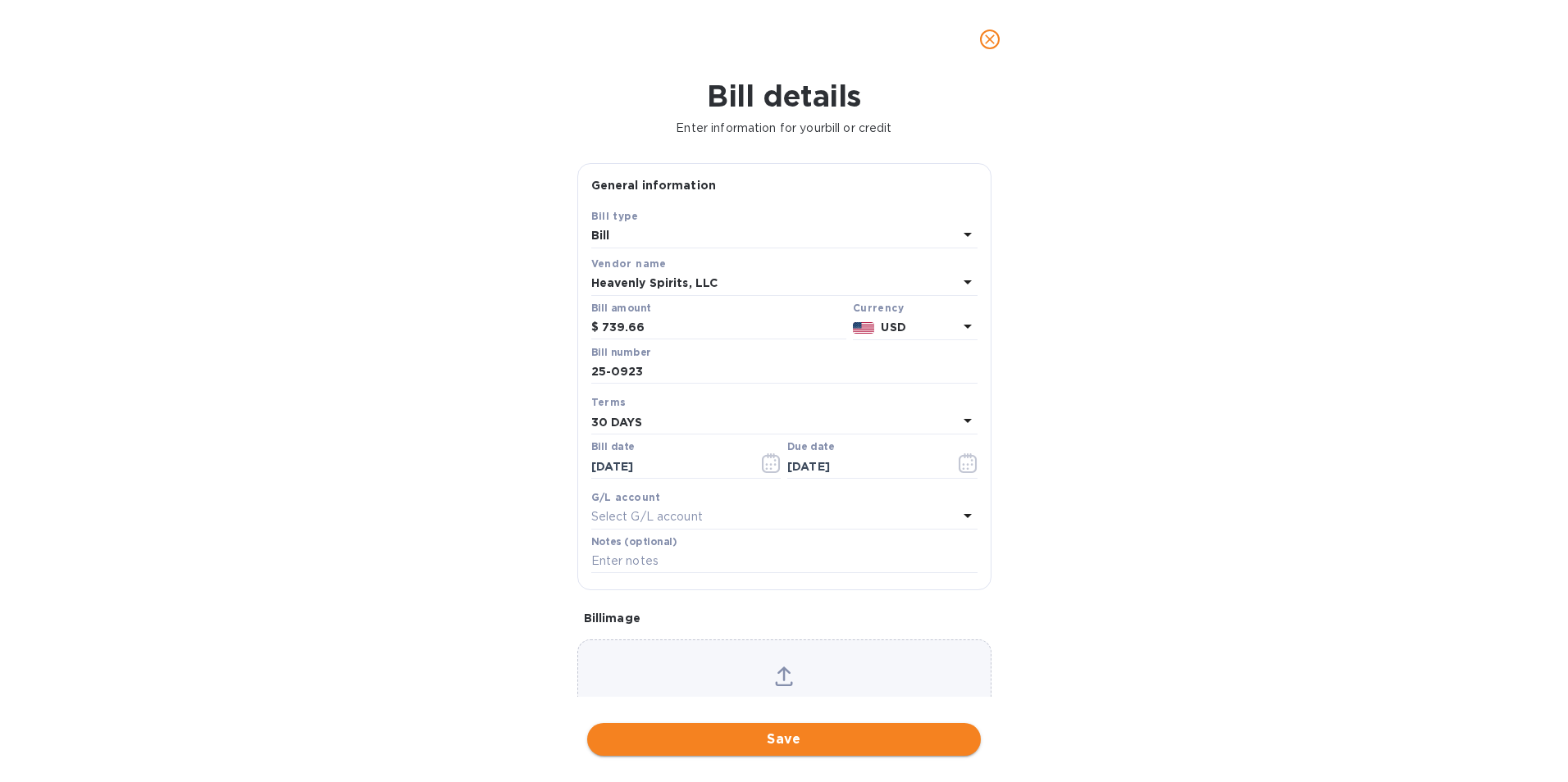
click at [707, 743] on span "Save" at bounding box center [784, 739] width 367 height 19
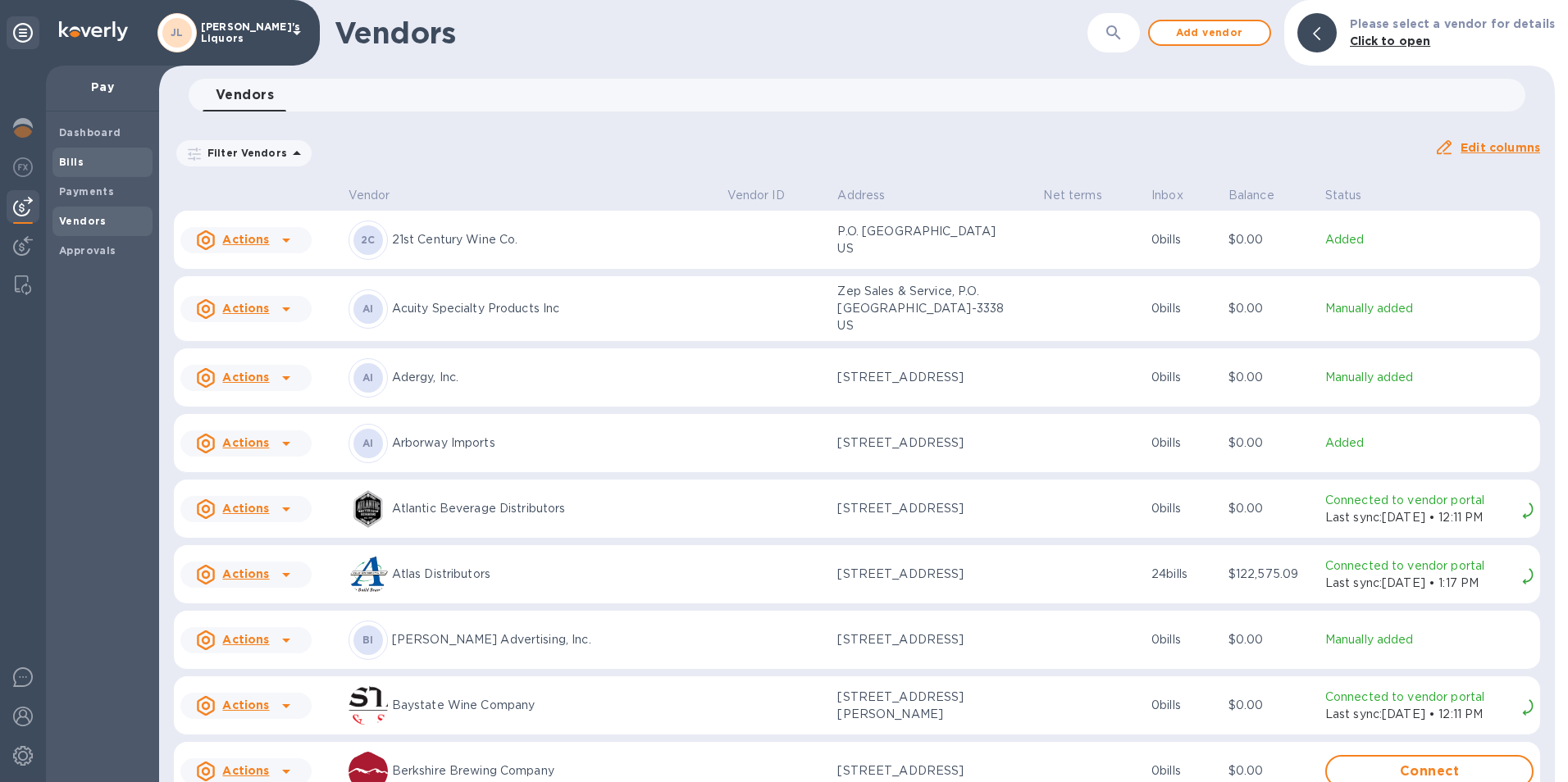
click at [81, 157] on b "Bills" at bounding box center [70, 162] width 24 height 13
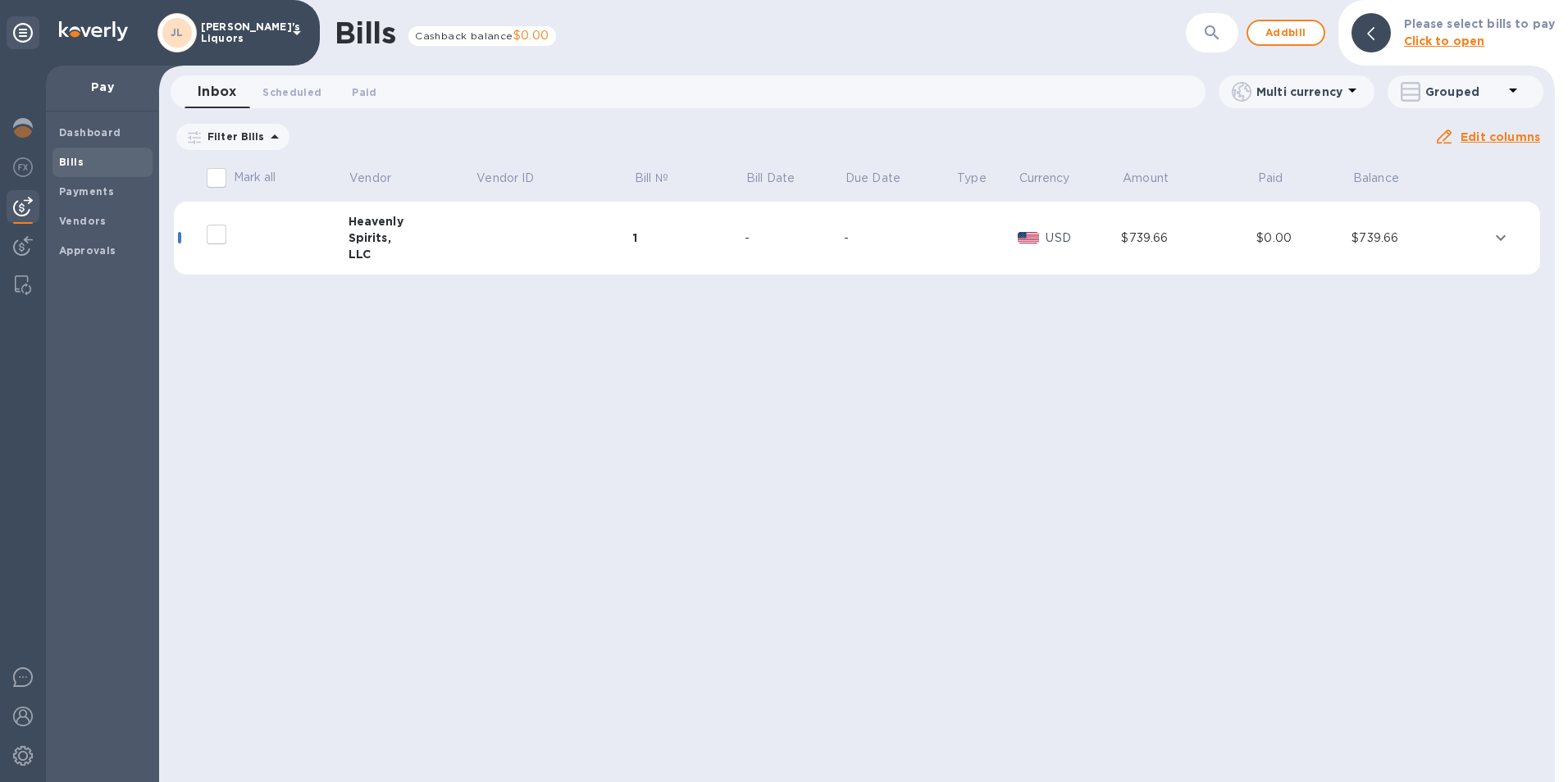
click at [358, 219] on div "Heavenly" at bounding box center [411, 222] width 127 height 17
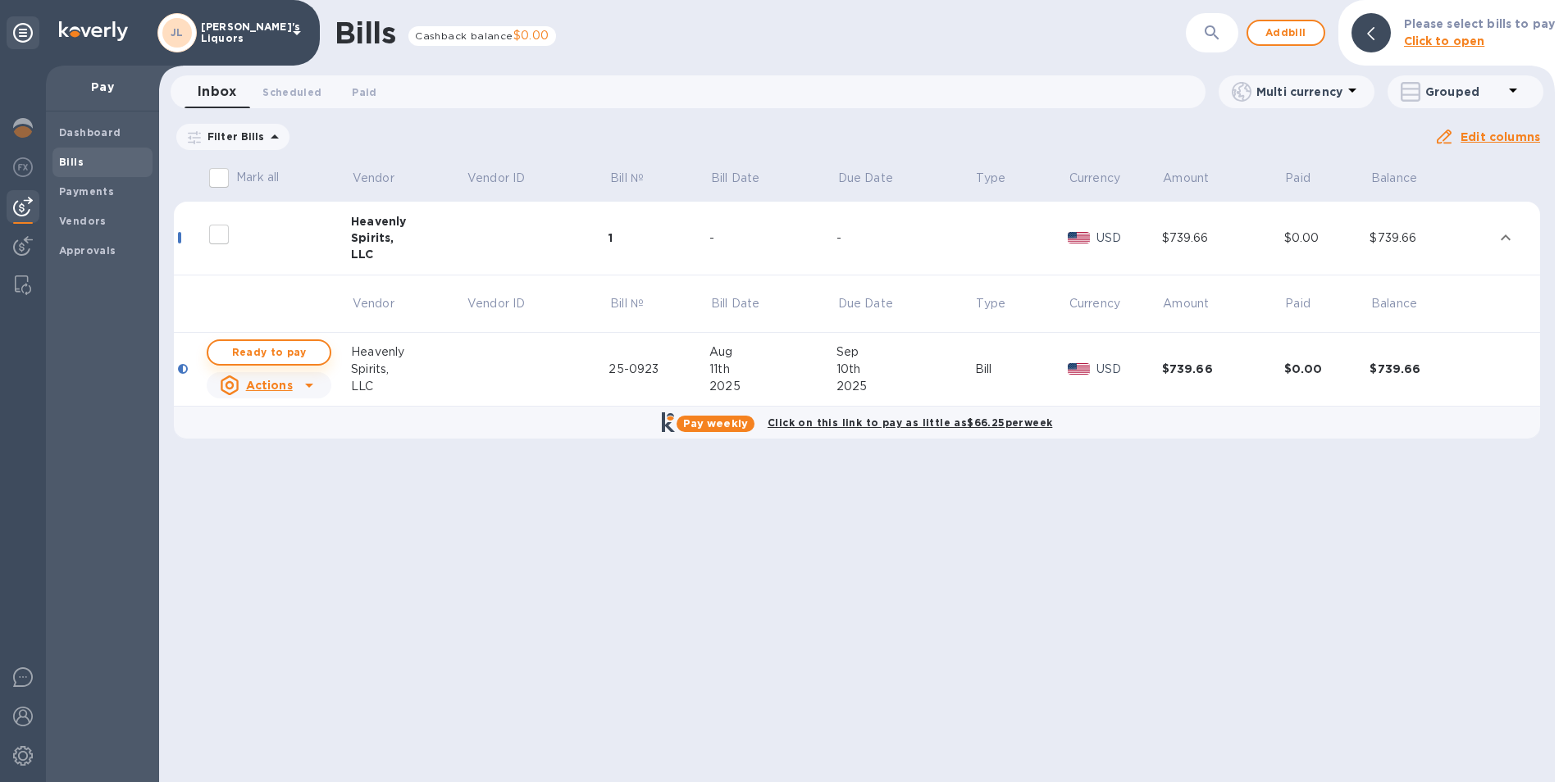
click at [287, 351] on span "Ready to pay" at bounding box center [268, 352] width 95 height 19
click at [302, 355] on span "Ready to pay" at bounding box center [268, 352] width 95 height 19
checkbox input "true"
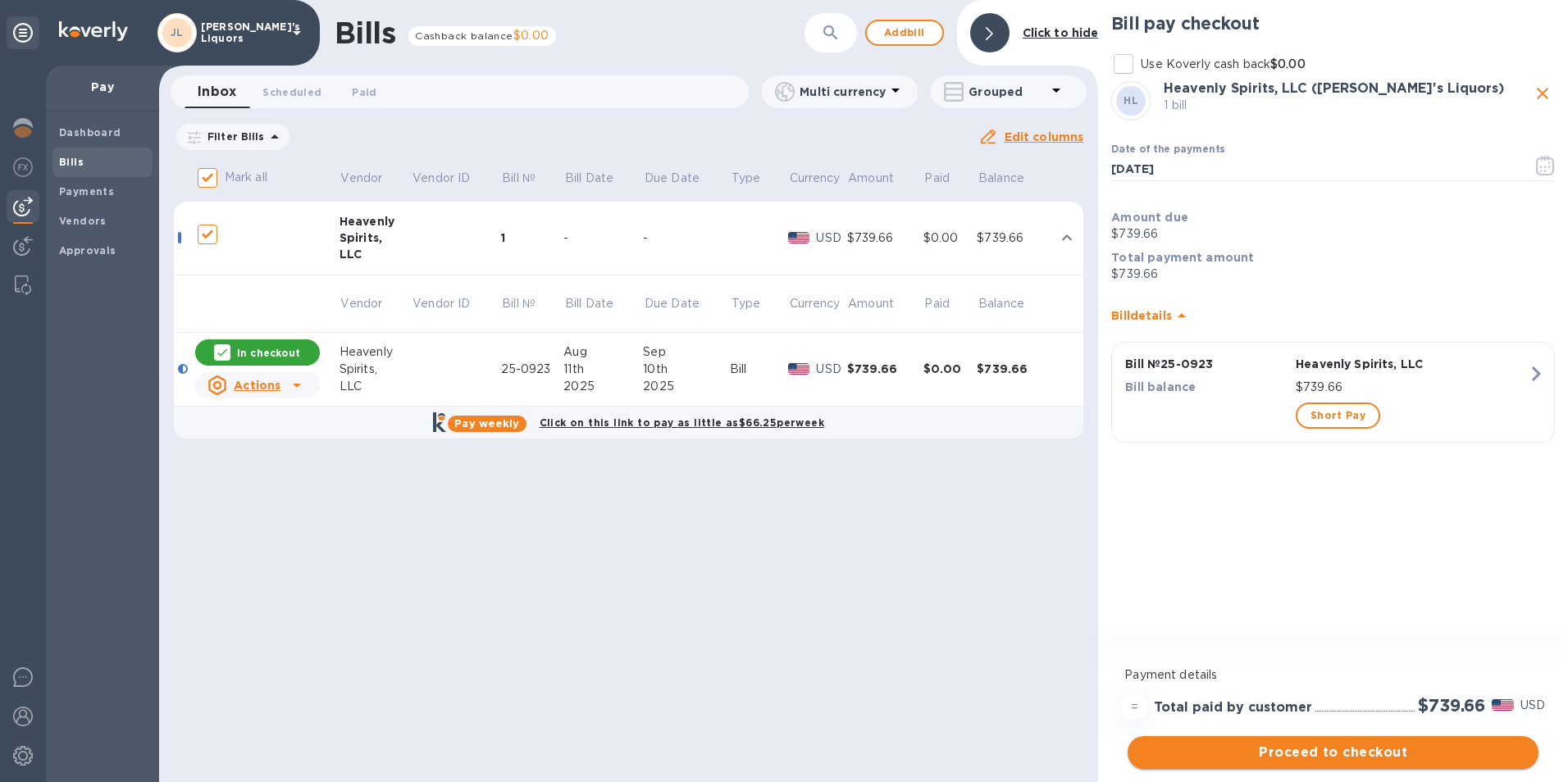
click at [1288, 748] on span "Proceed to checkout" at bounding box center [1332, 752] width 384 height 19
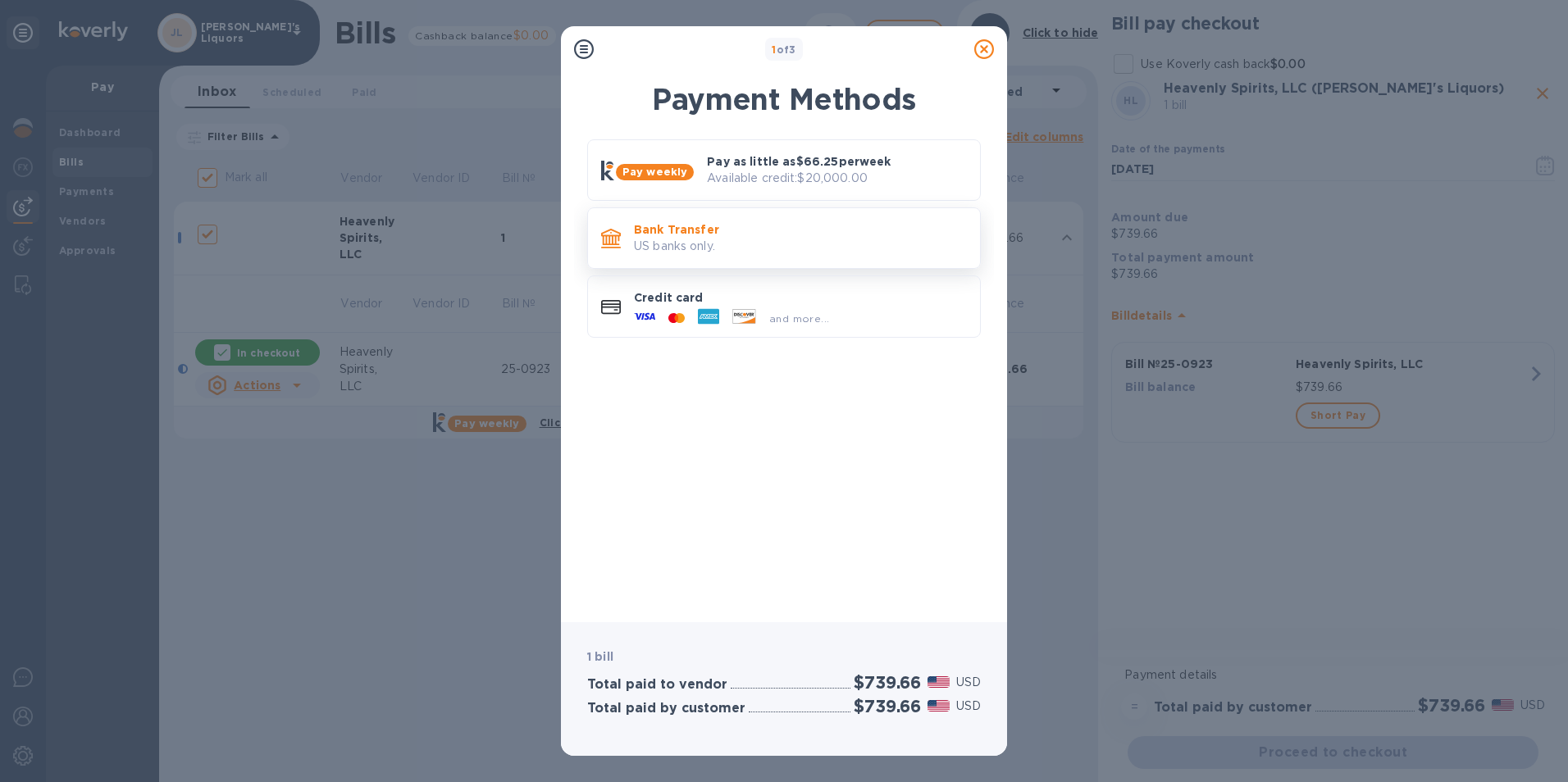
click at [671, 241] on p "US banks only." at bounding box center [800, 246] width 333 height 18
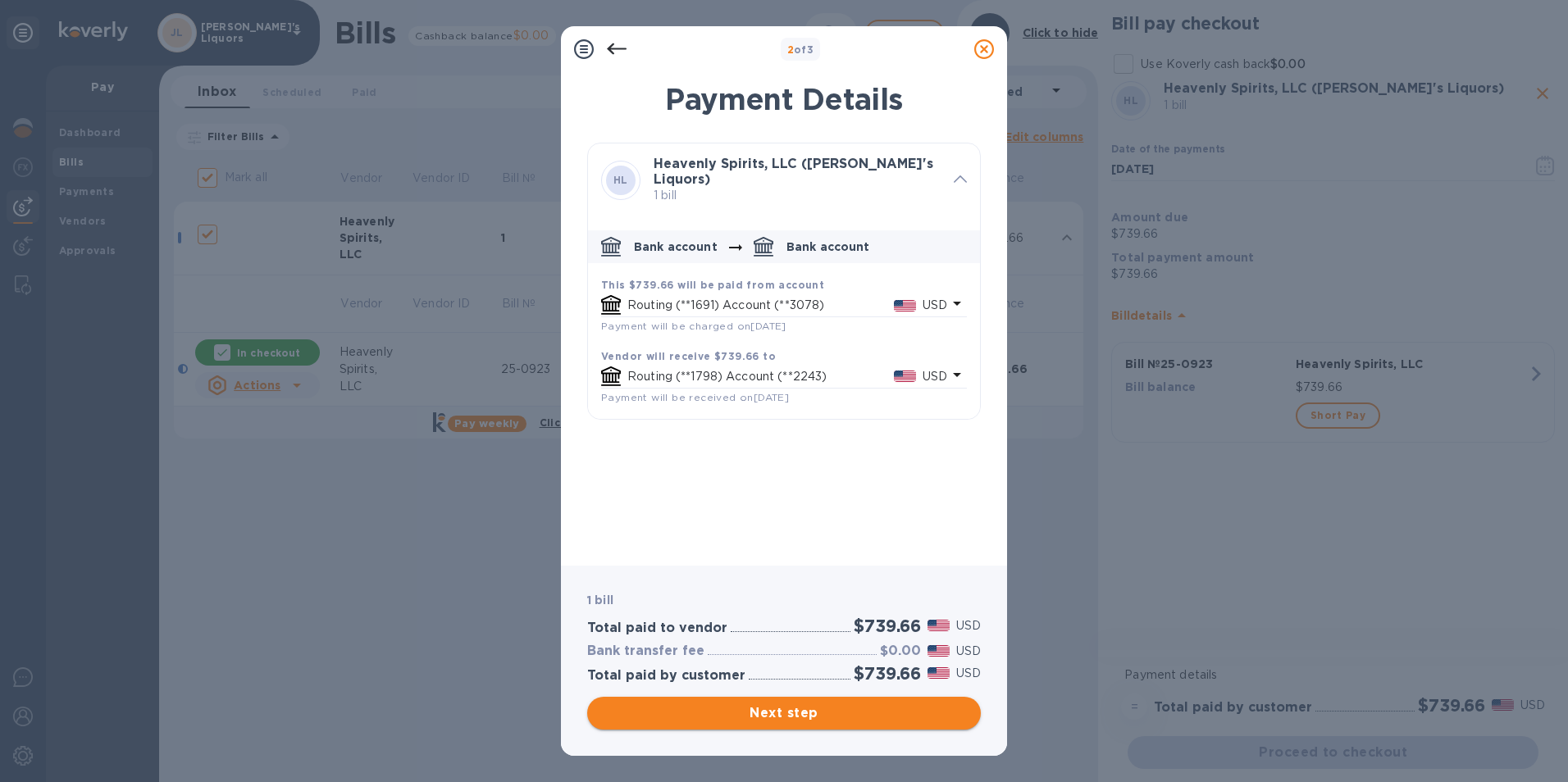
click at [790, 710] on span "Next step" at bounding box center [784, 713] width 367 height 19
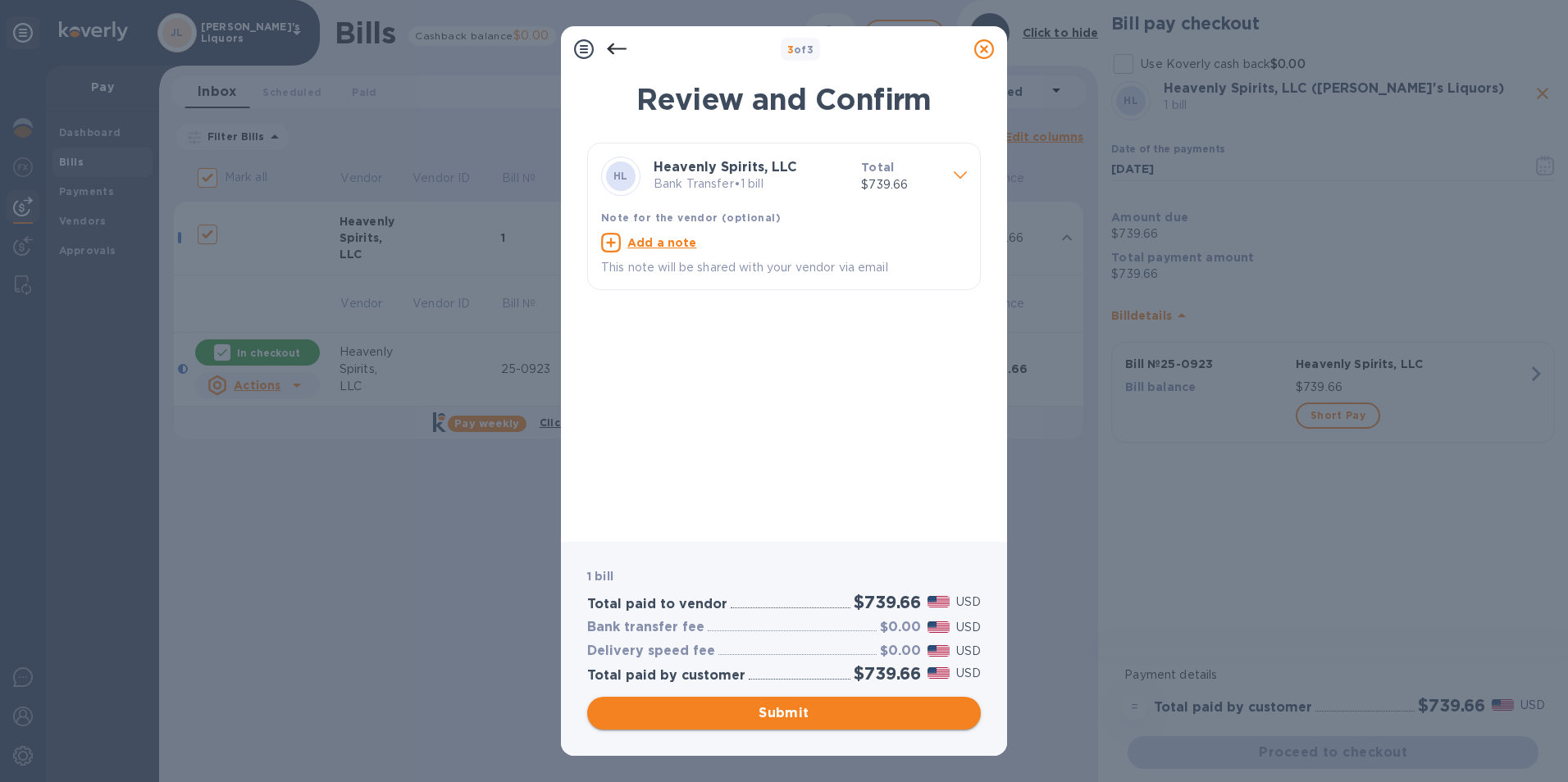
click at [800, 718] on span "Submit" at bounding box center [784, 713] width 367 height 19
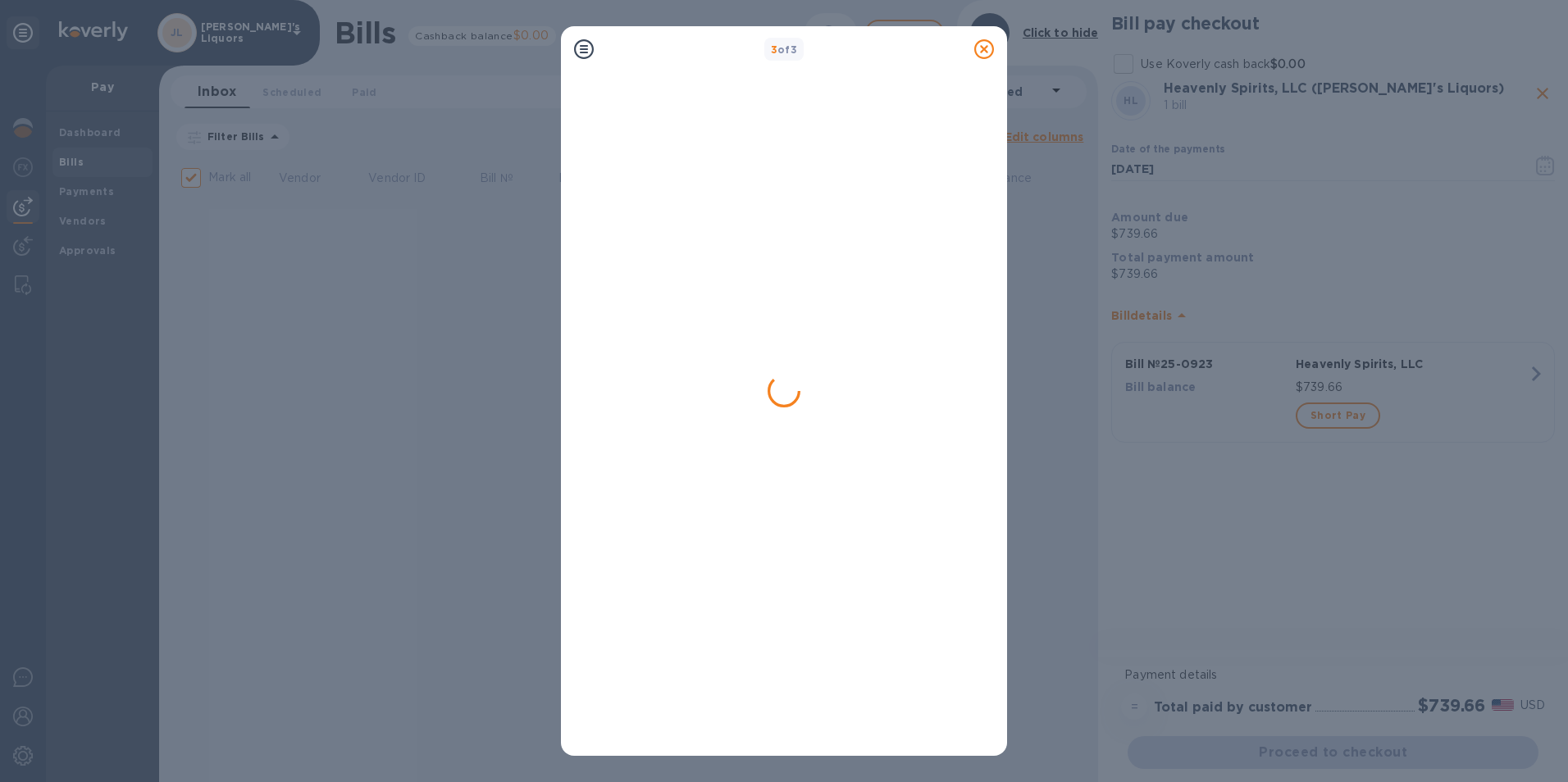
checkbox input "false"
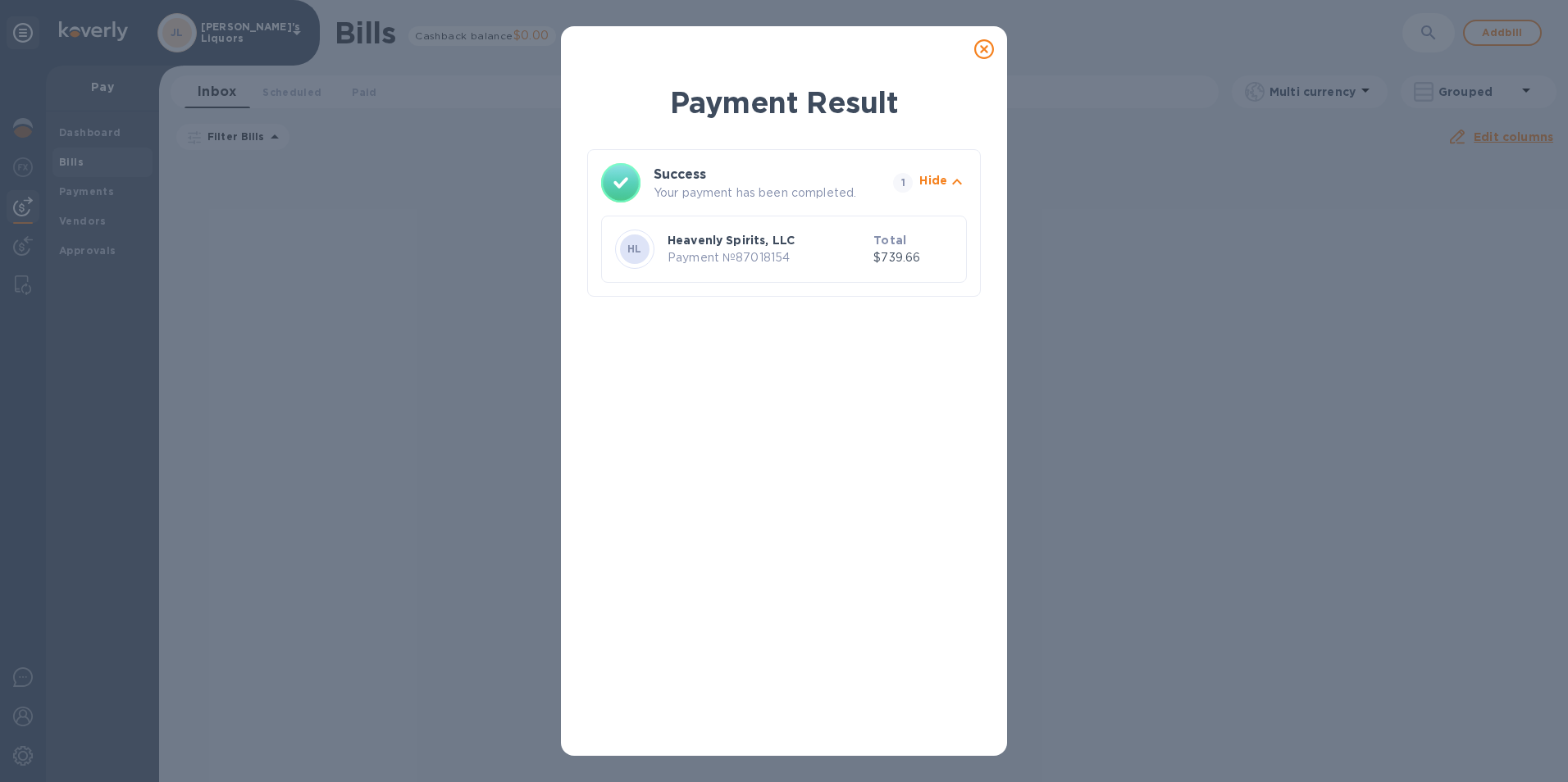
click at [987, 40] on icon at bounding box center [983, 49] width 19 height 19
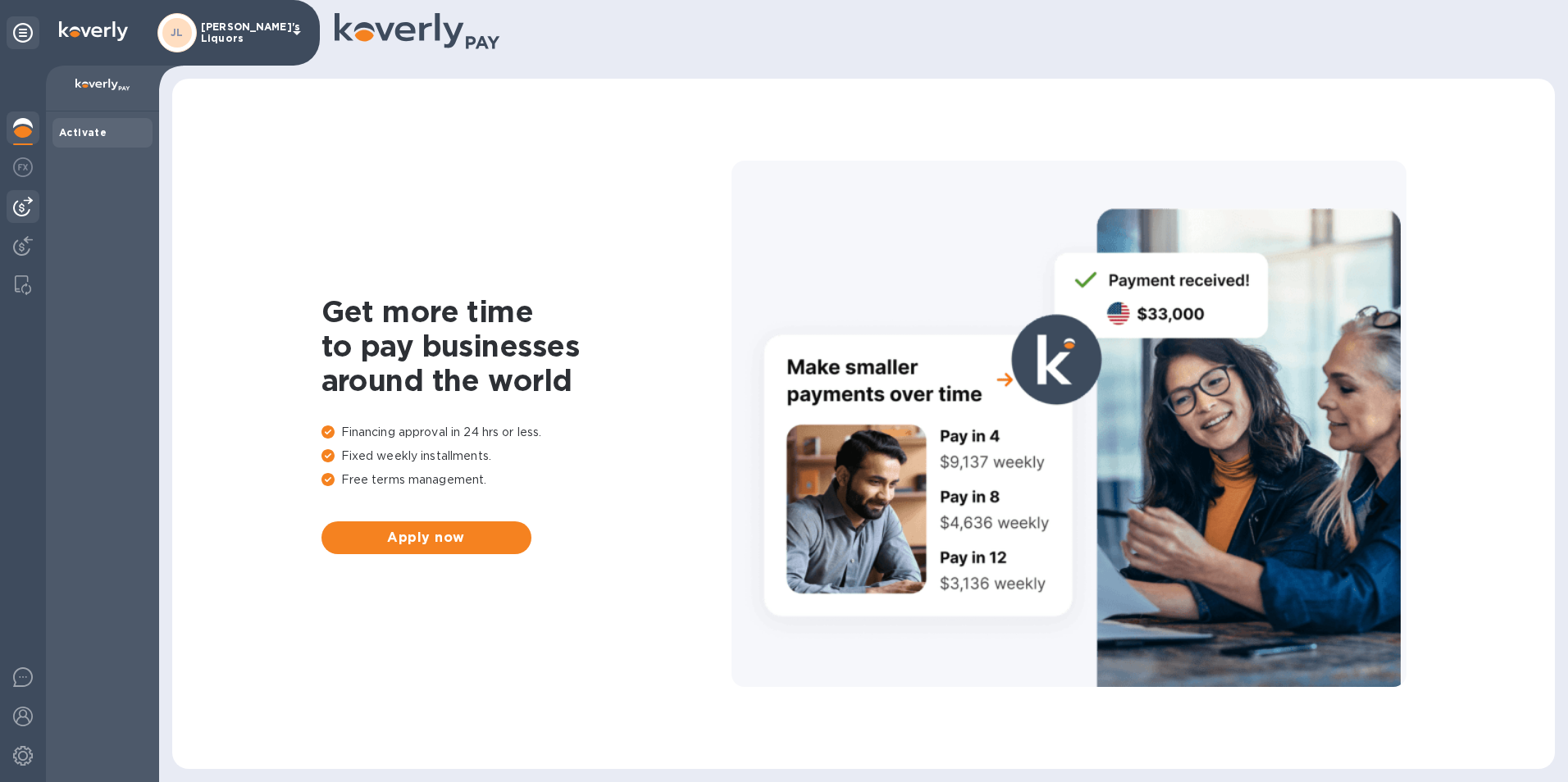
click at [19, 206] on img at bounding box center [23, 206] width 19 height 19
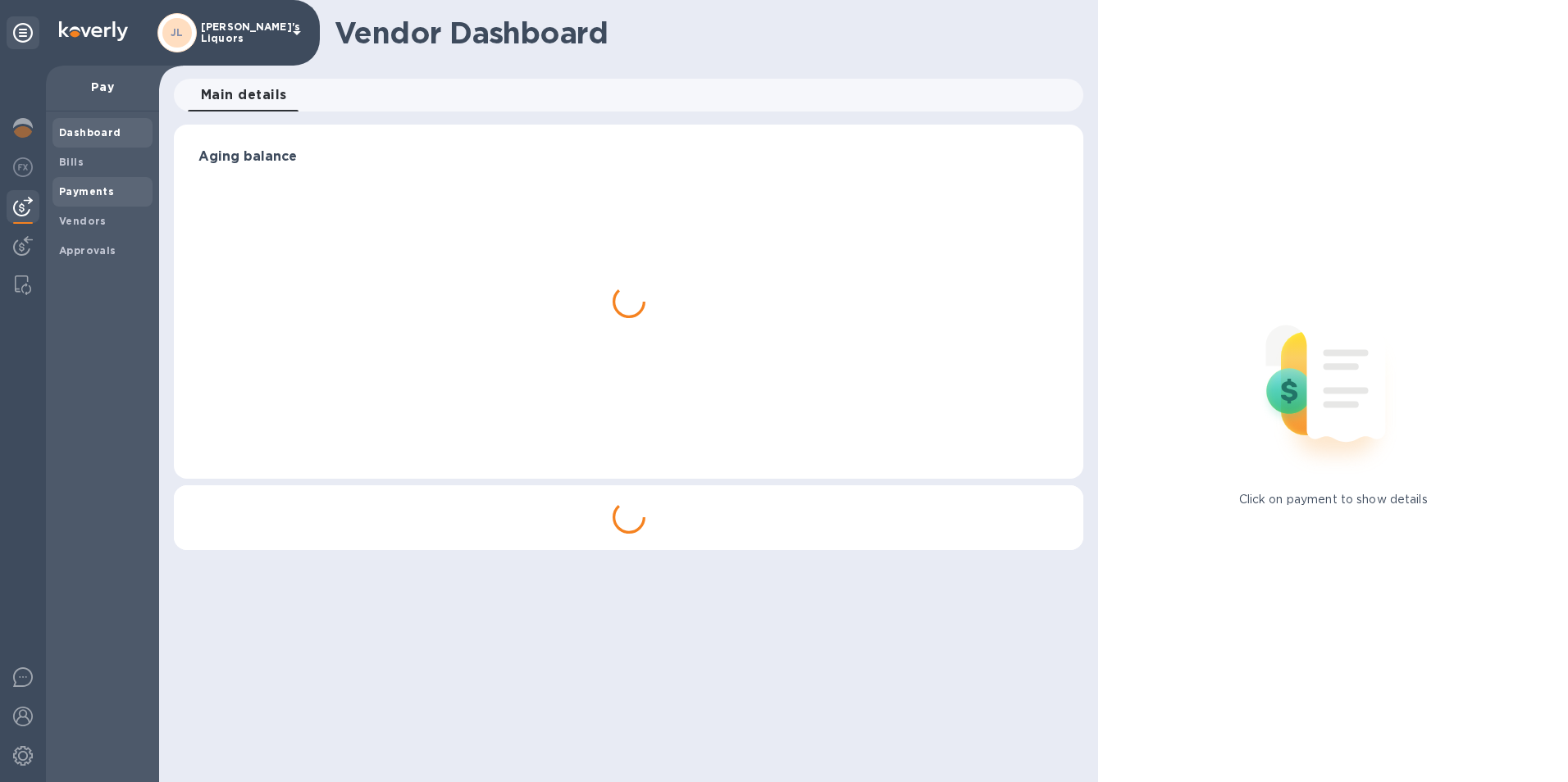
drag, startPoint x: 70, startPoint y: 180, endPoint x: 118, endPoint y: 196, distance: 50.6
click at [70, 180] on div "Payments" at bounding box center [102, 191] width 100 height 29
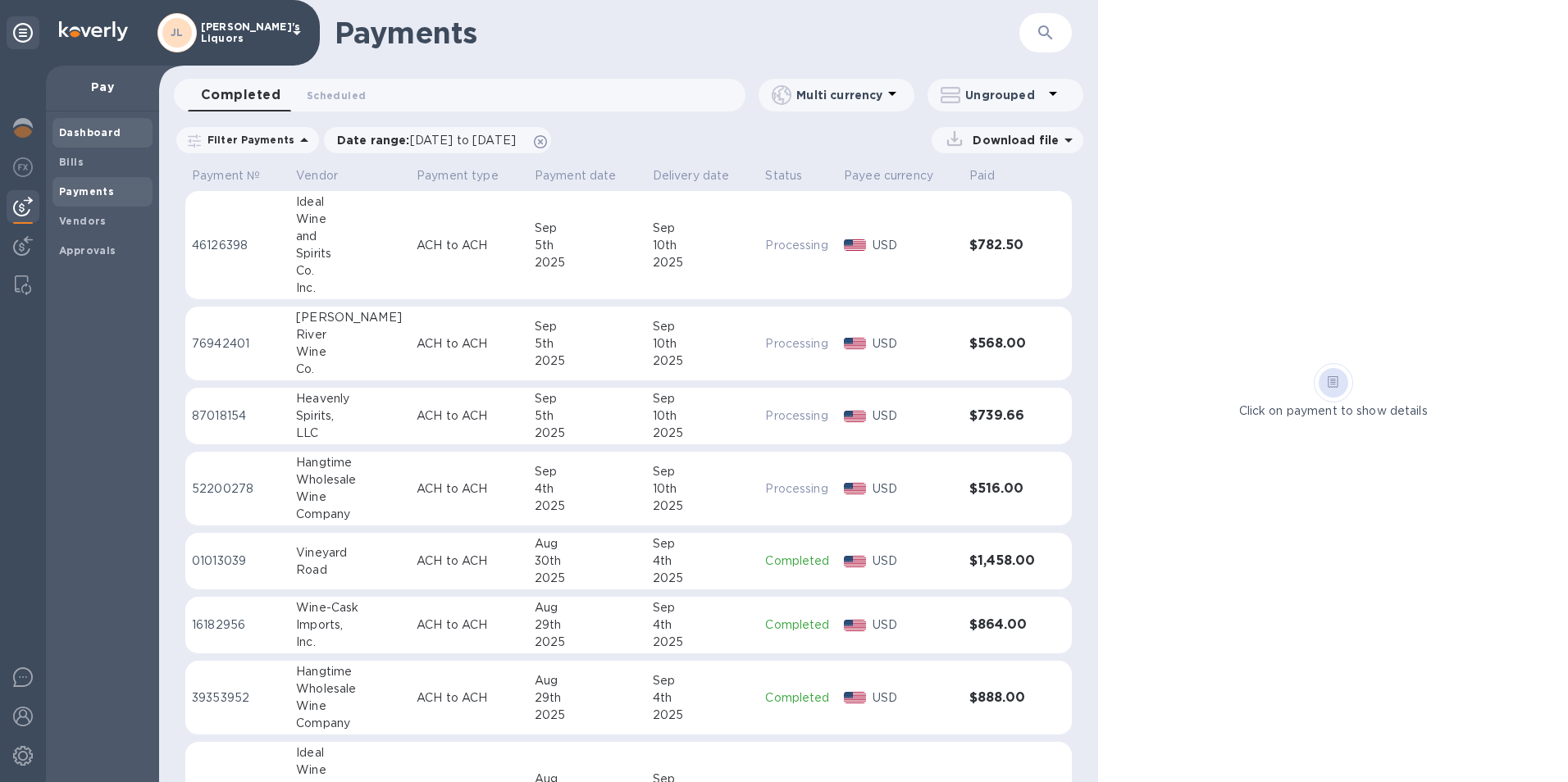
click at [95, 131] on b "Dashboard" at bounding box center [90, 133] width 62 height 13
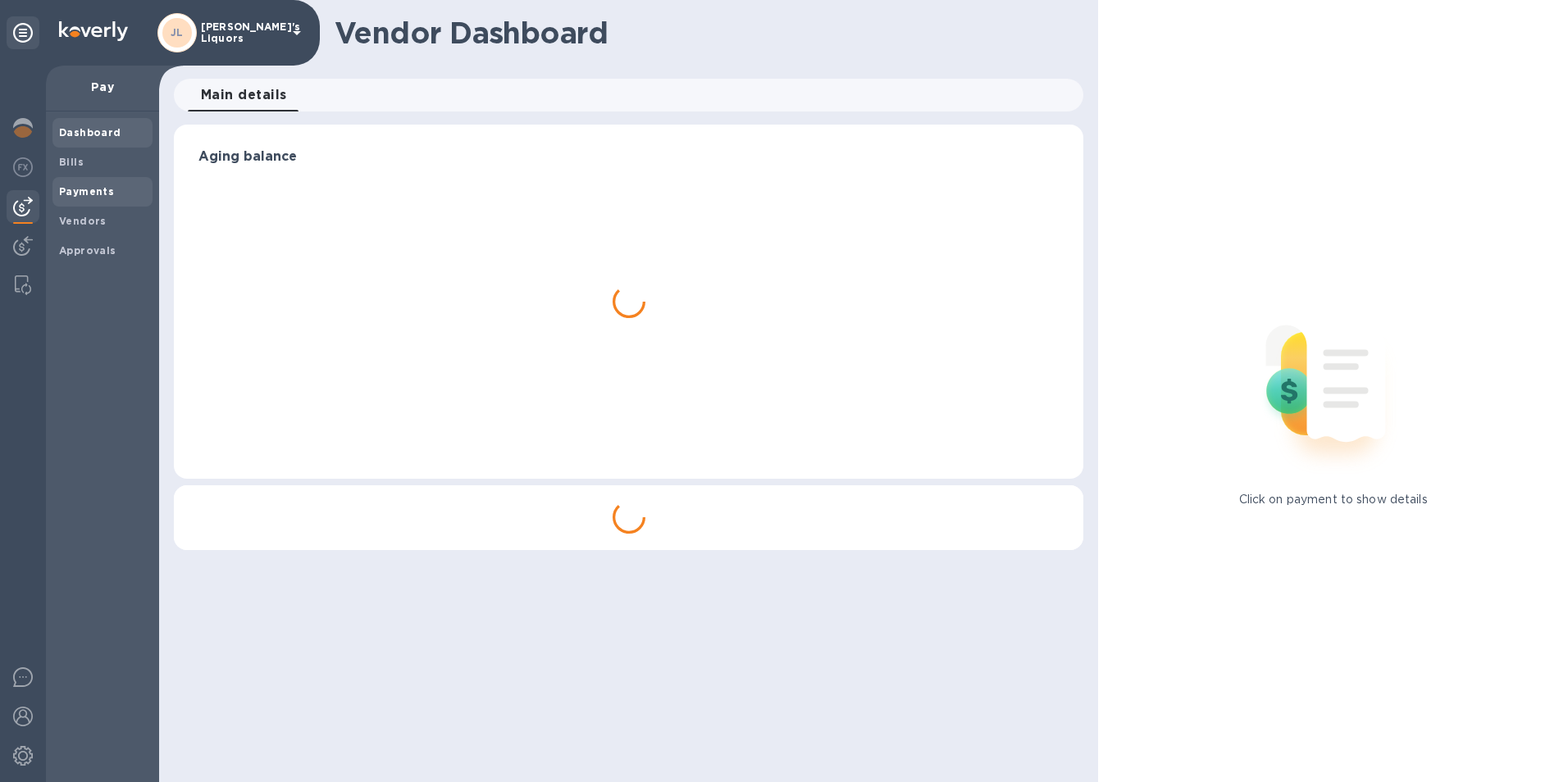
click at [95, 185] on b "Payments" at bounding box center [86, 191] width 55 height 13
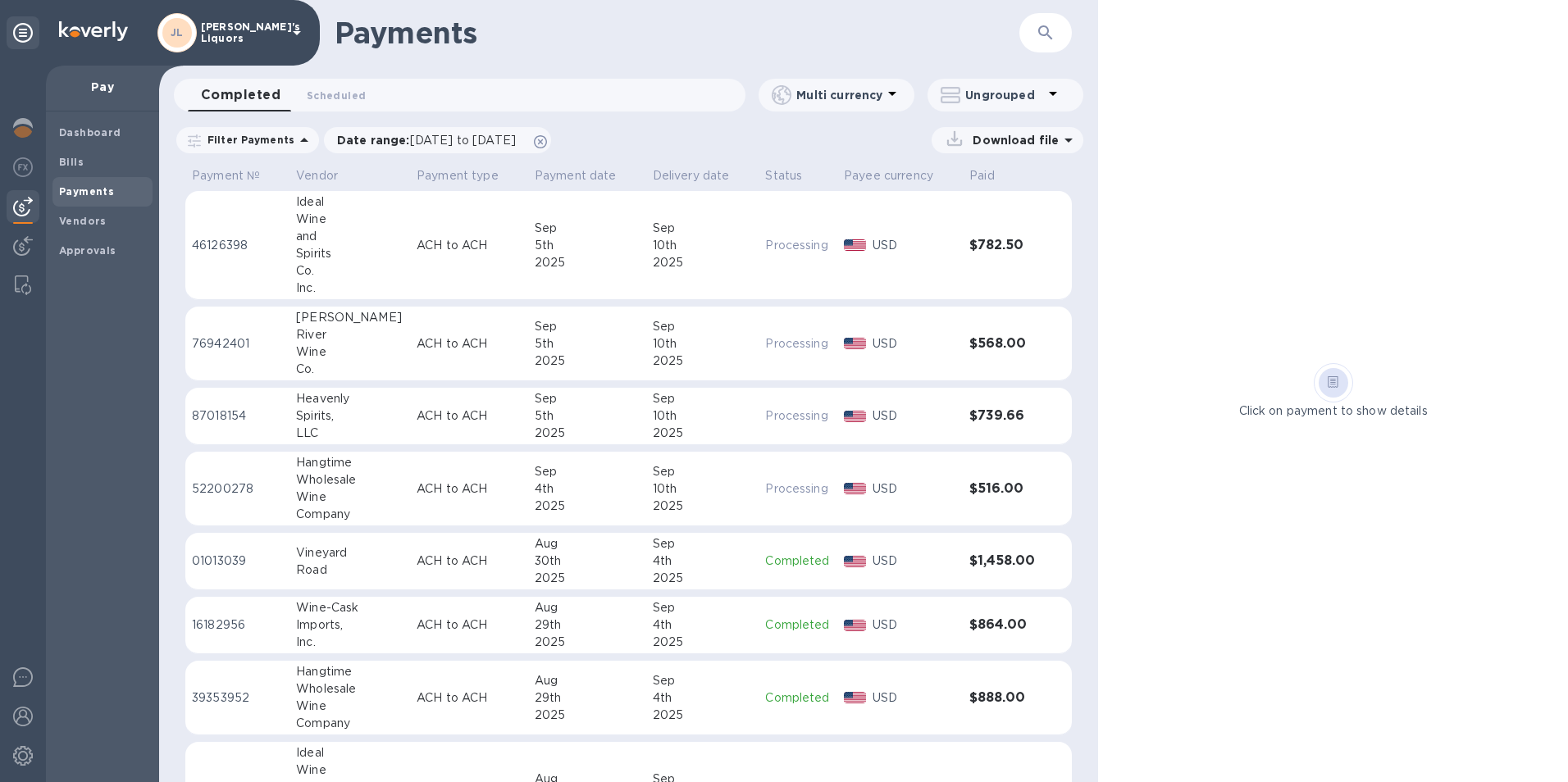
click at [425, 400] on td "ACH to ACH" at bounding box center [469, 416] width 118 height 57
